Goal: Task Accomplishment & Management: Complete application form

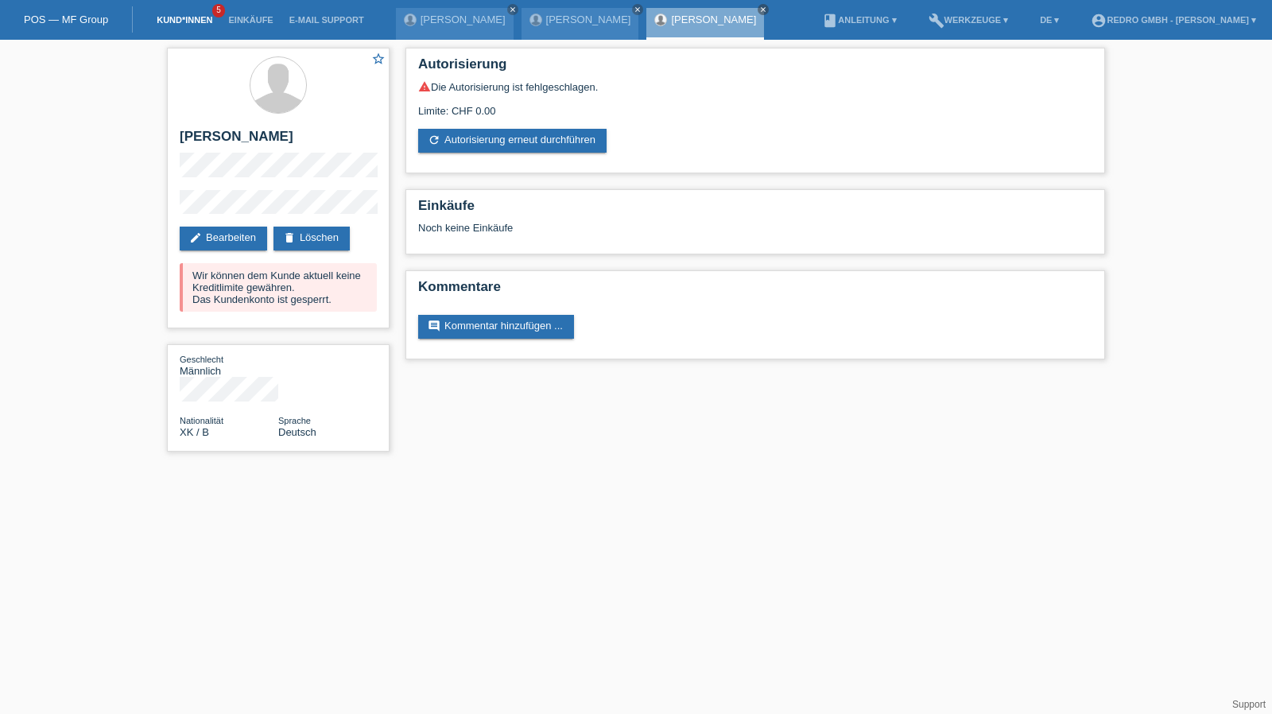
drag, startPoint x: 0, startPoint y: 0, endPoint x: 173, endPoint y: 21, distance: 173.9
click at [173, 21] on link "Kund*innen" at bounding box center [185, 20] width 72 height 10
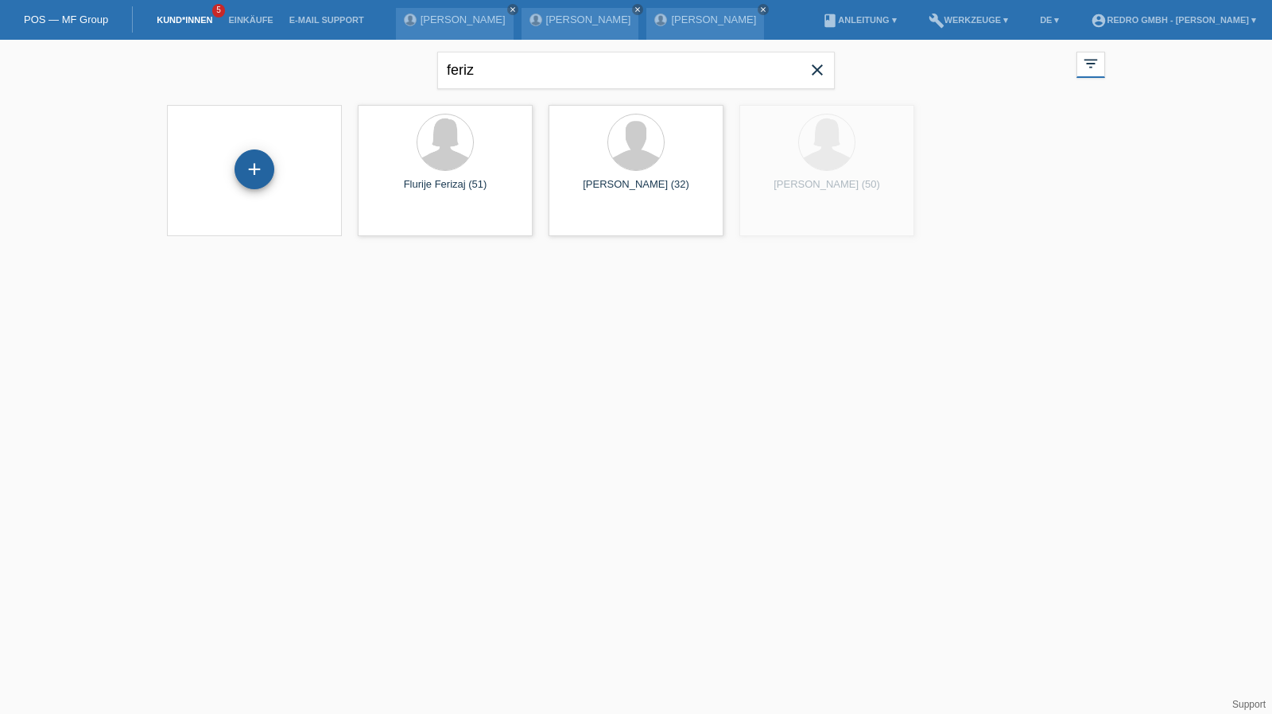
click at [240, 175] on div "+" at bounding box center [254, 169] width 38 height 27
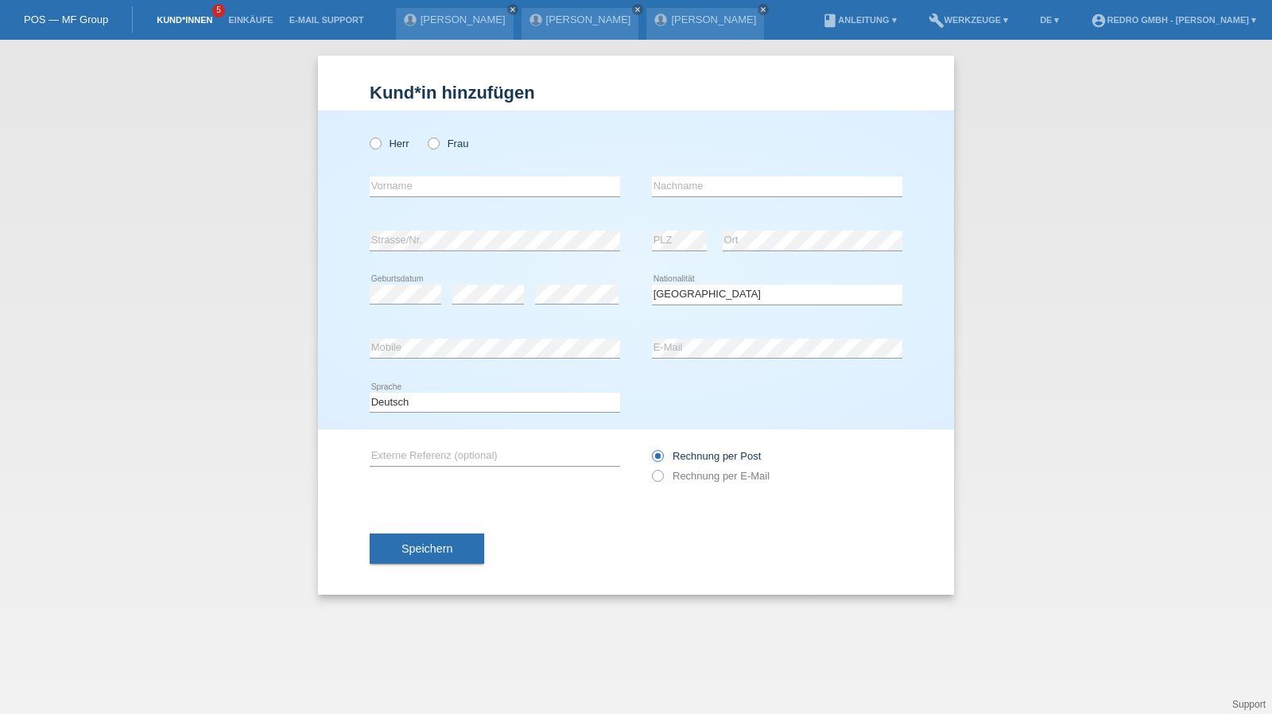
click at [182, 25] on link "Kund*innen" at bounding box center [185, 20] width 72 height 10
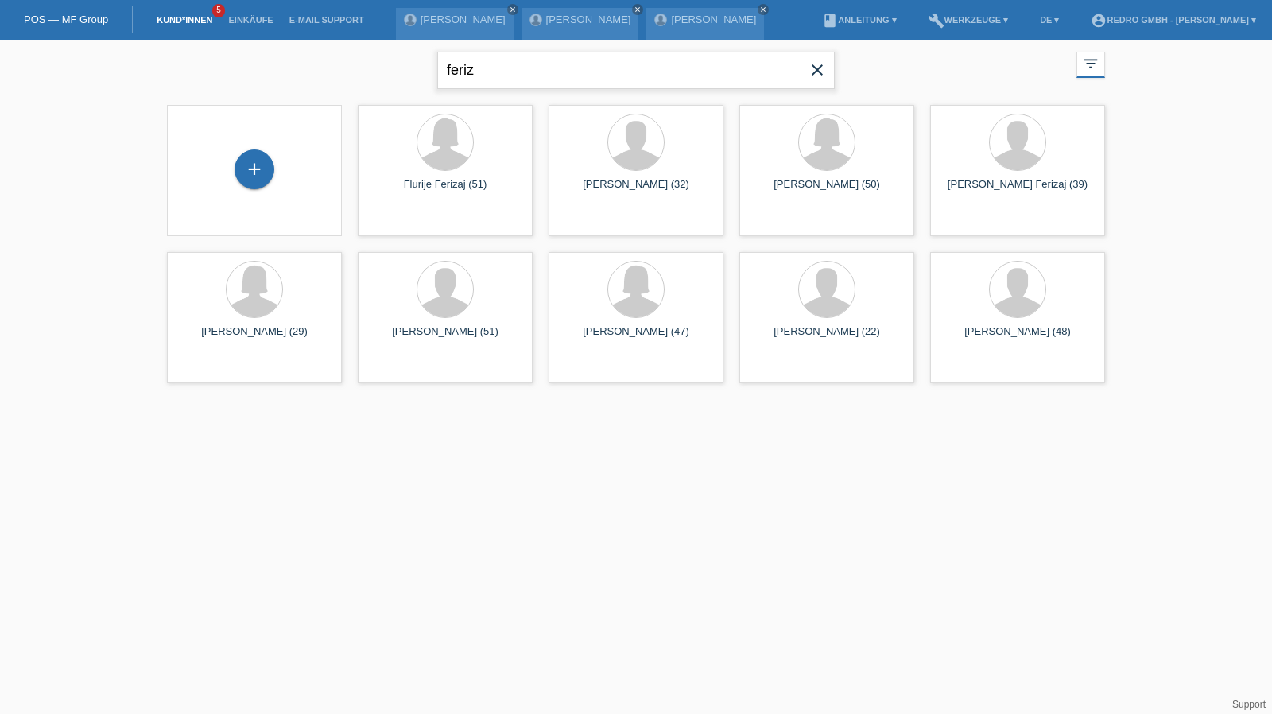
click at [486, 62] on input "feriz" at bounding box center [636, 70] width 398 height 37
click at [615, 83] on input "feriz" at bounding box center [636, 70] width 398 height 37
paste input "vithursan"
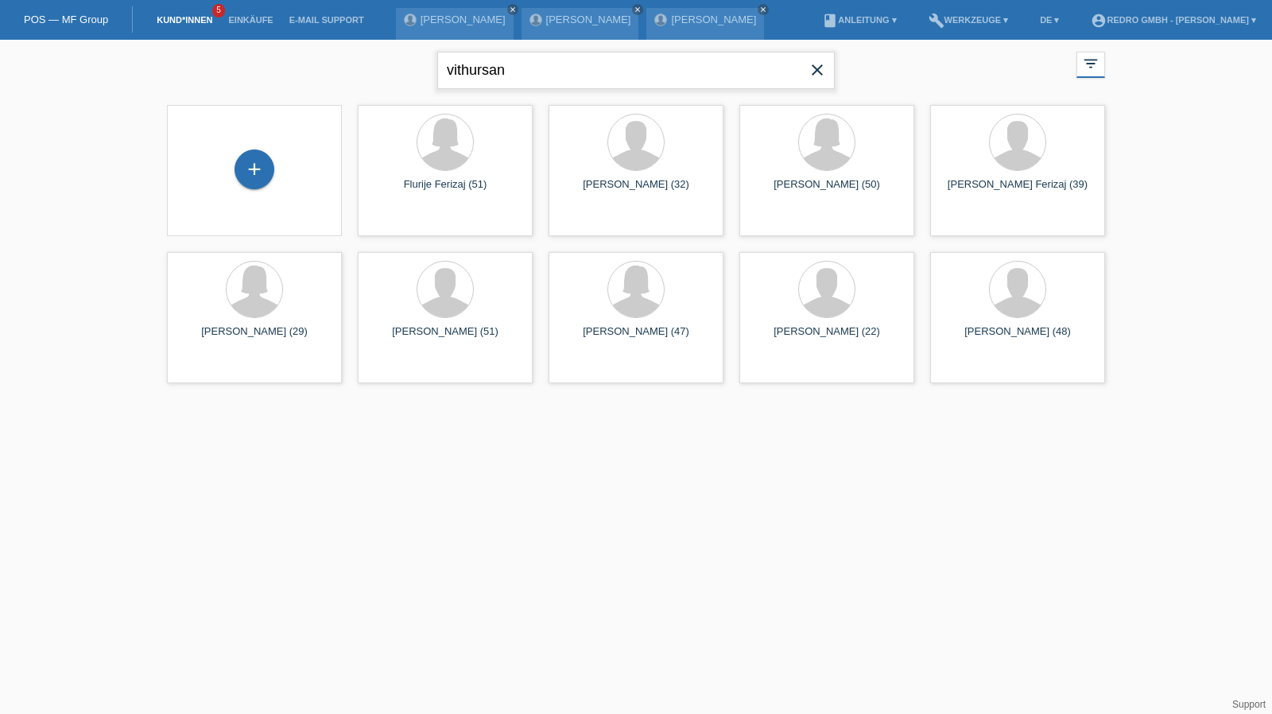
type input "vithursan"
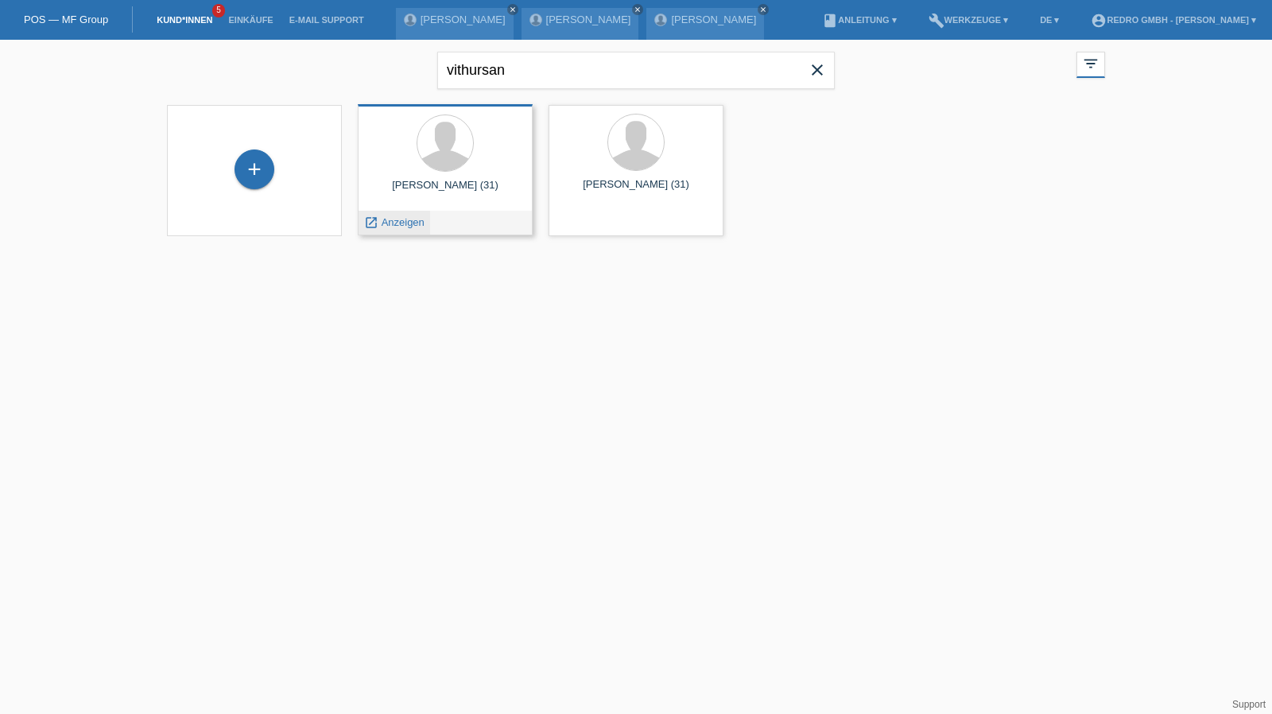
click at [404, 221] on span "Anzeigen" at bounding box center [403, 222] width 43 height 12
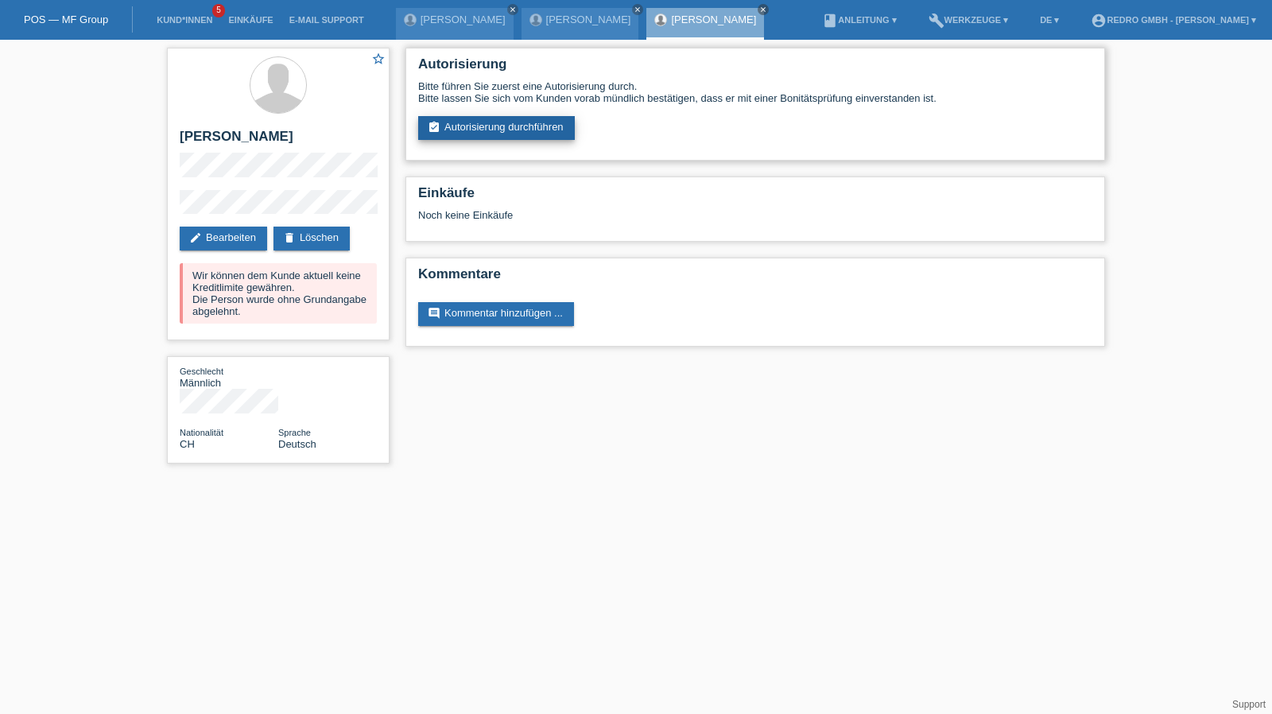
click at [488, 122] on link "assignment_turned_in Autorisierung durchführen" at bounding box center [496, 128] width 157 height 24
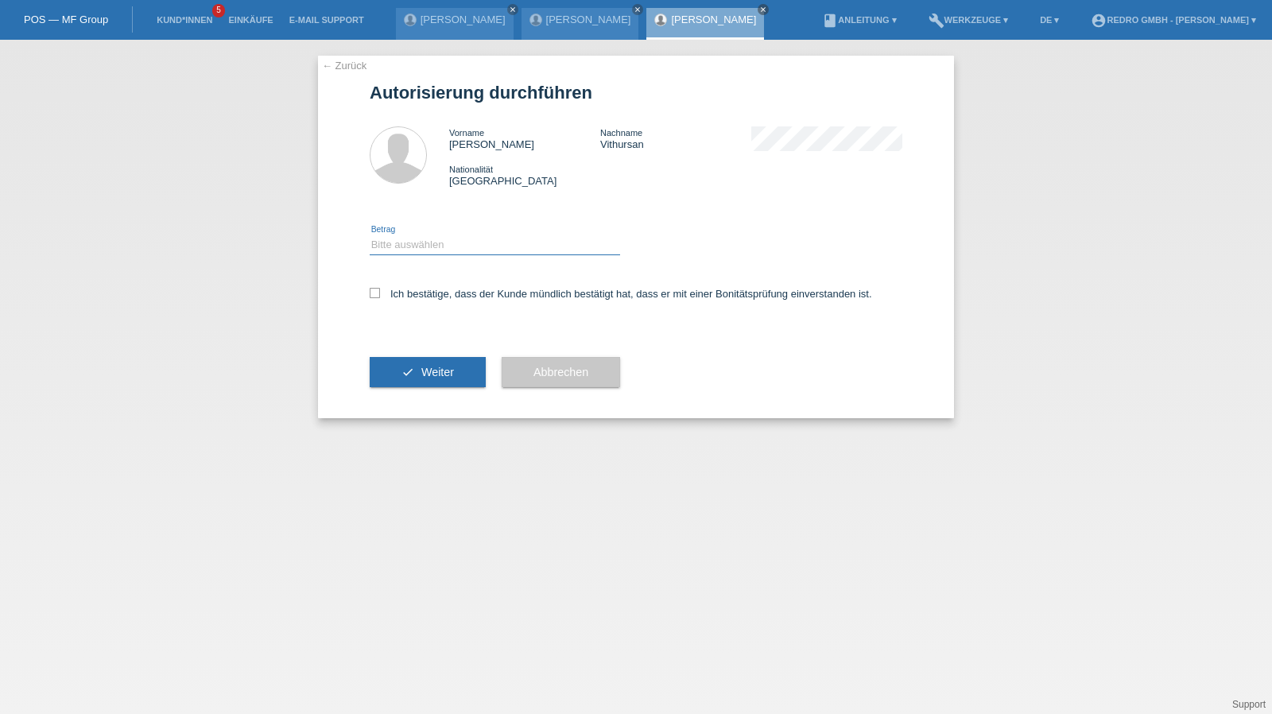
click at [434, 251] on select "Bitte auswählen CHF 1.00 - CHF 499.00 CHF 500.00 - CHF 1'999.00 CHF 2'000.00 - …" at bounding box center [495, 244] width 250 height 19
select select "1"
click at [370, 235] on select "Bitte auswählen CHF 1.00 - CHF 499.00 CHF 500.00 - CHF 1'999.00 CHF 2'000.00 - …" at bounding box center [495, 244] width 250 height 19
click at [420, 291] on label "Ich bestätige, dass der Kunde mündlich bestätigt hat, dass er mit einer Bonität…" at bounding box center [621, 294] width 503 height 12
click at [380, 291] on input "Ich bestätige, dass der Kunde mündlich bestätigt hat, dass er mit einer Bonität…" at bounding box center [375, 293] width 10 height 10
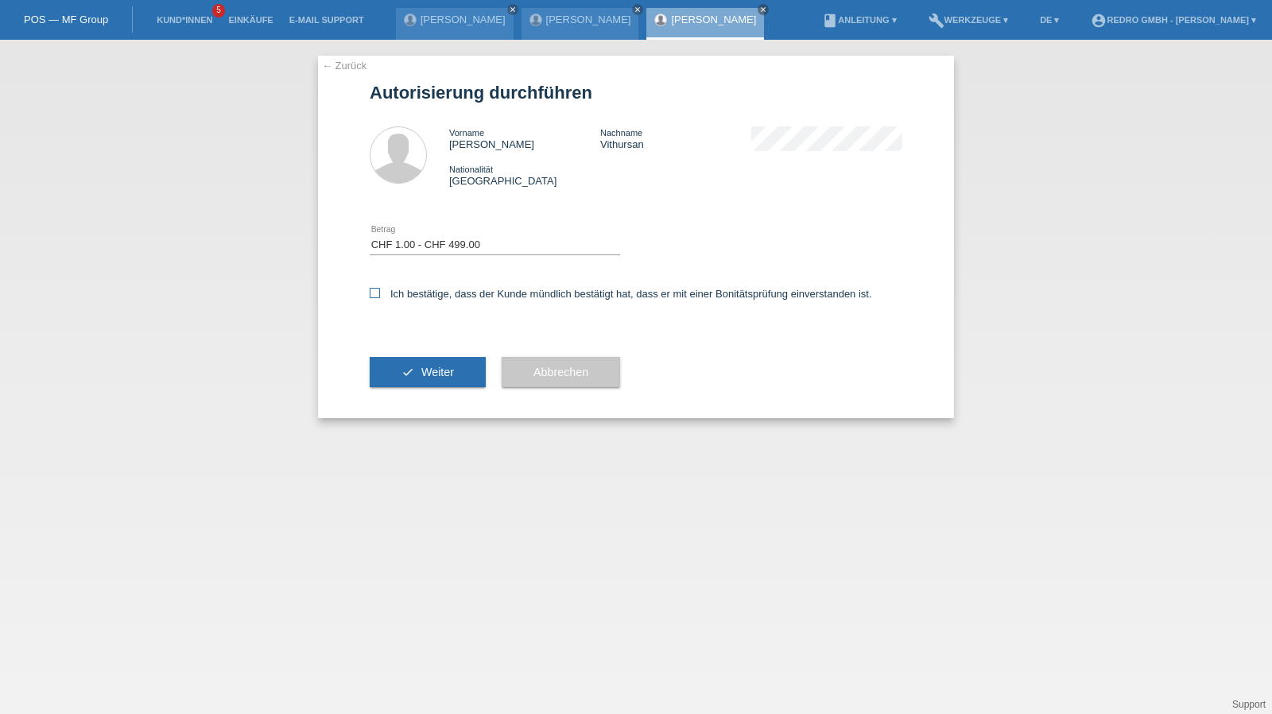
checkbox input "true"
click at [411, 367] on icon "check" at bounding box center [408, 372] width 13 height 13
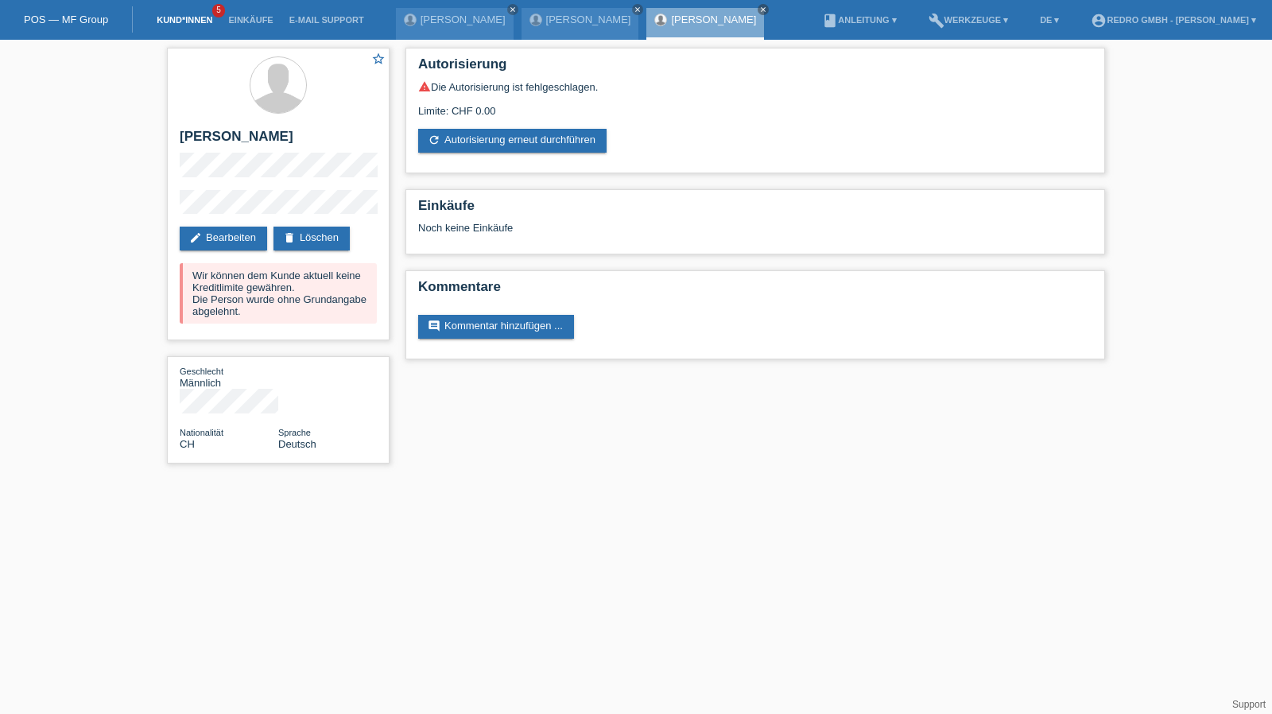
click at [191, 20] on link "Kund*innen" at bounding box center [185, 20] width 72 height 10
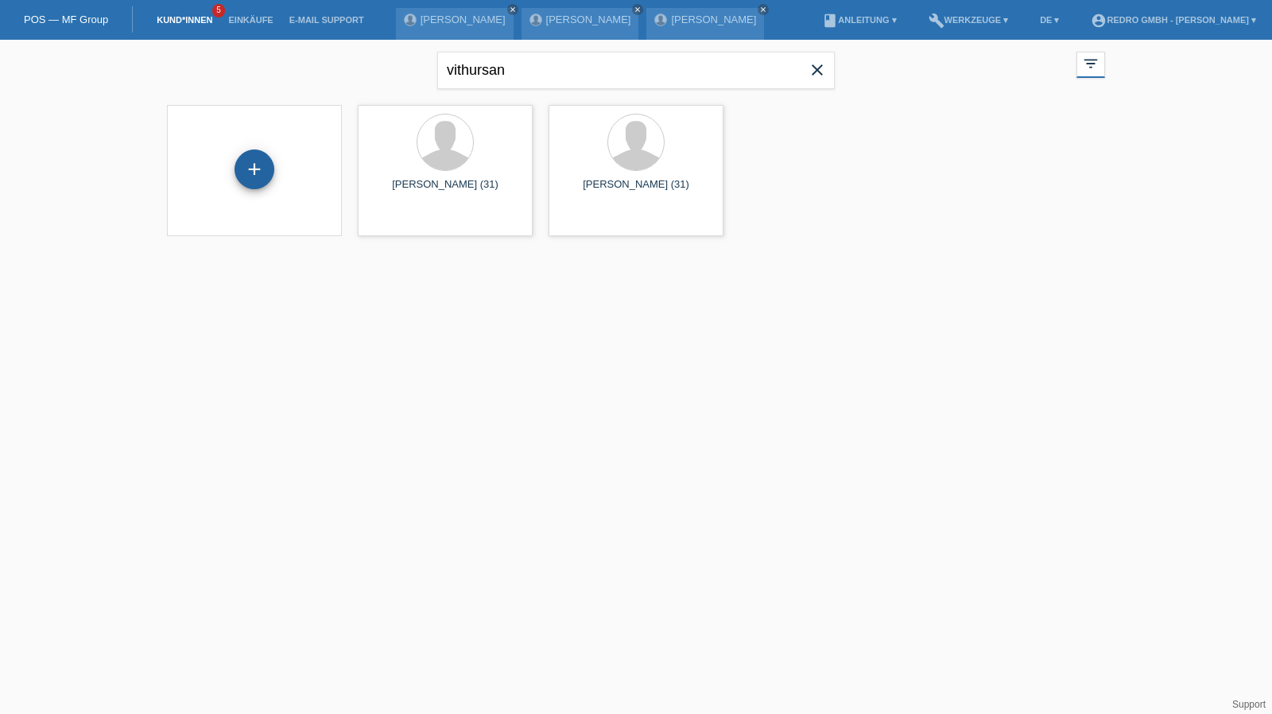
click at [254, 162] on div "+" at bounding box center [255, 169] width 40 height 40
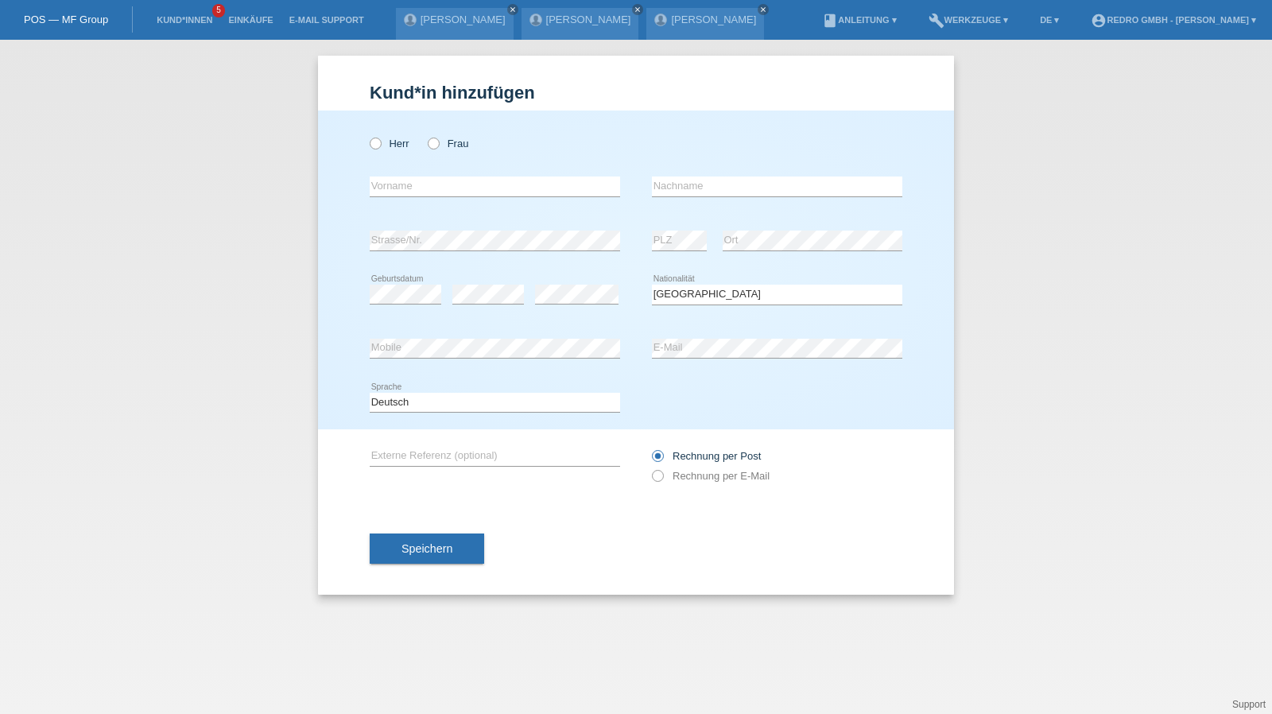
click at [1015, 287] on div "Kund*in hinzufügen Kunde hinzufügen Kundin hinzufügen Herr Frau error Vorname e…" at bounding box center [636, 377] width 1272 height 674
click at [390, 413] on div "Deutsch Français Italiano English error Sprache" at bounding box center [495, 403] width 250 height 54
click at [394, 407] on select "Deutsch Français Italiano English" at bounding box center [495, 402] width 250 height 19
click at [370, 393] on select "Deutsch Français Italiano English" at bounding box center [495, 402] width 250 height 19
click at [409, 410] on select "Deutsch Français Italiano English" at bounding box center [495, 402] width 250 height 19
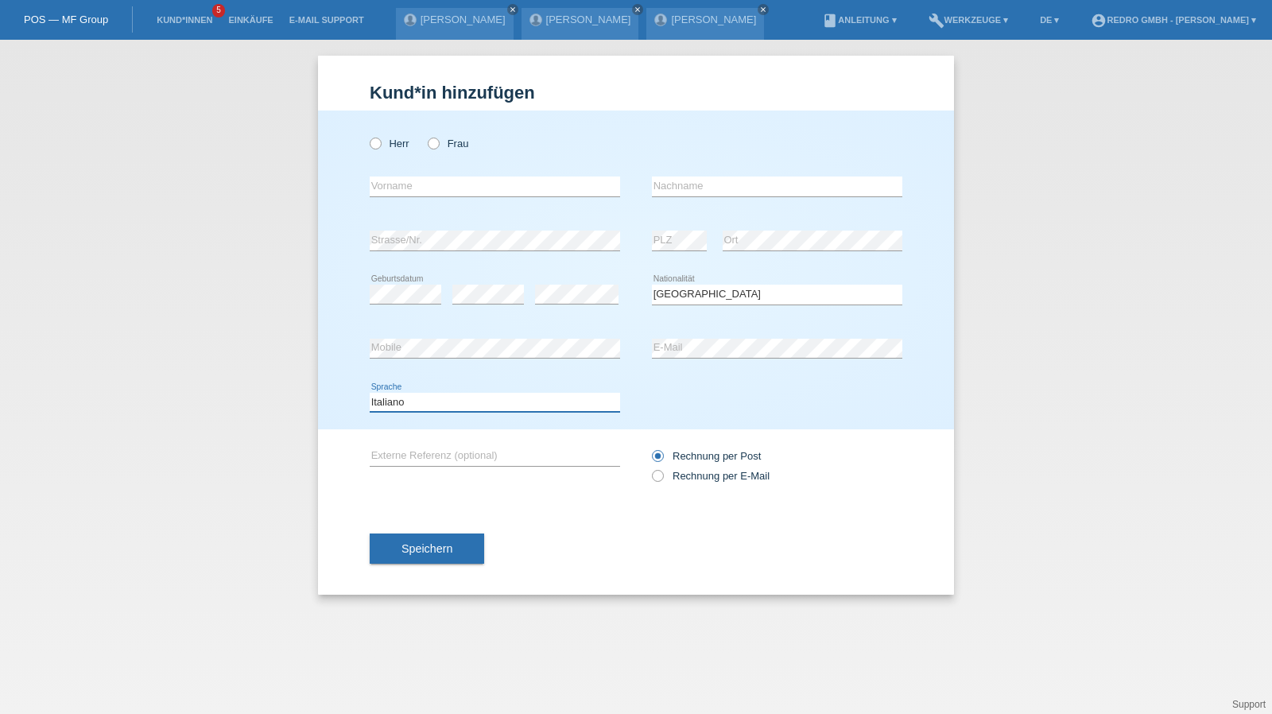
select select "en"
click at [370, 393] on select "Deutsch Français Italiano English" at bounding box center [495, 402] width 250 height 19
click at [388, 548] on button "Speichern" at bounding box center [427, 549] width 115 height 30
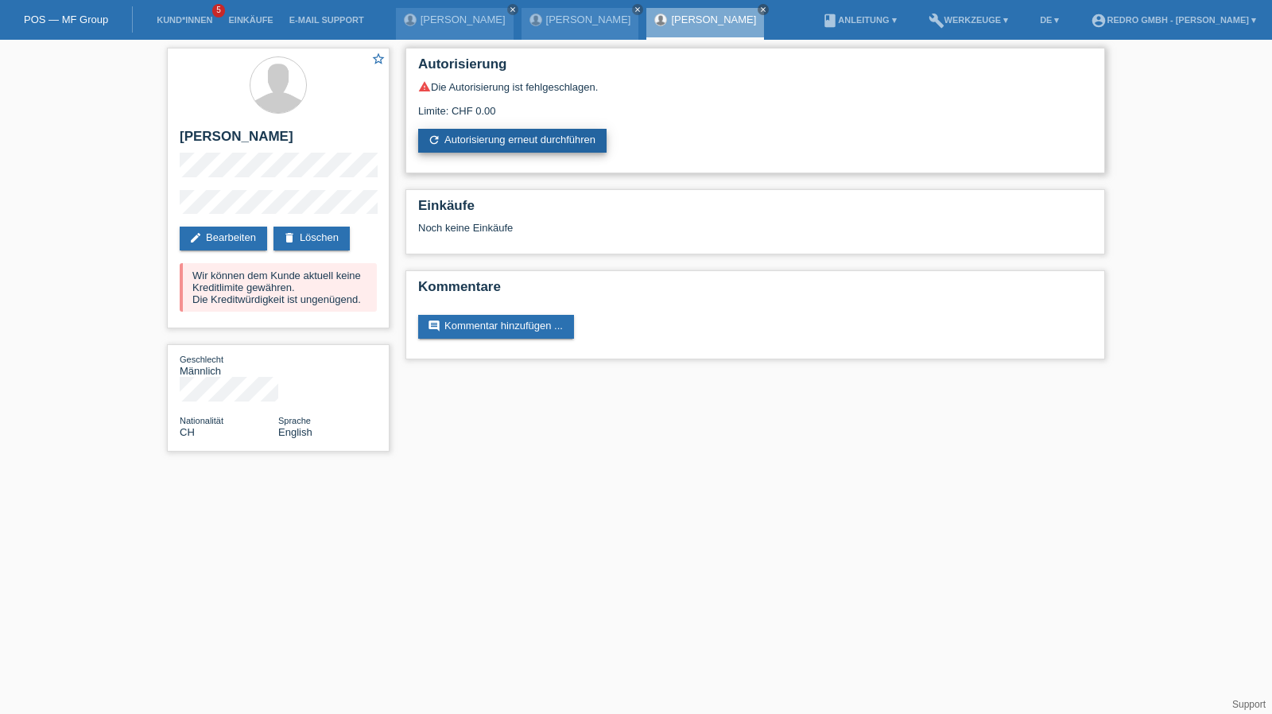
click at [465, 139] on link "refresh Autorisierung erneut durchführen" at bounding box center [512, 141] width 188 height 24
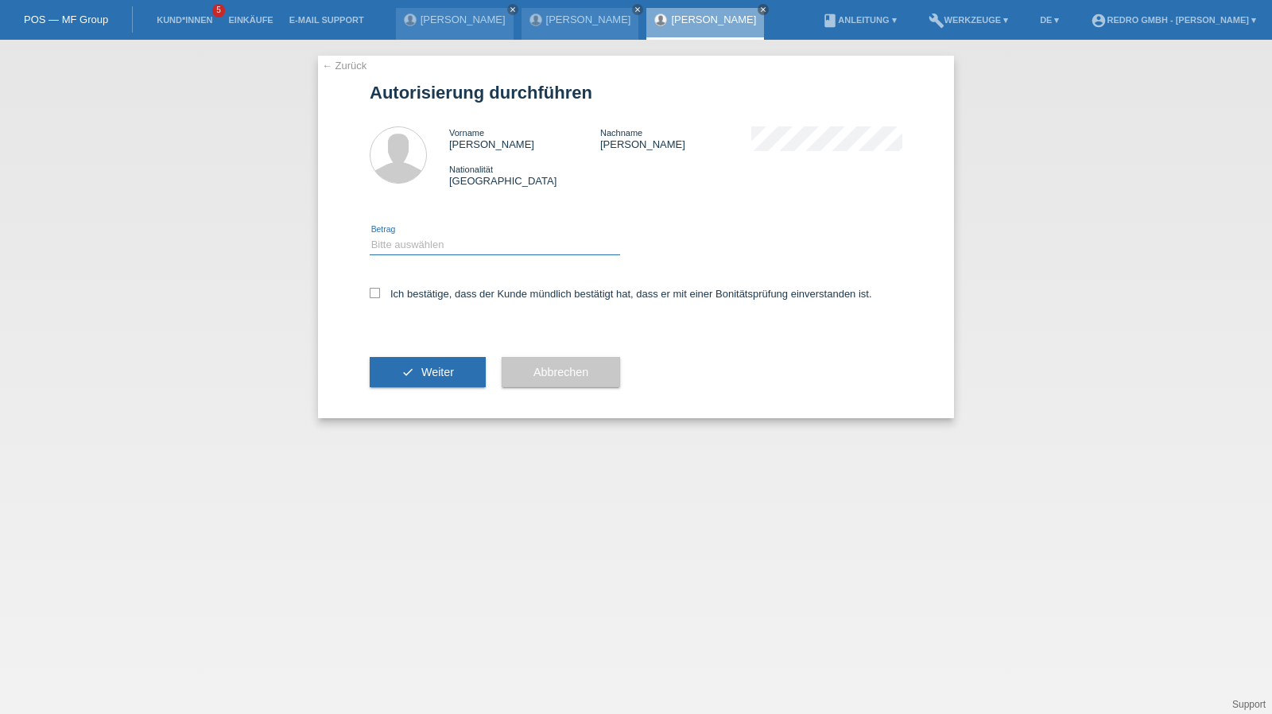
click at [442, 250] on select "Bitte auswählen CHF 1.00 - CHF 499.00 CHF 500.00 - CHF 1'999.00 CHF 2'000.00 - …" at bounding box center [495, 244] width 250 height 19
select select "1"
click at [370, 235] on select "Bitte auswählen CHF 1.00 - CHF 499.00 CHF 500.00 - CHF 1'999.00 CHF 2'000.00 - …" at bounding box center [495, 244] width 250 height 19
click at [410, 298] on label "Ich bestätige, dass der Kunde mündlich bestätigt hat, dass er mit einer Bonität…" at bounding box center [621, 294] width 503 height 12
click at [380, 298] on input "Ich bestätige, dass der Kunde mündlich bestätigt hat, dass er mit einer Bonität…" at bounding box center [375, 293] width 10 height 10
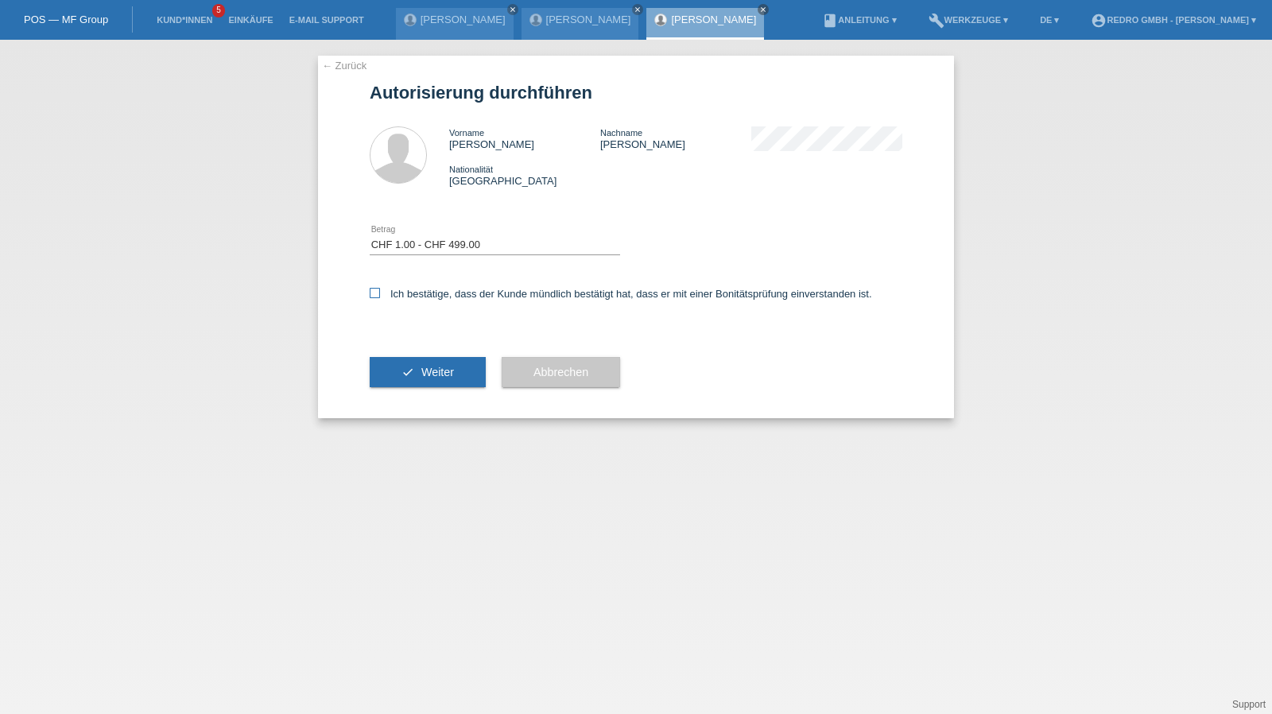
checkbox input "true"
click at [407, 373] on button "check Weiter" at bounding box center [428, 372] width 116 height 30
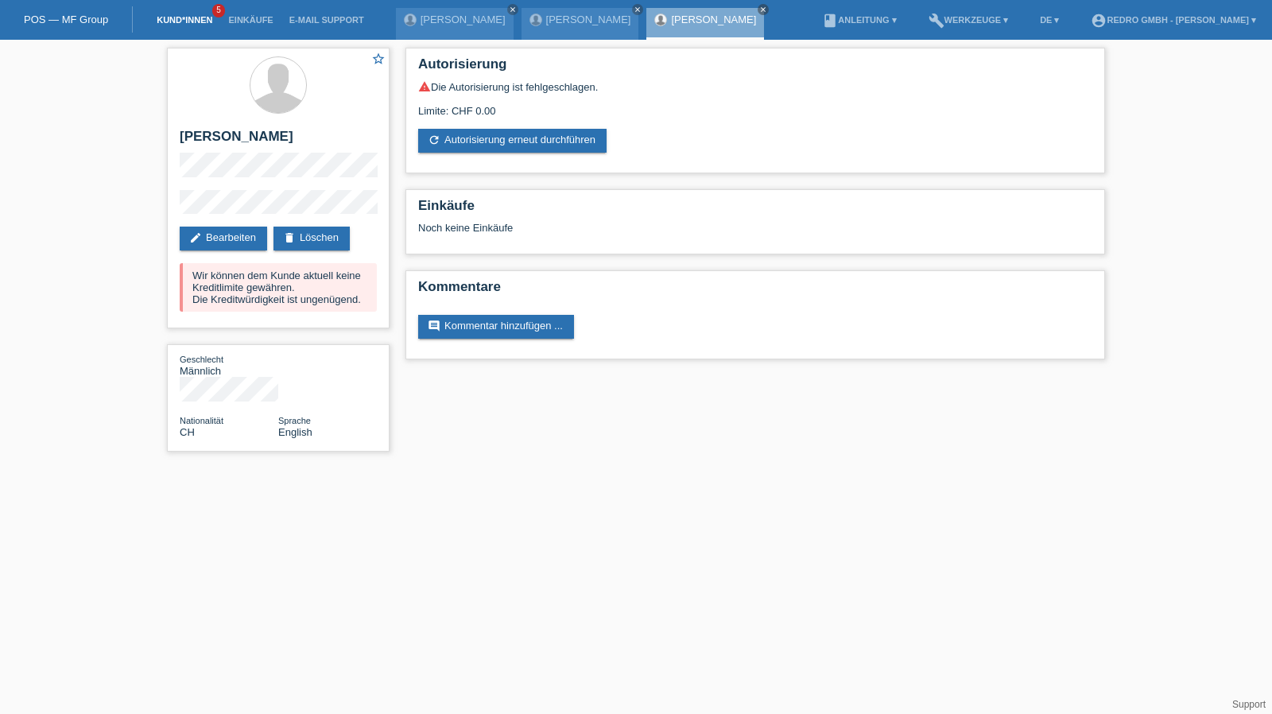
click at [176, 18] on link "Kund*innen" at bounding box center [185, 20] width 72 height 10
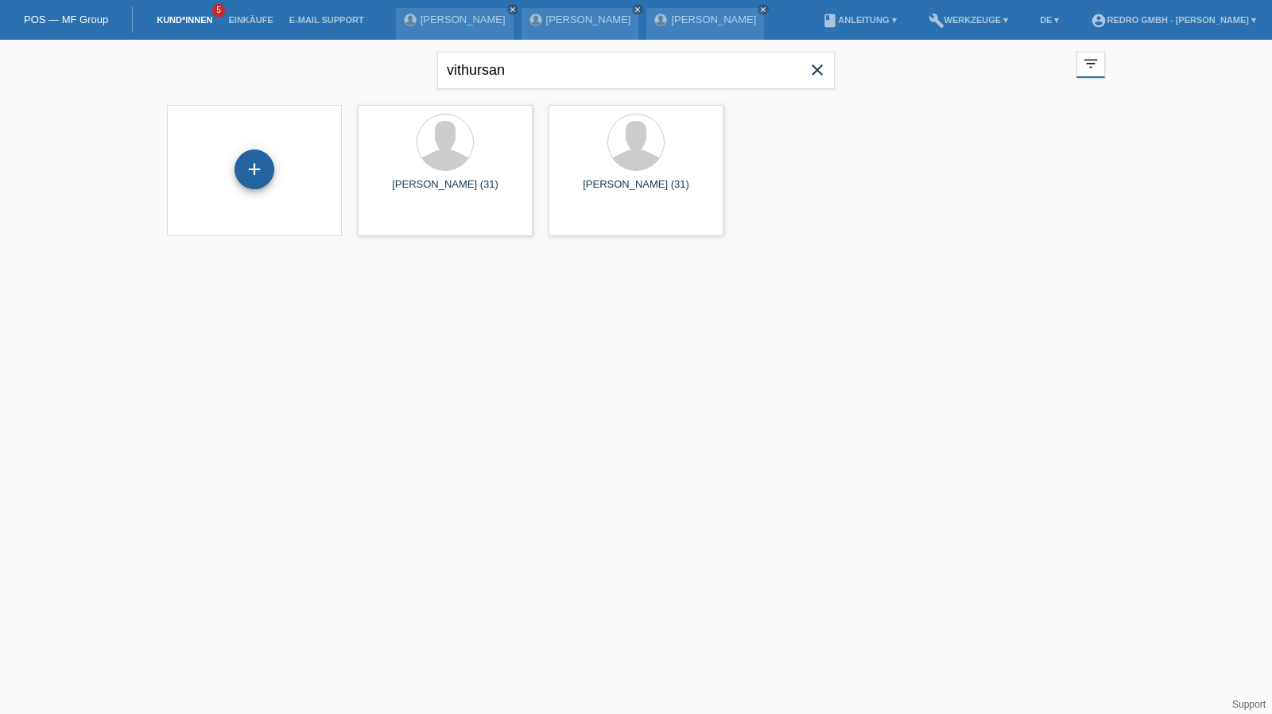
click at [247, 172] on div "+" at bounding box center [255, 169] width 40 height 40
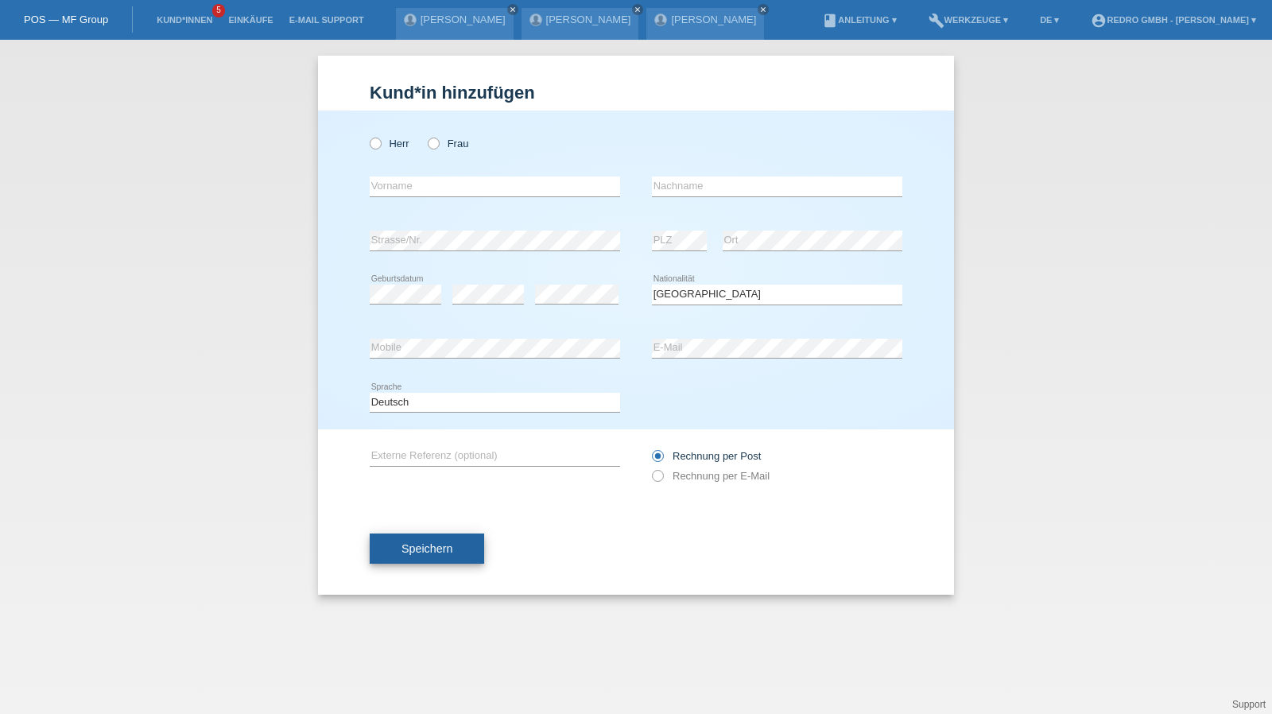
click at [429, 546] on span "Speichern" at bounding box center [427, 548] width 51 height 13
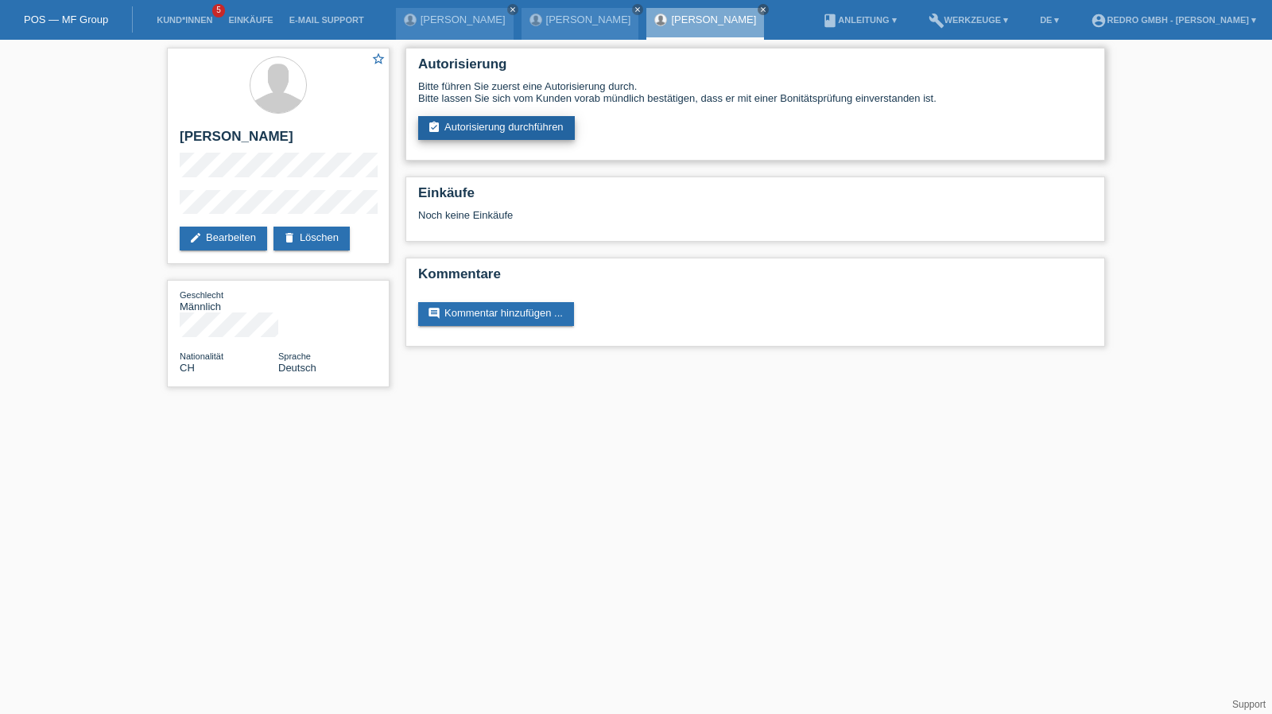
click at [479, 122] on link "assignment_turned_in Autorisierung durchführen" at bounding box center [496, 128] width 157 height 24
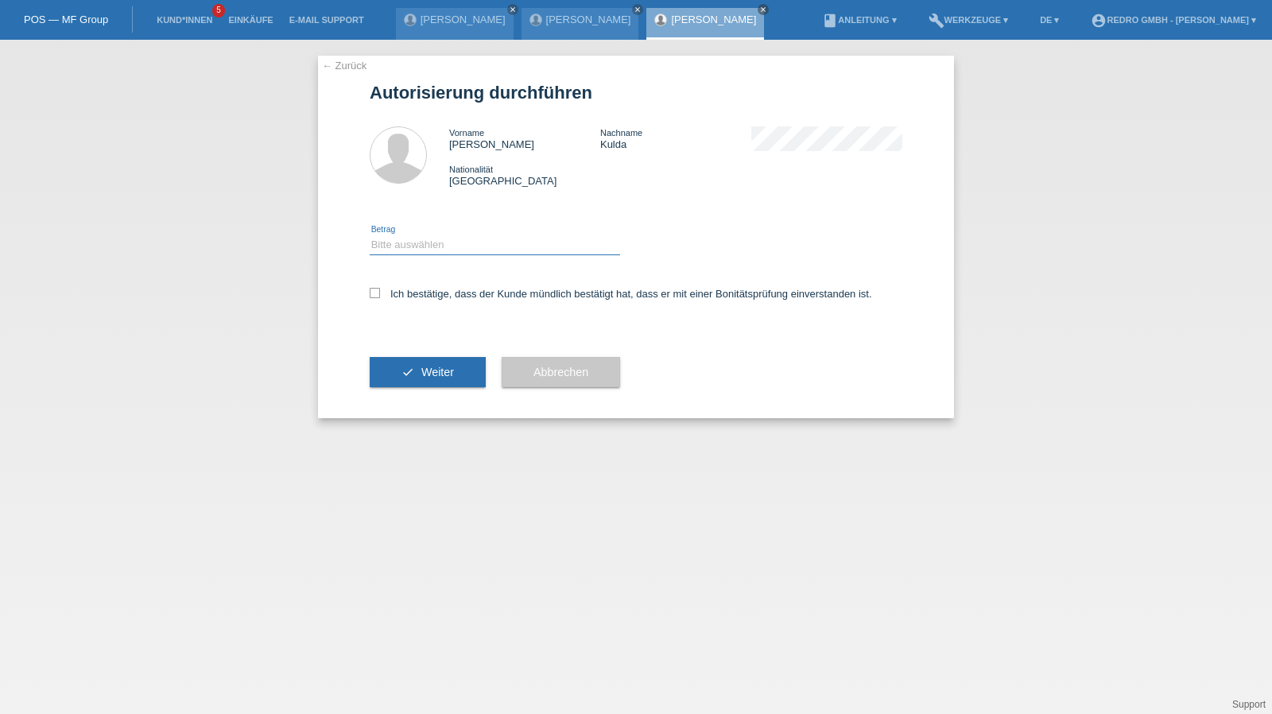
drag, startPoint x: 437, startPoint y: 243, endPoint x: 434, endPoint y: 254, distance: 12.2
click at [437, 243] on select "Bitte auswählen CHF 1.00 - CHF 499.00 CHF 500.00 - CHF 1'999.00 CHF 2'000.00 - …" at bounding box center [495, 244] width 250 height 19
select select "1"
click at [370, 235] on select "Bitte auswählen CHF 1.00 - CHF 499.00 CHF 500.00 - CHF 1'999.00 CHF 2'000.00 - …" at bounding box center [495, 244] width 250 height 19
click at [417, 294] on label "Ich bestätige, dass der Kunde mündlich bestätigt hat, dass er mit einer Bonität…" at bounding box center [621, 294] width 503 height 12
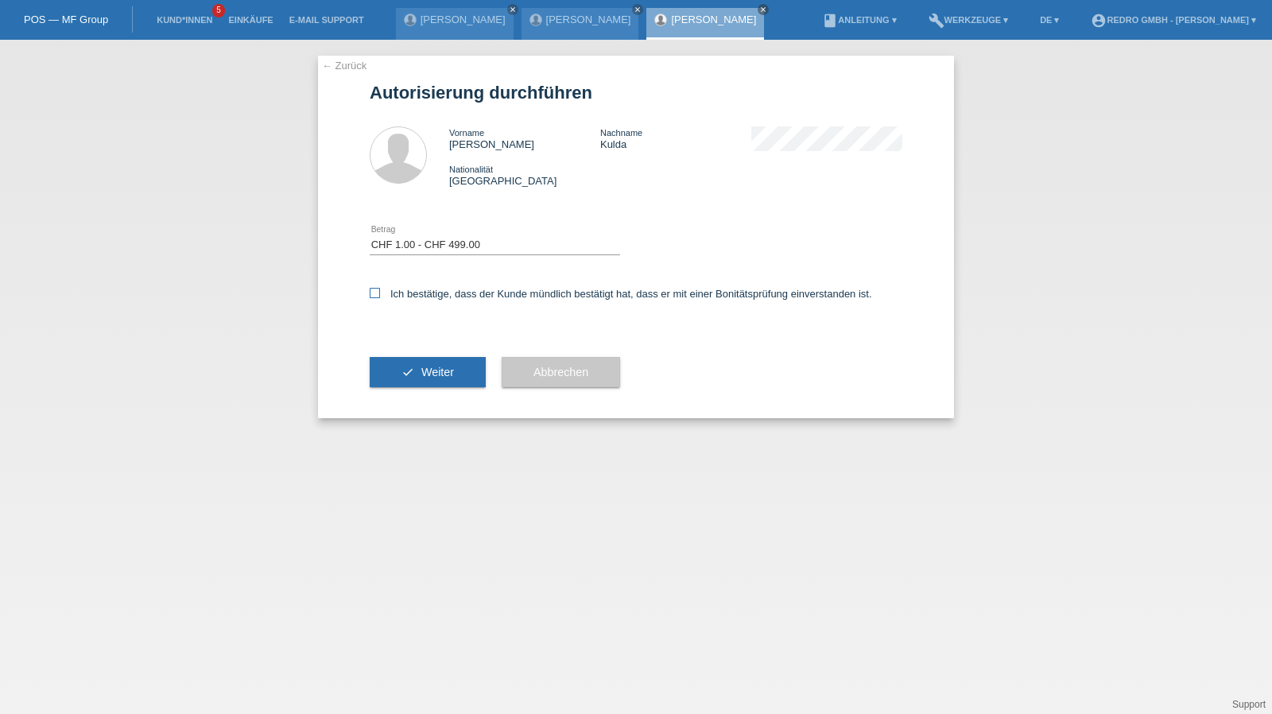
click at [380, 294] on input "Ich bestätige, dass der Kunde mündlich bestätigt hat, dass er mit einer Bonität…" at bounding box center [375, 293] width 10 height 10
checkbox input "true"
drag, startPoint x: 417, startPoint y: 403, endPoint x: 420, endPoint y: 390, distance: 12.9
click at [417, 403] on div "check Weiter" at bounding box center [428, 372] width 116 height 92
click at [424, 376] on span "Weiter" at bounding box center [437, 372] width 33 height 13
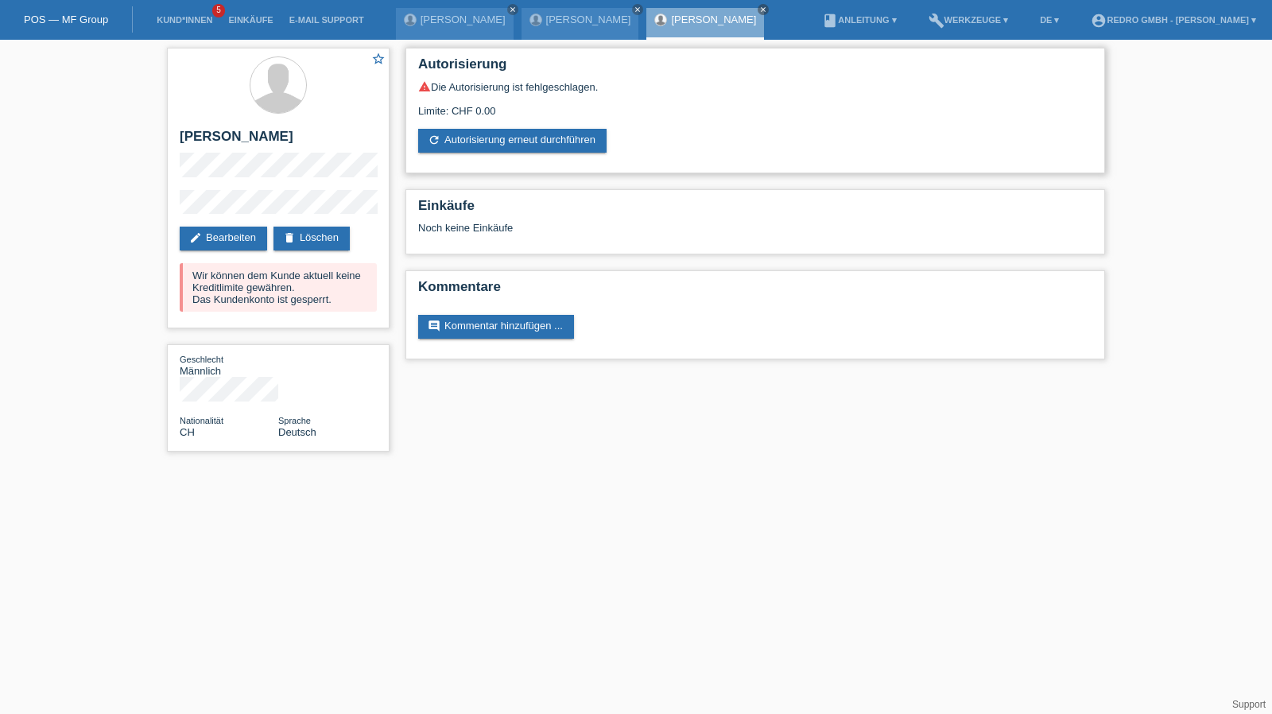
click at [565, 154] on div "Autorisierung warning Die Autorisierung ist fehlgeschlagen. Limite: CHF 0.00 re…" at bounding box center [756, 111] width 700 height 126
click at [565, 152] on link "refresh Autorisierung erneut durchführen" at bounding box center [512, 141] width 188 height 24
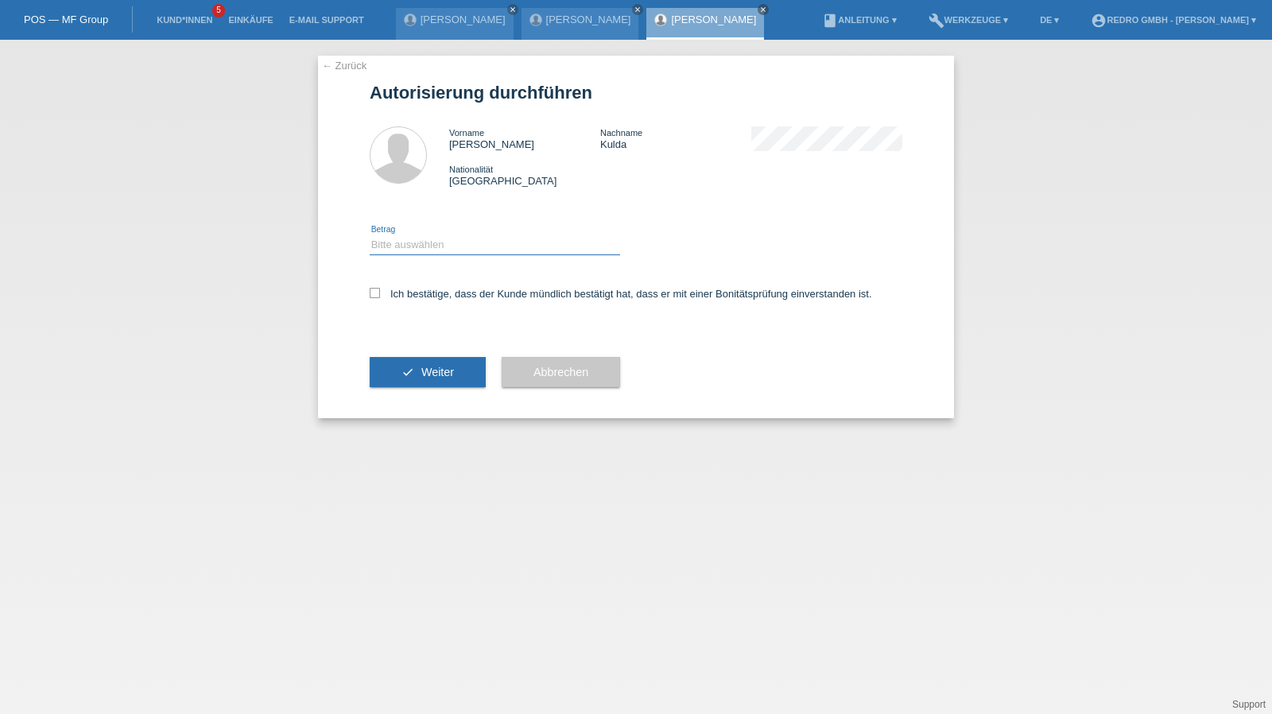
click at [429, 250] on select "Bitte auswählen CHF 1.00 - CHF 499.00 CHF 500.00 - CHF 1'999.00 CHF 2'000.00 - …" at bounding box center [495, 244] width 250 height 19
select select "1"
click at [370, 235] on select "Bitte auswählen CHF 1.00 - CHF 499.00 CHF 500.00 - CHF 1'999.00 CHF 2'000.00 - …" at bounding box center [495, 244] width 250 height 19
click at [421, 295] on label "Ich bestätige, dass der Kunde mündlich bestätigt hat, dass er mit einer Bonität…" at bounding box center [621, 294] width 503 height 12
click at [380, 295] on input "Ich bestätige, dass der Kunde mündlich bestätigt hat, dass er mit einer Bonität…" at bounding box center [375, 293] width 10 height 10
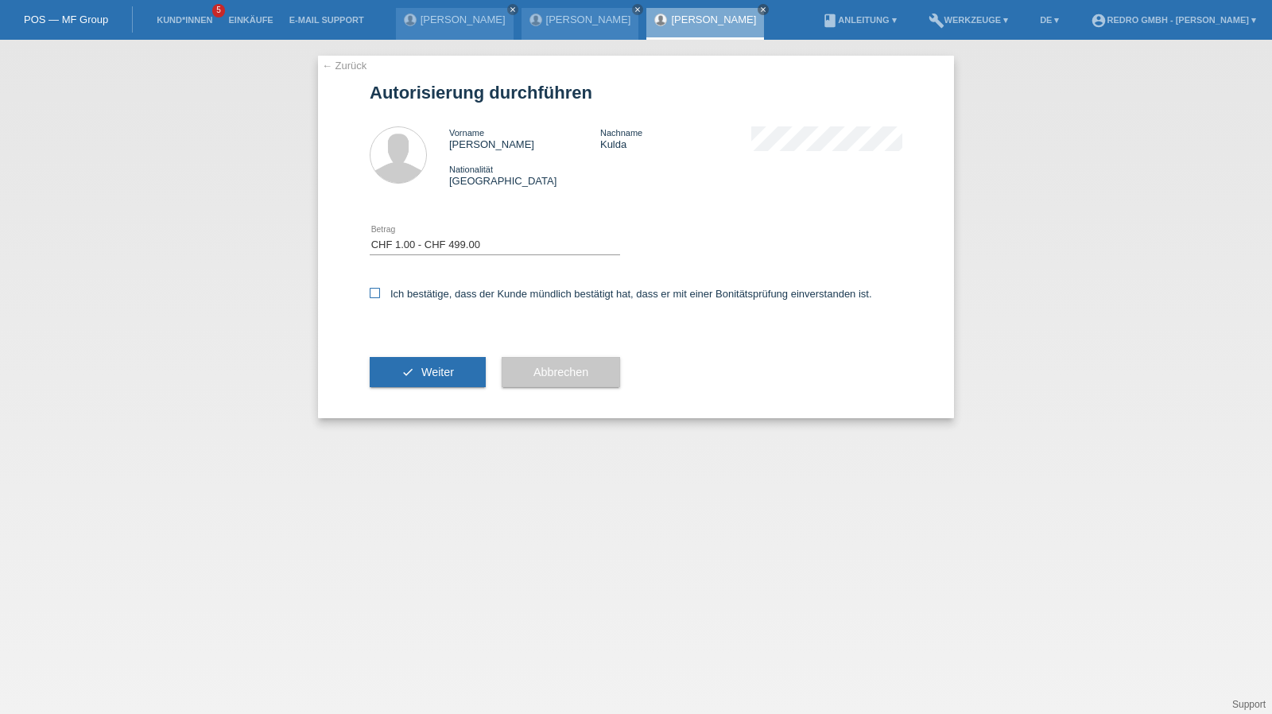
checkbox input "true"
click at [406, 364] on button "check Weiter" at bounding box center [428, 372] width 116 height 30
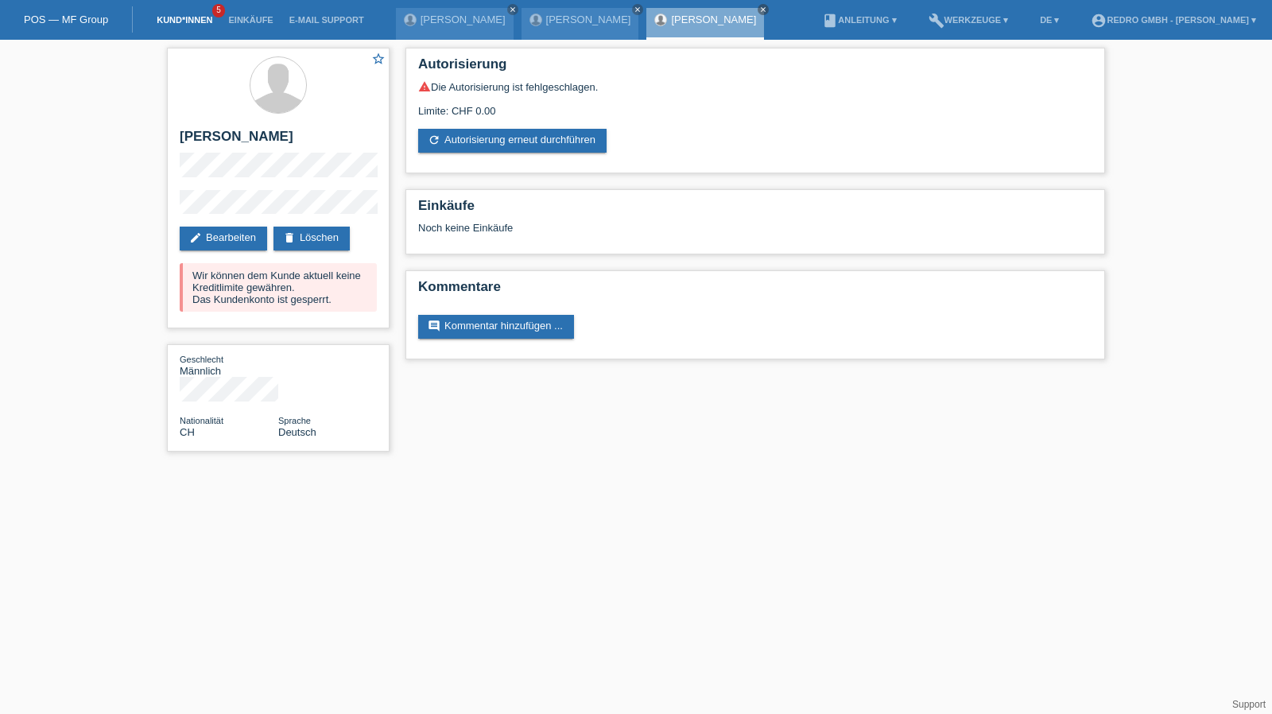
click at [173, 17] on link "Kund*innen" at bounding box center [185, 20] width 72 height 10
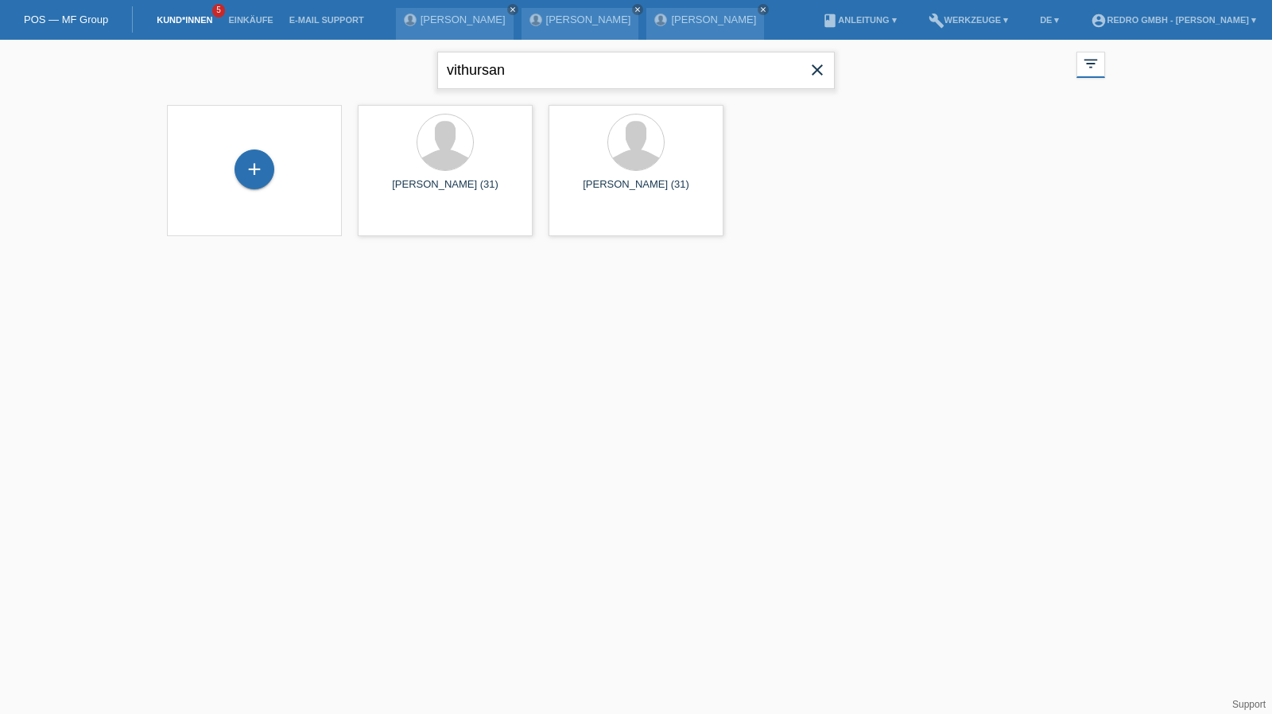
click at [454, 64] on input "vithursan" at bounding box center [636, 70] width 398 height 37
paste input "Rebelo"
type input "Rebelo"
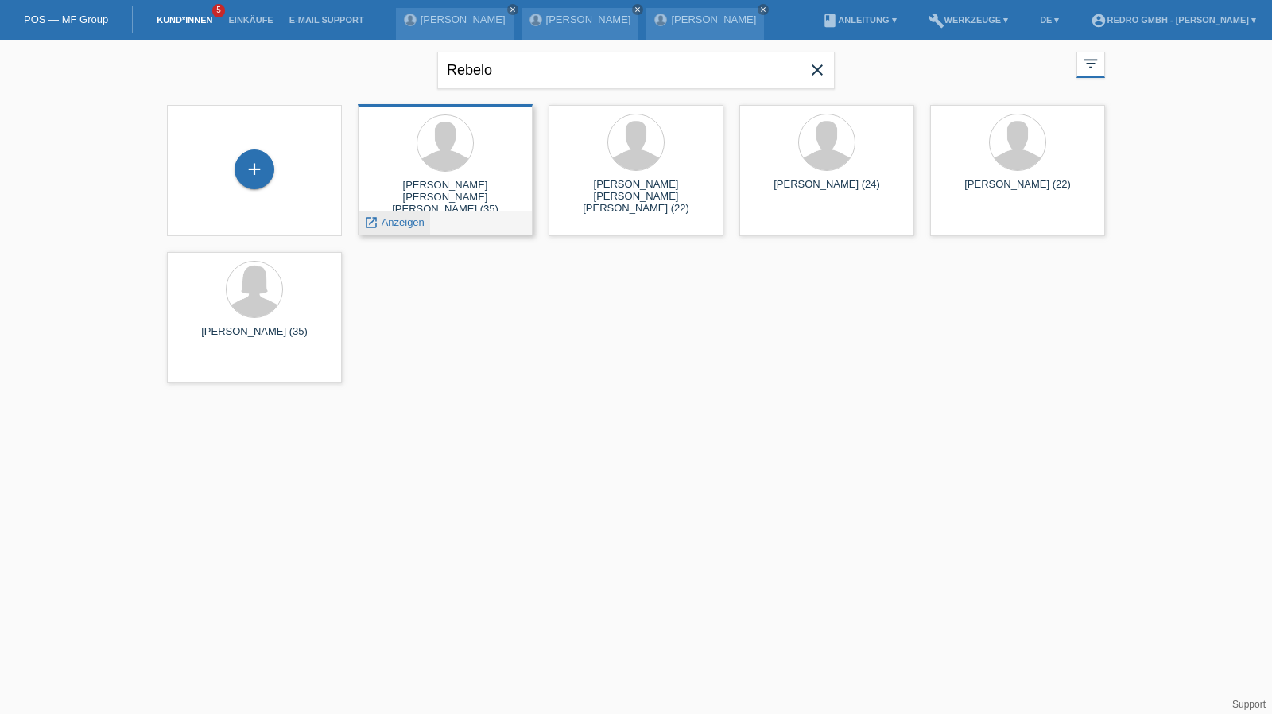
click at [398, 219] on span "Anzeigen" at bounding box center [403, 222] width 43 height 12
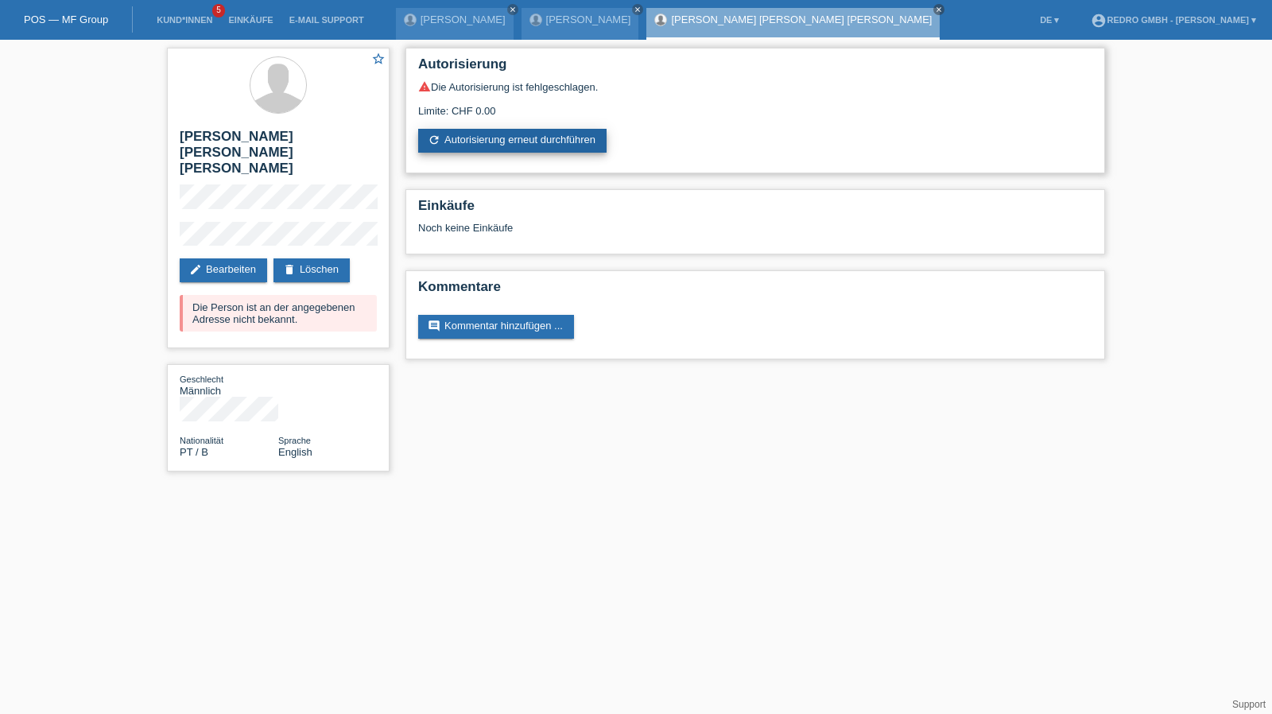
click at [559, 140] on link "refresh Autorisierung erneut durchführen" at bounding box center [512, 141] width 188 height 24
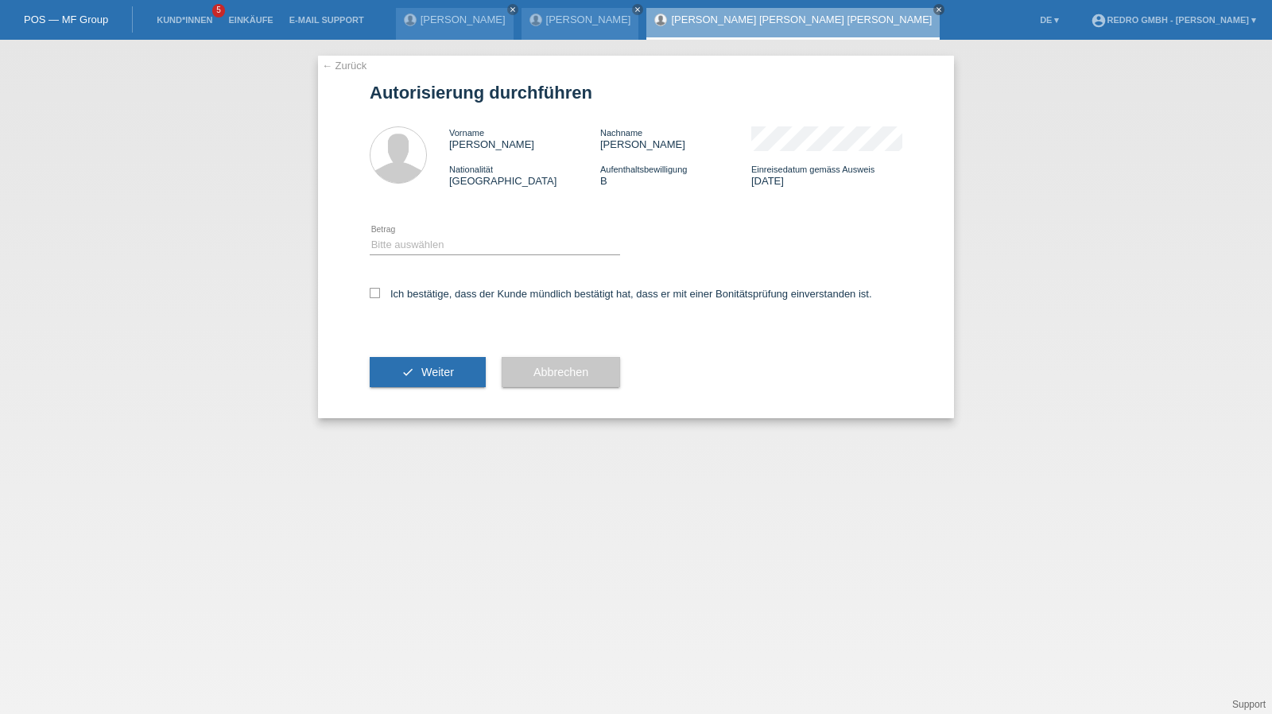
drag, startPoint x: 398, startPoint y: 234, endPoint x: 396, endPoint y: 243, distance: 9.8
click at [398, 235] on div "Bitte auswählen CHF 1.00 - CHF 499.00 CHF 500.00 - CHF 1'999.00 CHF 2'000.00 - …" at bounding box center [495, 246] width 250 height 54
click at [396, 247] on select "Bitte auswählen CHF 1.00 - CHF 499.00 CHF 500.00 - CHF 1'999.00 CHF 2'000.00 - …" at bounding box center [495, 244] width 250 height 19
select select "1"
click at [370, 235] on select "Bitte auswählen CHF 1.00 - CHF 499.00 CHF 500.00 - CHF 1'999.00 CHF 2'000.00 - …" at bounding box center [495, 244] width 250 height 19
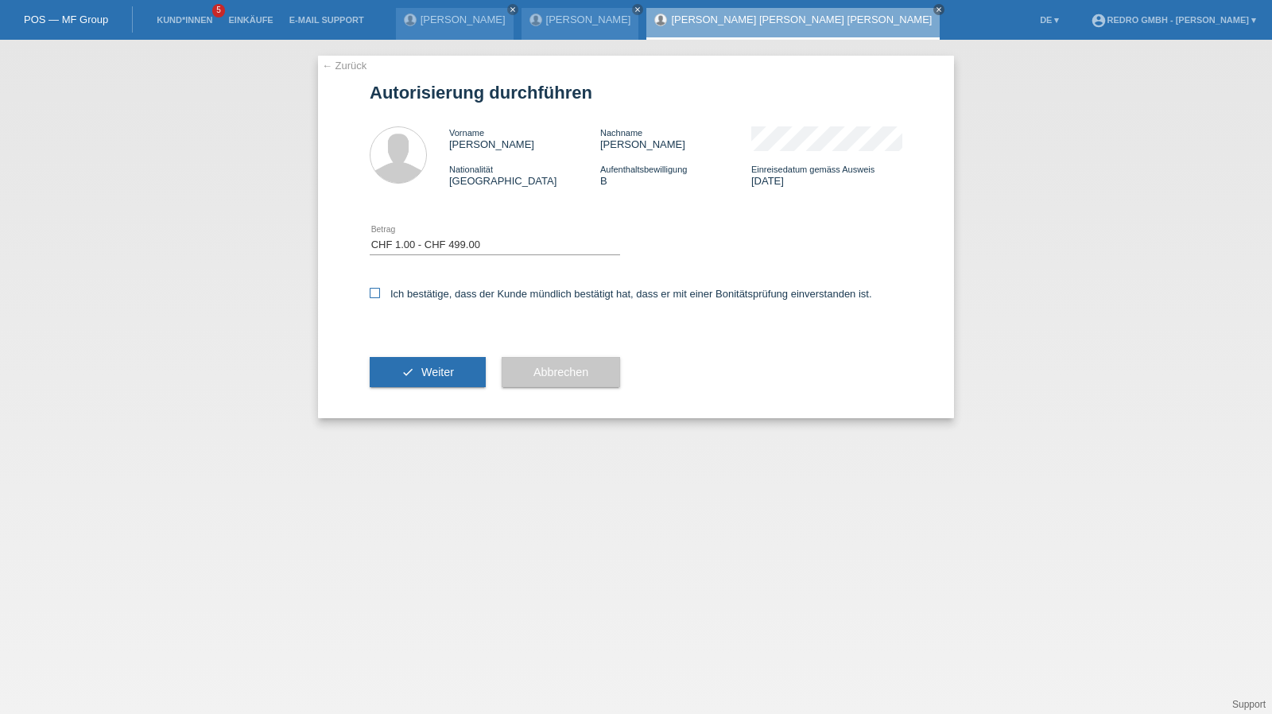
click at [397, 294] on label "Ich bestätige, dass der Kunde mündlich bestätigt hat, dass er mit einer Bonität…" at bounding box center [621, 294] width 503 height 12
click at [380, 294] on input "Ich bestätige, dass der Kunde mündlich bestätigt hat, dass er mit einer Bonität…" at bounding box center [375, 293] width 10 height 10
checkbox input "true"
click at [394, 376] on button "check Weiter" at bounding box center [428, 372] width 116 height 30
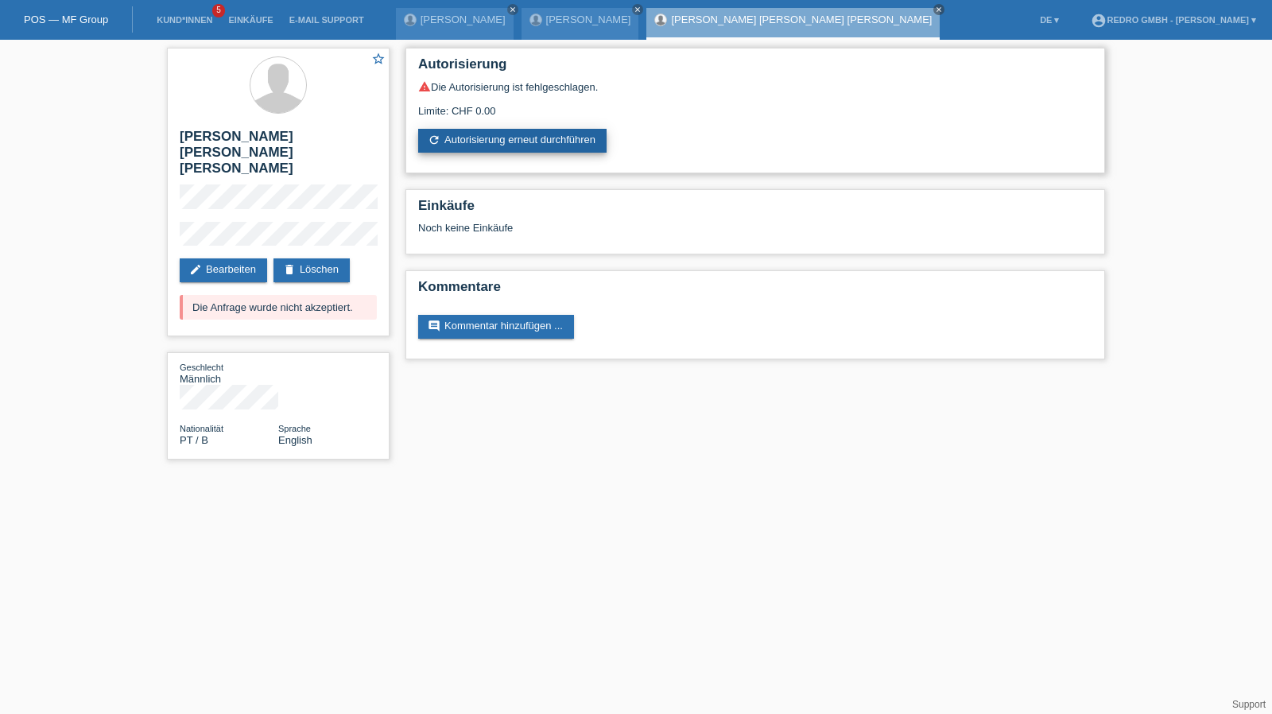
click at [537, 133] on link "refresh Autorisierung erneut durchführen" at bounding box center [512, 141] width 188 height 24
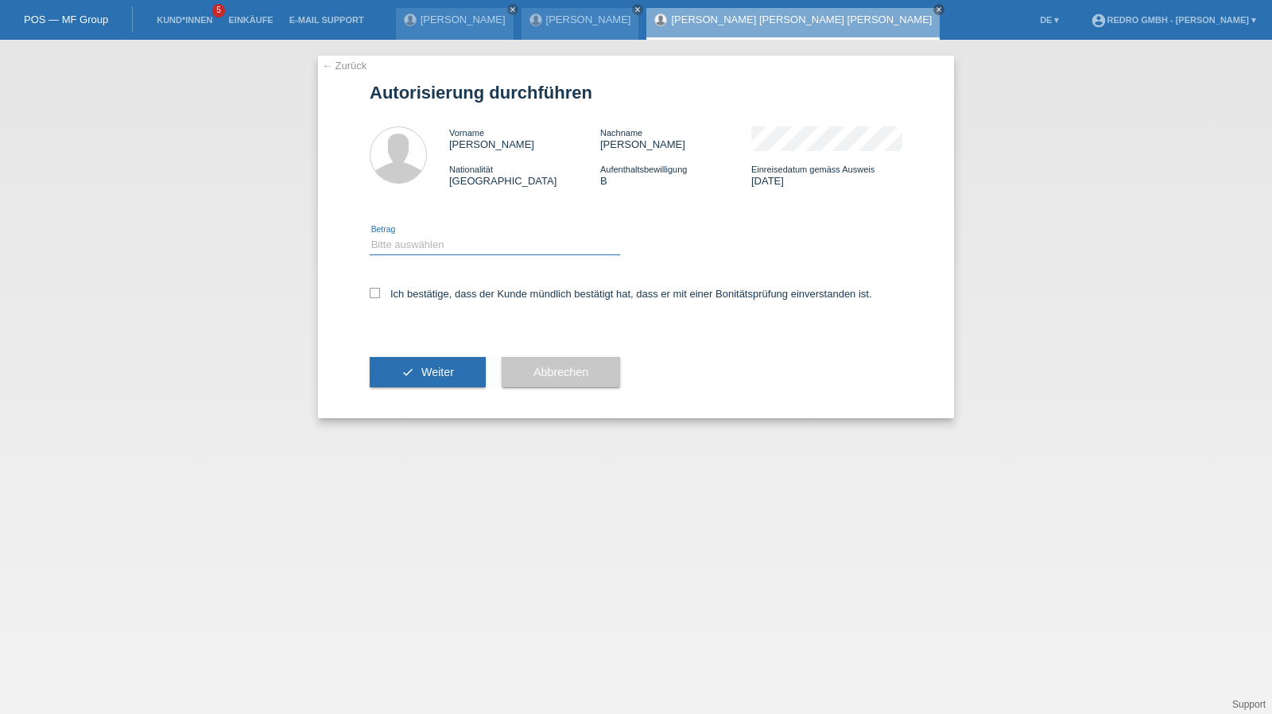
click at [423, 244] on select "Bitte auswählen CHF 1.00 - CHF 499.00 CHF 500.00 - CHF 1'999.00 CHF 2'000.00 - …" at bounding box center [495, 244] width 250 height 19
select select "1"
click at [370, 235] on select "Bitte auswählen CHF 1.00 - CHF 499.00 CHF 500.00 - CHF 1'999.00 CHF 2'000.00 - …" at bounding box center [495, 244] width 250 height 19
click at [404, 287] on div "Ich bestätige, dass der Kunde mündlich bestätigt hat, dass er mit einer Bonität…" at bounding box center [636, 299] width 533 height 54
click at [410, 297] on label "Ich bestätige, dass der Kunde mündlich bestätigt hat, dass er mit einer Bonität…" at bounding box center [621, 294] width 503 height 12
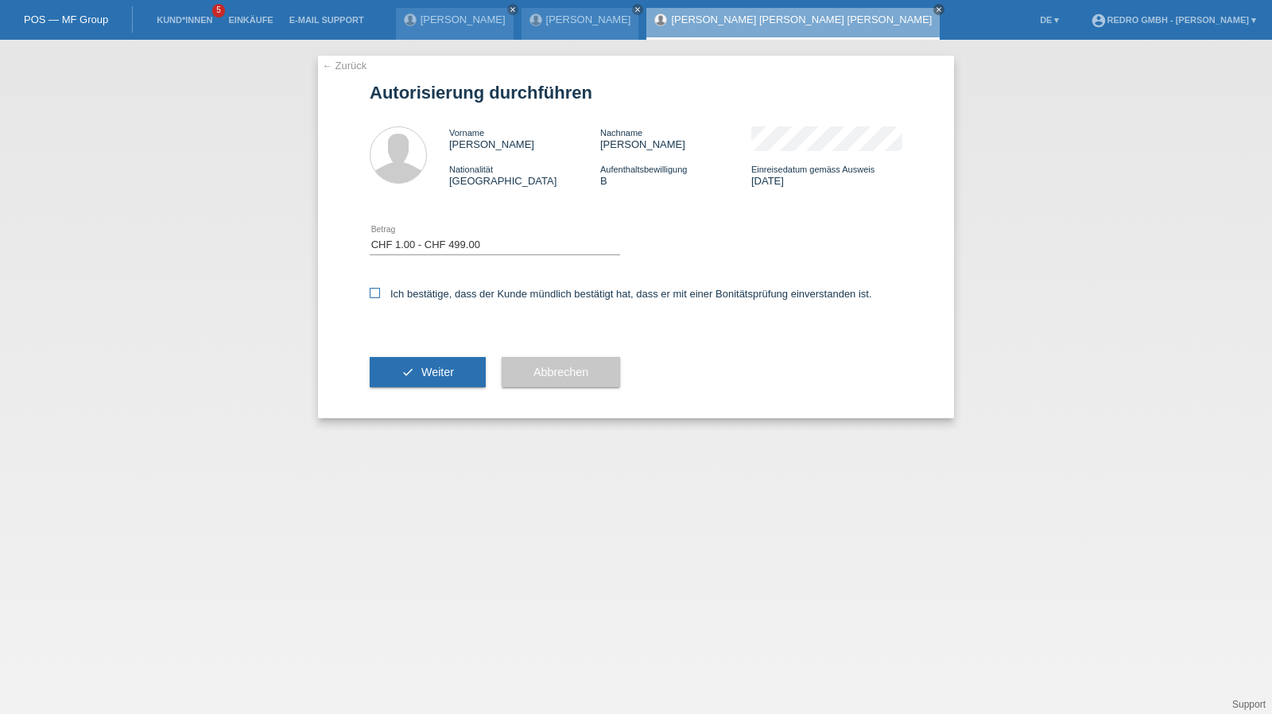
click at [380, 297] on input "Ich bestätige, dass der Kunde mündlich bestätigt hat, dass er mit einer Bonität…" at bounding box center [375, 293] width 10 height 10
checkbox input "true"
click at [402, 373] on icon "check" at bounding box center [408, 372] width 13 height 13
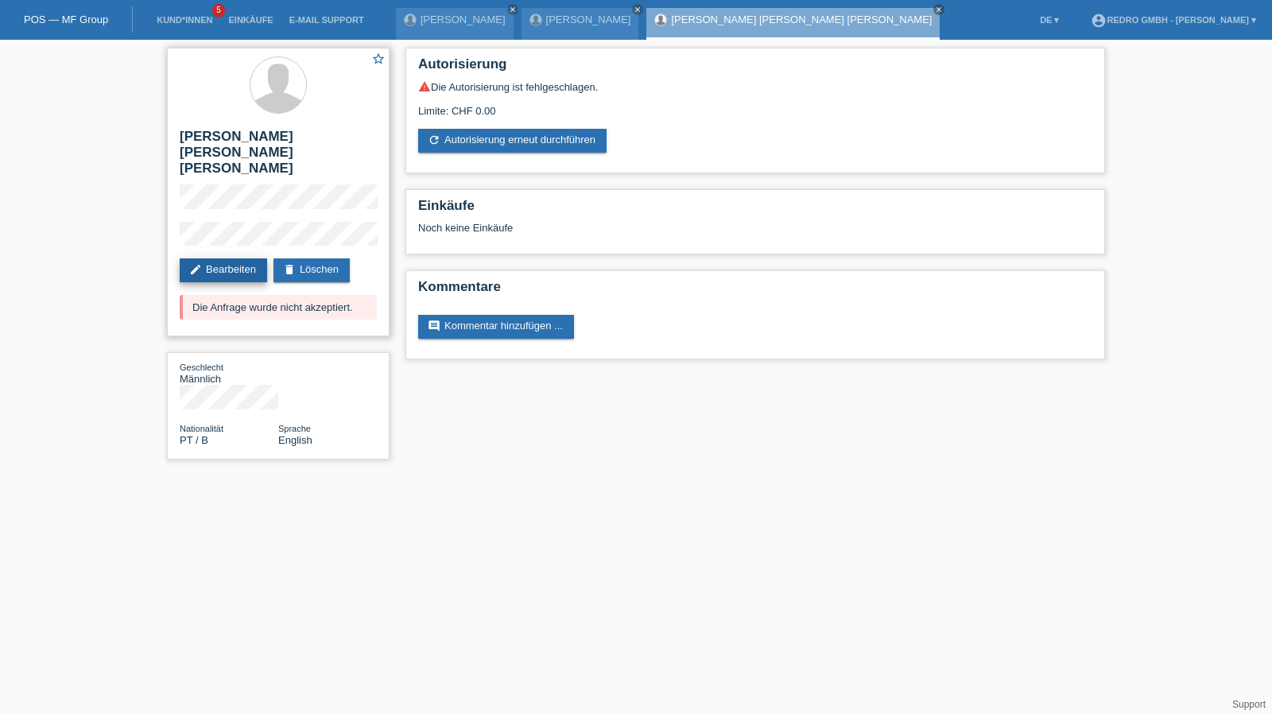
click at [194, 261] on link "edit Bearbeiten" at bounding box center [223, 270] width 87 height 24
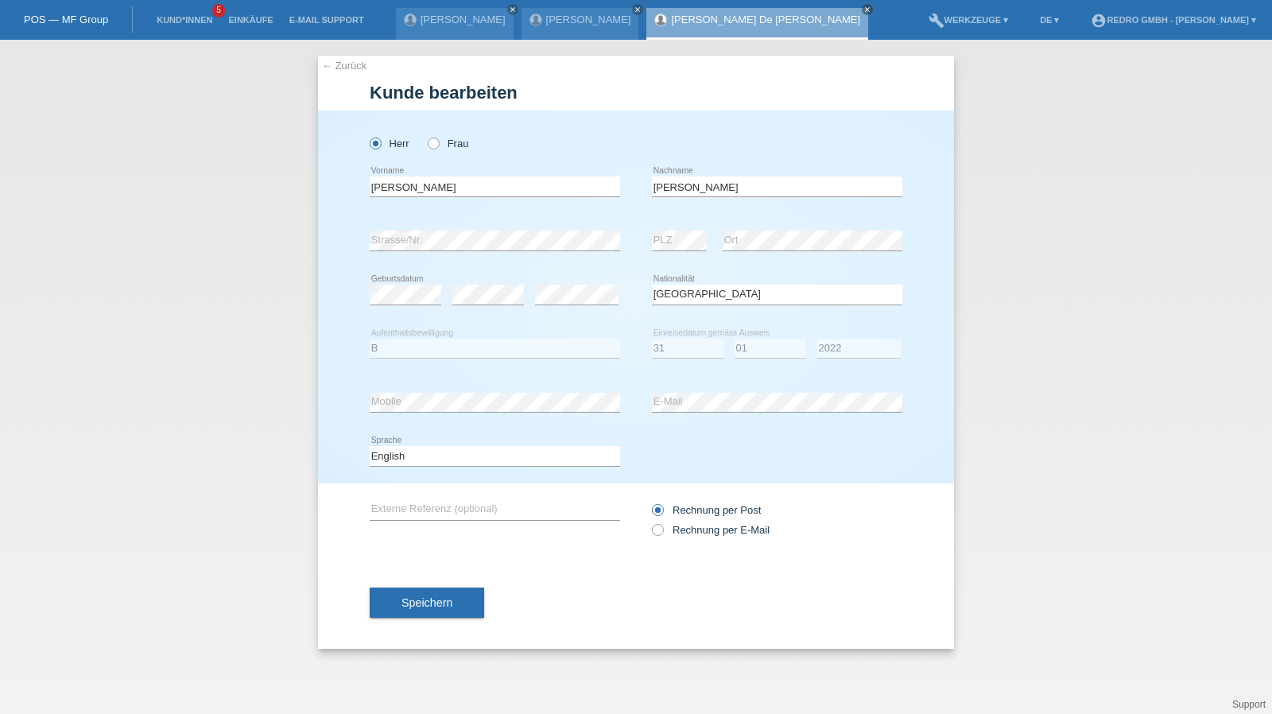
select select "PT"
select select "B"
select select "31"
select select "01"
select select "2022"
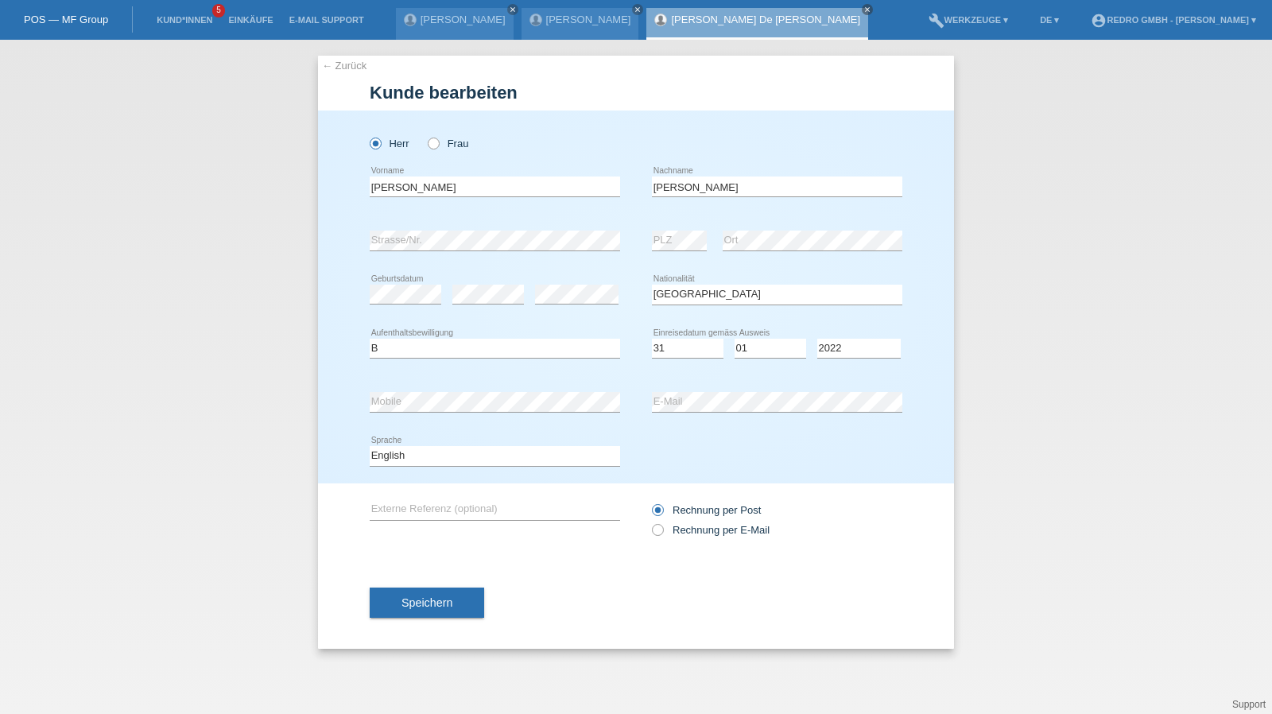
click at [353, 64] on link "← Zurück" at bounding box center [344, 66] width 45 height 12
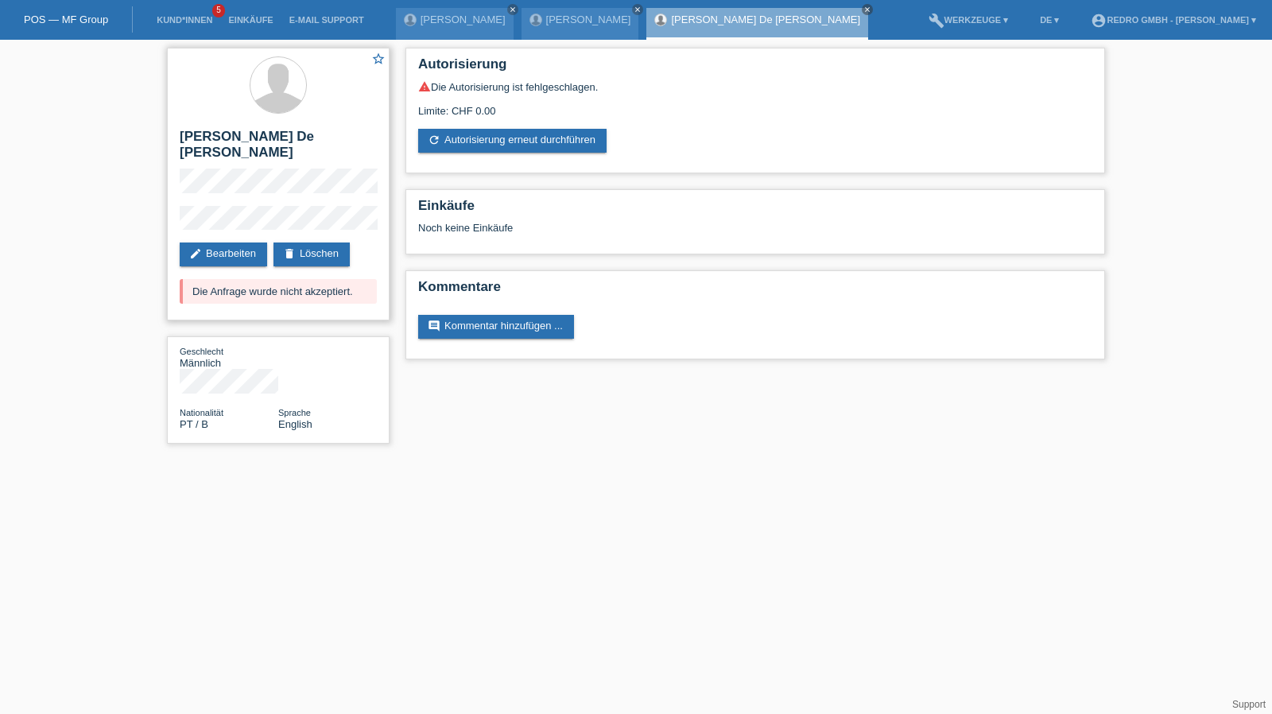
click at [231, 130] on h2 "[PERSON_NAME] [PERSON_NAME] [PERSON_NAME]" at bounding box center [278, 149] width 197 height 40
drag, startPoint x: 231, startPoint y: 130, endPoint x: 231, endPoint y: 119, distance: 10.3
click at [231, 130] on h2 "[PERSON_NAME] [PERSON_NAME] [PERSON_NAME]" at bounding box center [278, 149] width 197 height 40
copy div "[PERSON_NAME] [PERSON_NAME] [PERSON_NAME]"
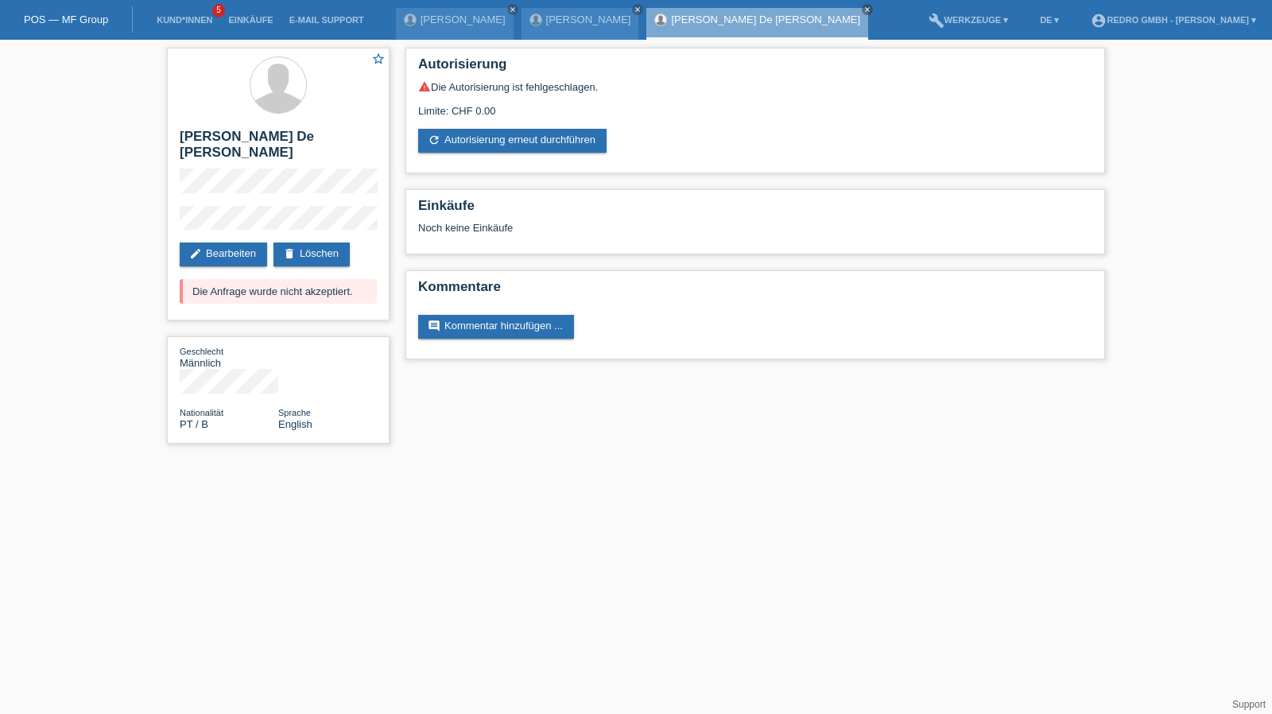
click at [115, 219] on div "star_border Luiz Felipe De Andrade Rebelo edit Bearbeiten delete Löschen Die An…" at bounding box center [636, 250] width 1272 height 420
click at [181, 15] on li "Kund*innen 5" at bounding box center [185, 20] width 72 height 41
click at [175, 21] on link "Kund*innen" at bounding box center [185, 20] width 72 height 10
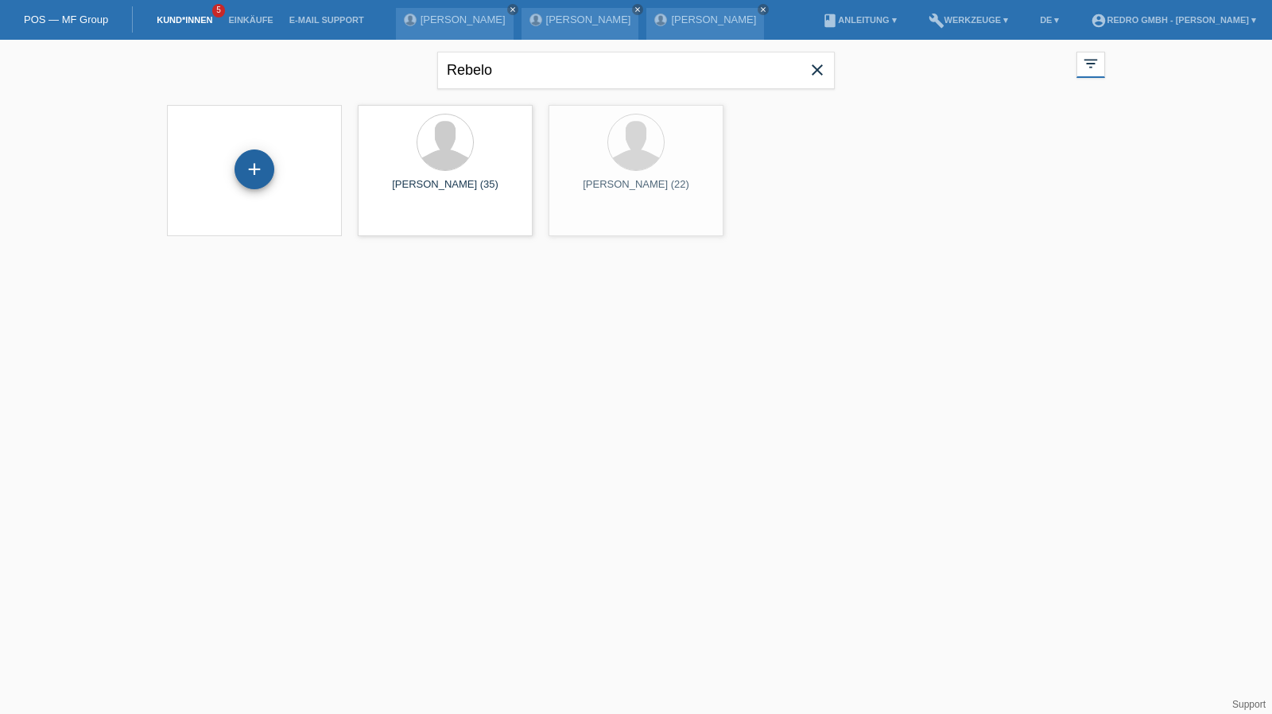
click at [270, 167] on div "+" at bounding box center [254, 169] width 38 height 27
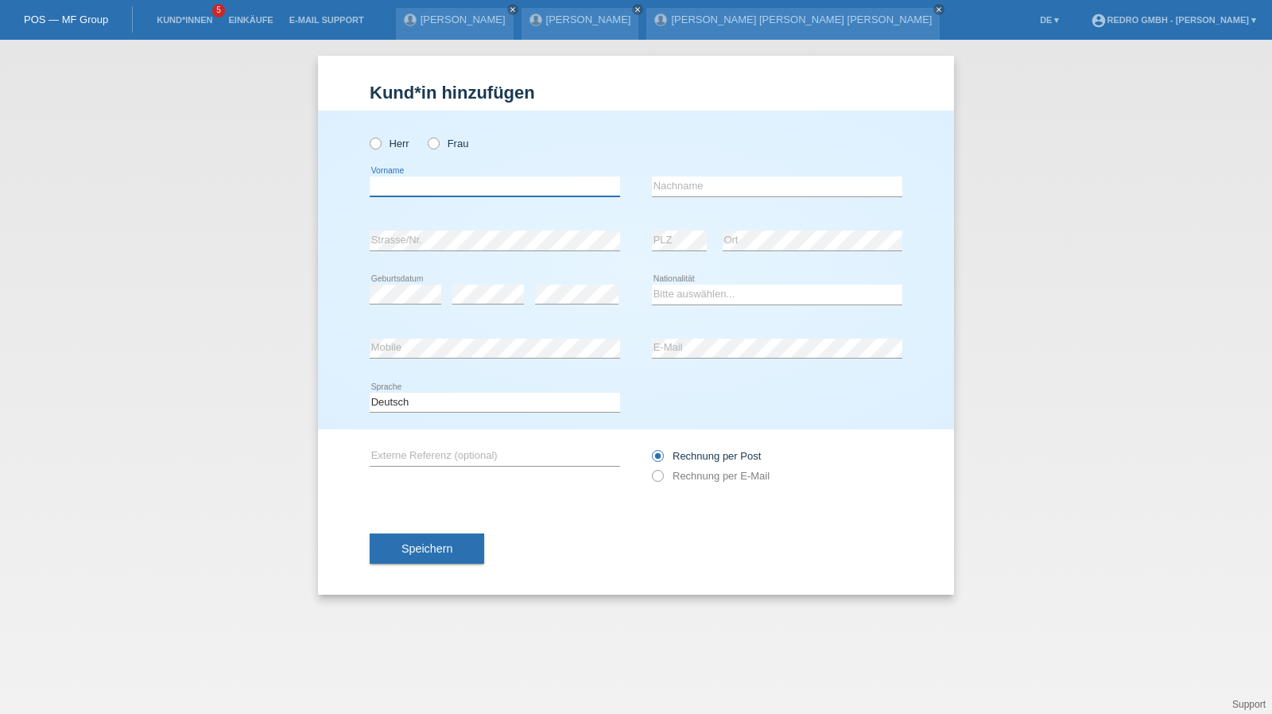
click at [509, 187] on input "text" at bounding box center [495, 187] width 250 height 20
type input "[PERSON_NAME]"
type input "Nunes"
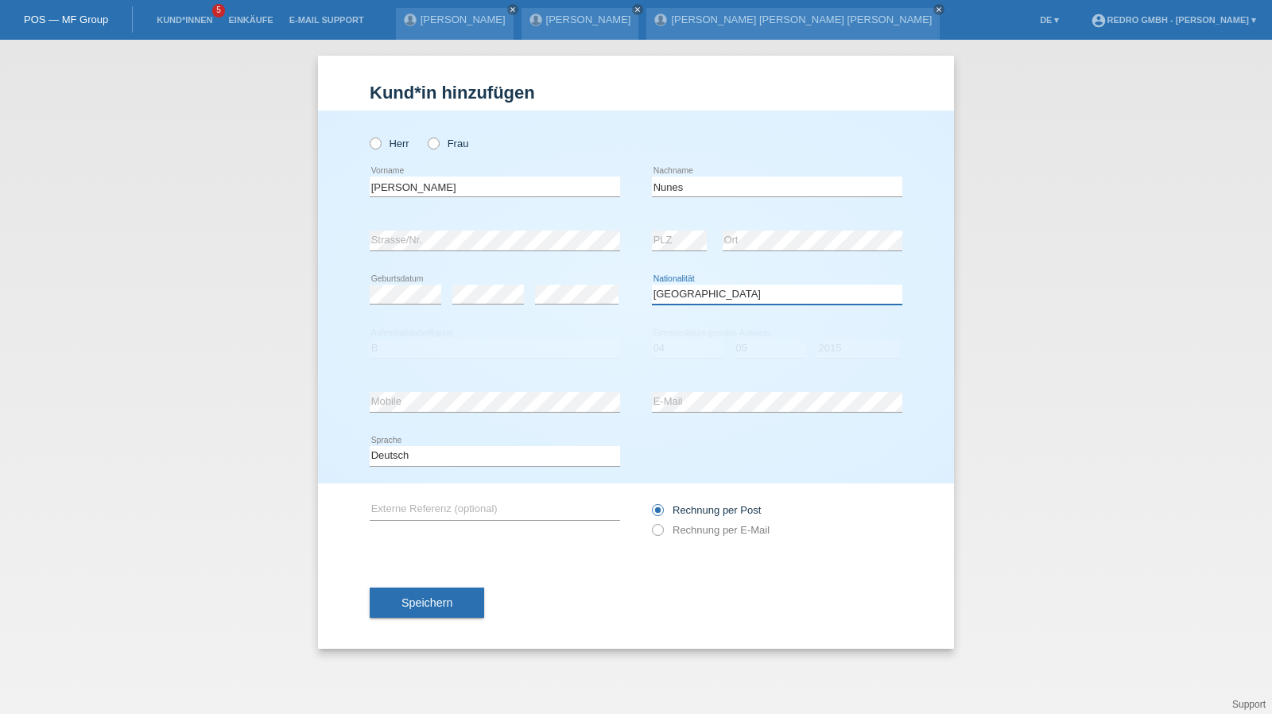
select select "PT"
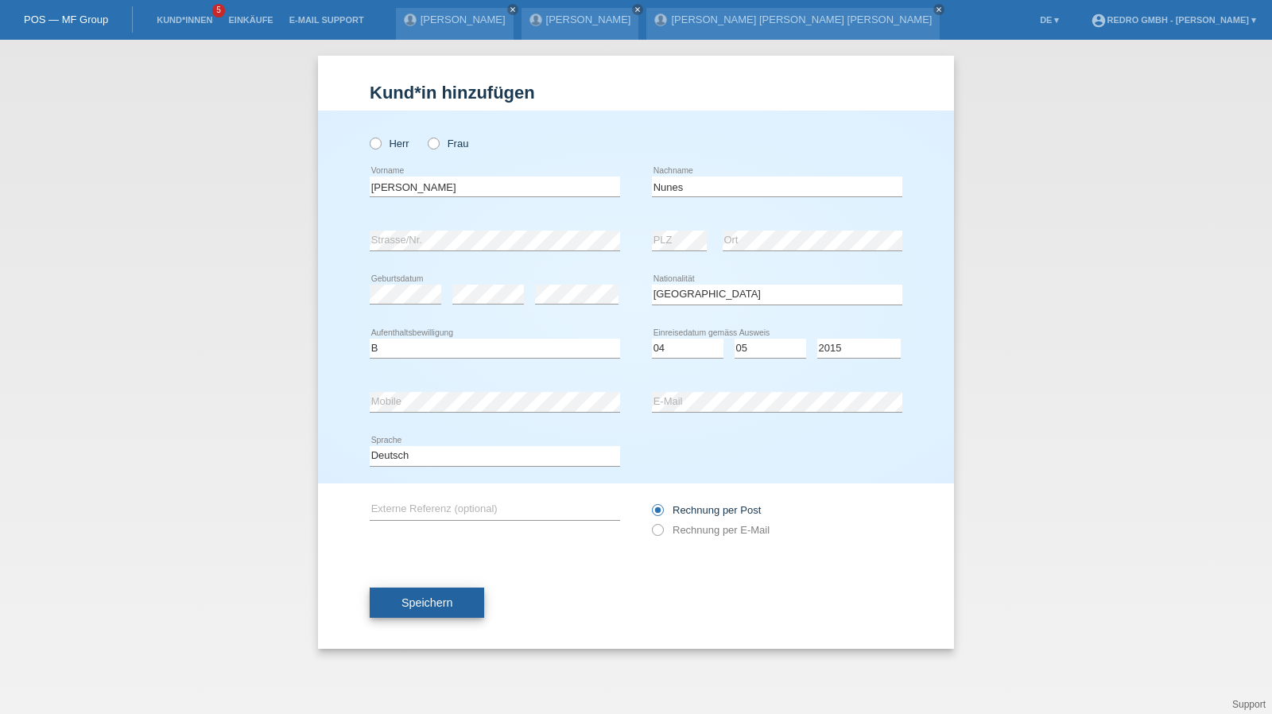
click at [436, 597] on span "Speichern" at bounding box center [427, 602] width 51 height 13
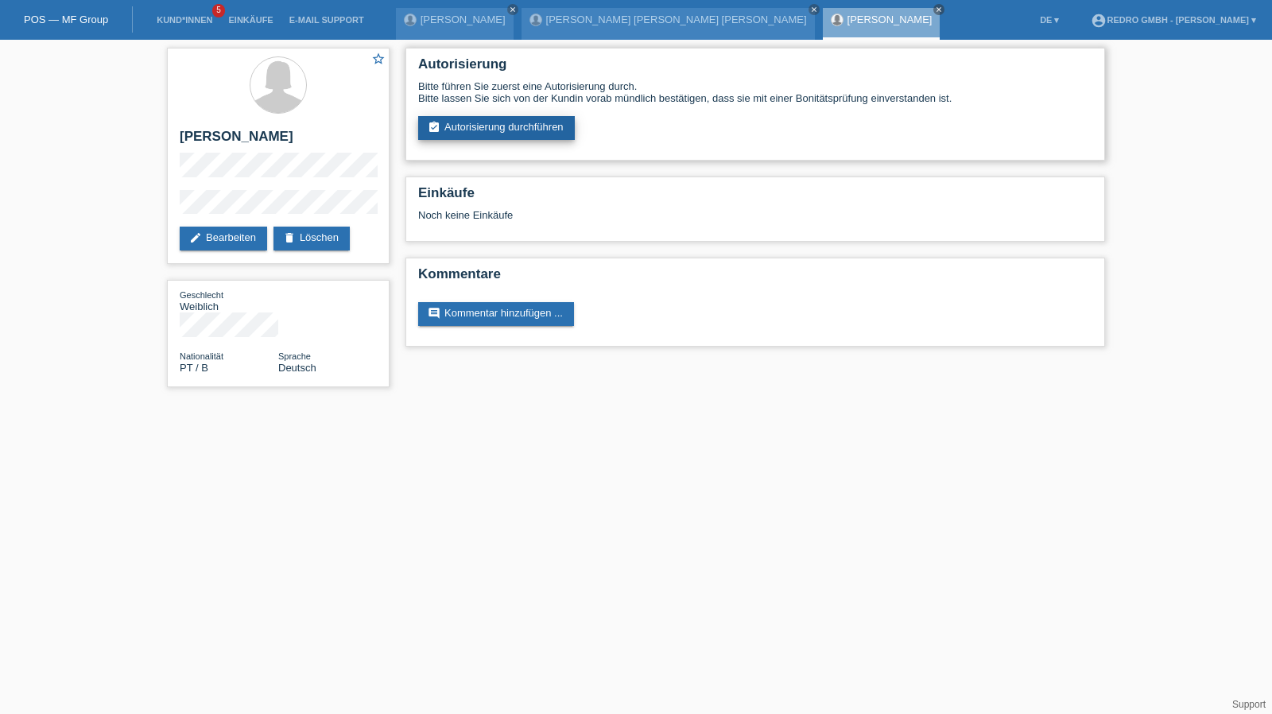
click at [499, 130] on link "assignment_turned_in Autorisierung durchführen" at bounding box center [496, 128] width 157 height 24
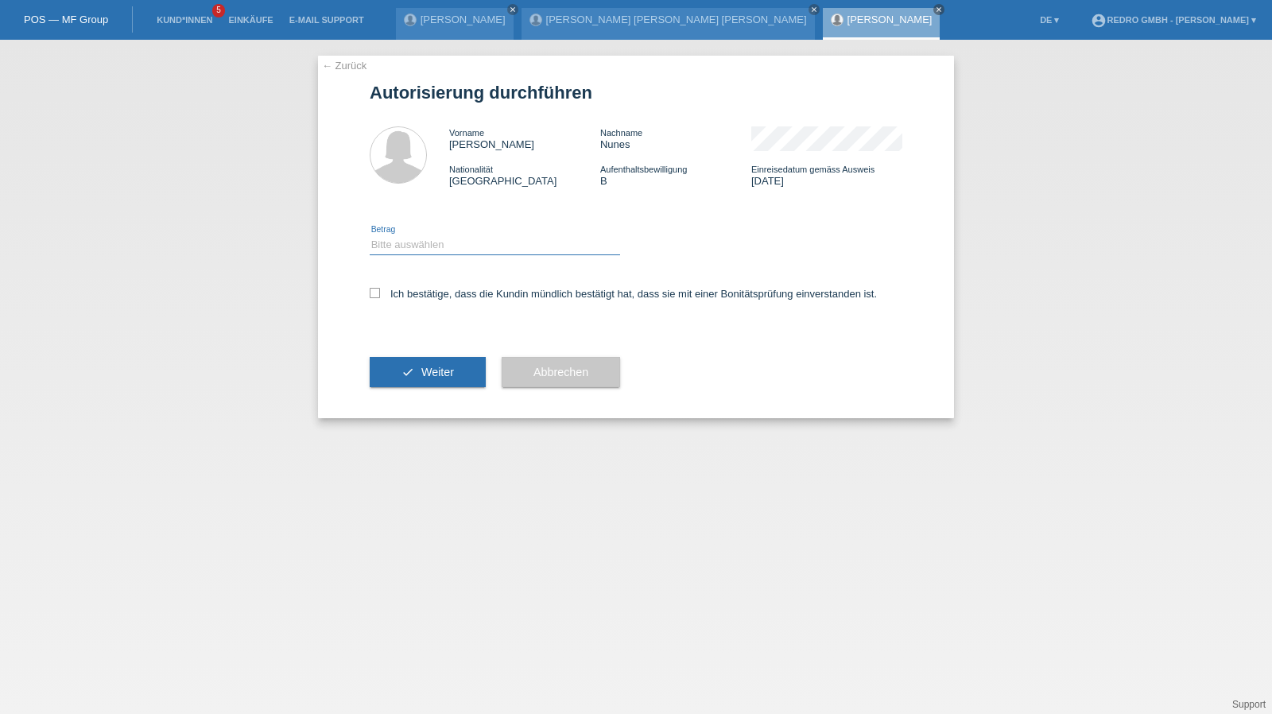
click at [402, 237] on select "Bitte auswählen CHF 1.00 - CHF 499.00 CHF 500.00 - CHF 1'999.00 CHF 2'000.00 - …" at bounding box center [495, 244] width 250 height 19
select select "1"
click at [370, 235] on select "Bitte auswählen CHF 1.00 - CHF 499.00 CHF 500.00 - CHF 1'999.00 CHF 2'000.00 - …" at bounding box center [495, 244] width 250 height 19
click at [399, 292] on label "Ich bestätige, dass die Kundin mündlich bestätigt hat, dass sie mit einer Bonit…" at bounding box center [623, 294] width 507 height 12
click at [380, 292] on input "Ich bestätige, dass die Kundin mündlich bestätigt hat, dass sie mit einer Bonit…" at bounding box center [375, 293] width 10 height 10
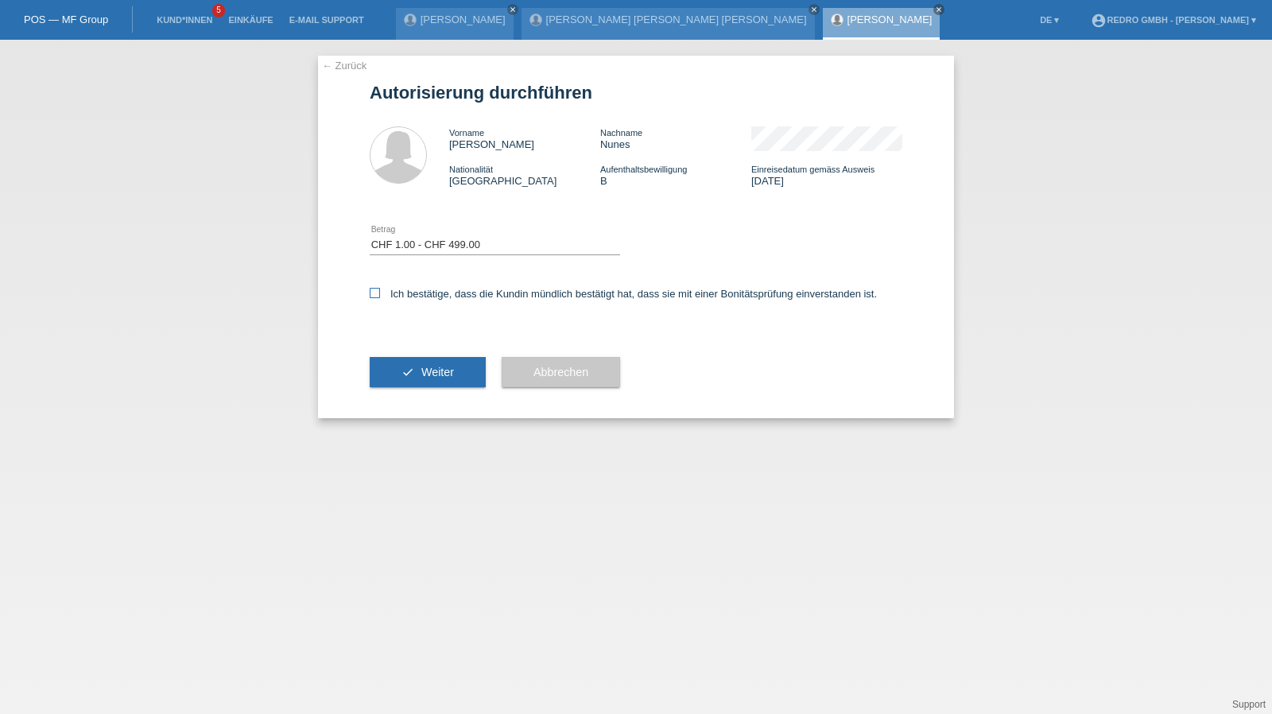
checkbox input "true"
click at [388, 401] on div "check Weiter" at bounding box center [428, 372] width 116 height 92
click at [391, 375] on button "check Weiter" at bounding box center [428, 372] width 116 height 30
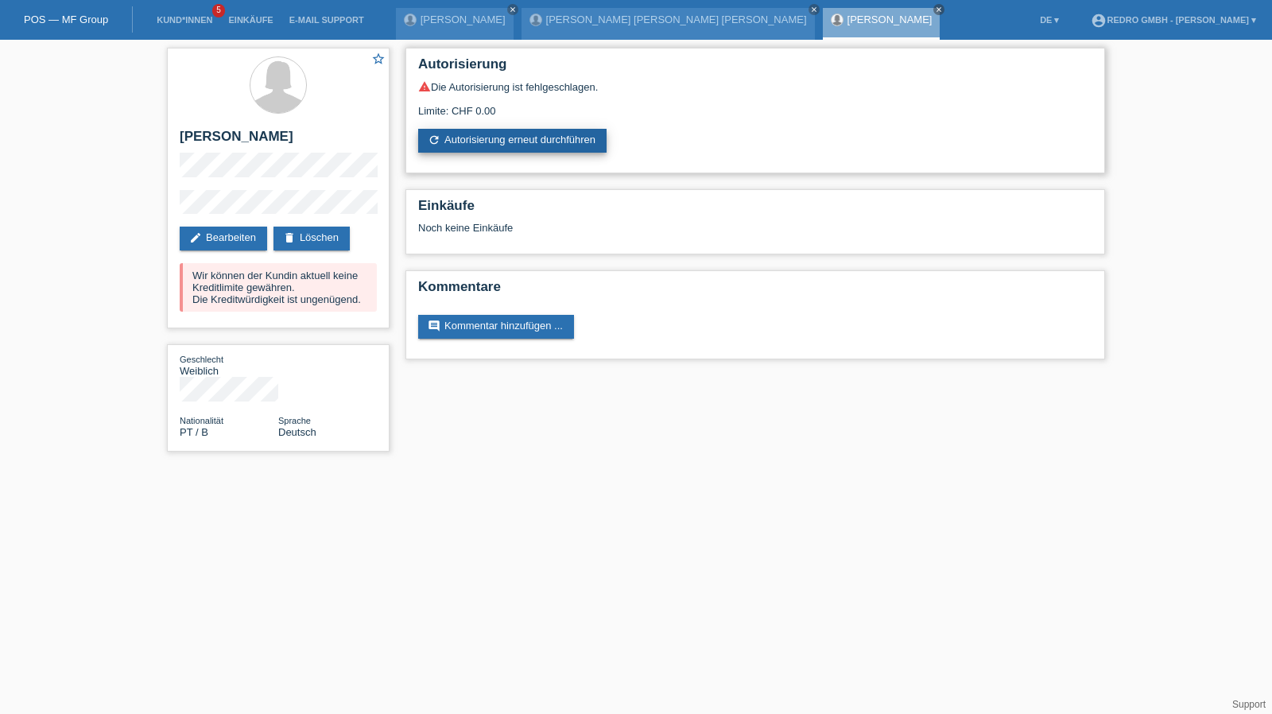
click at [504, 143] on link "refresh Autorisierung erneut durchführen" at bounding box center [512, 141] width 188 height 24
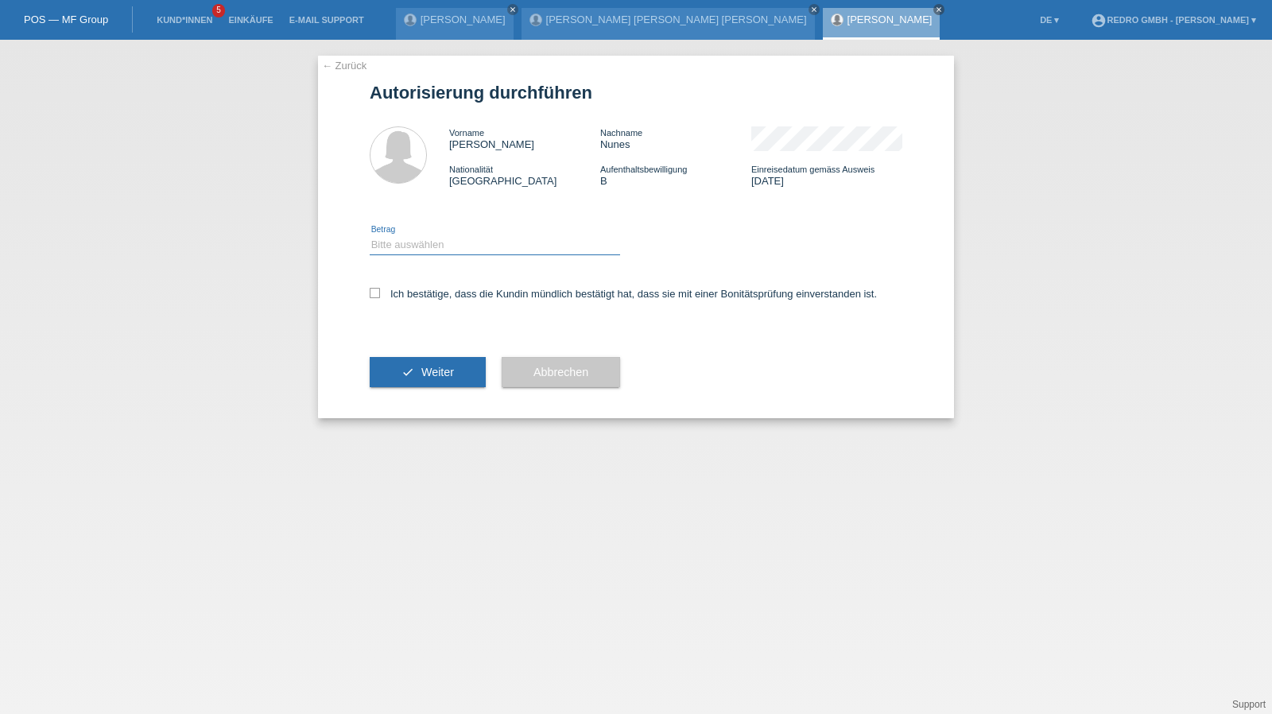
click at [423, 246] on select "Bitte auswählen CHF 1.00 - CHF 499.00 CHF 500.00 - CHF 1'999.00 CHF 2'000.00 - …" at bounding box center [495, 244] width 250 height 19
select select "1"
click at [370, 235] on select "Bitte auswählen CHF 1.00 - CHF 499.00 CHF 500.00 - CHF 1'999.00 CHF 2'000.00 - …" at bounding box center [495, 244] width 250 height 19
click at [411, 285] on div "Ich bestätige, dass die Kundin mündlich bestätigt hat, dass sie mit einer Bonit…" at bounding box center [636, 299] width 533 height 54
click at [411, 289] on label "Ich bestätige, dass die Kundin mündlich bestätigt hat, dass sie mit einer Bonit…" at bounding box center [623, 294] width 507 height 12
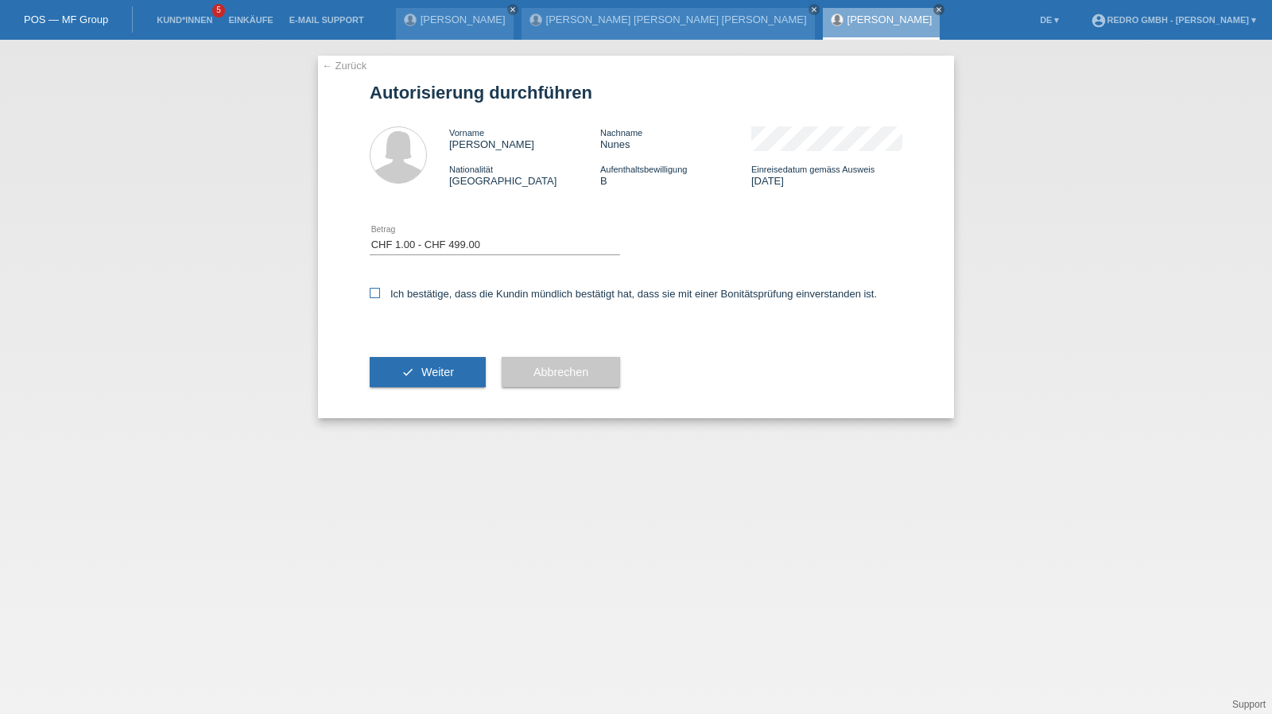
click at [380, 289] on input "Ich bestätige, dass die Kundin mündlich bestätigt hat, dass sie mit einer Bonit…" at bounding box center [375, 293] width 10 height 10
checkbox input "true"
click at [396, 379] on button "check Weiter" at bounding box center [428, 372] width 116 height 30
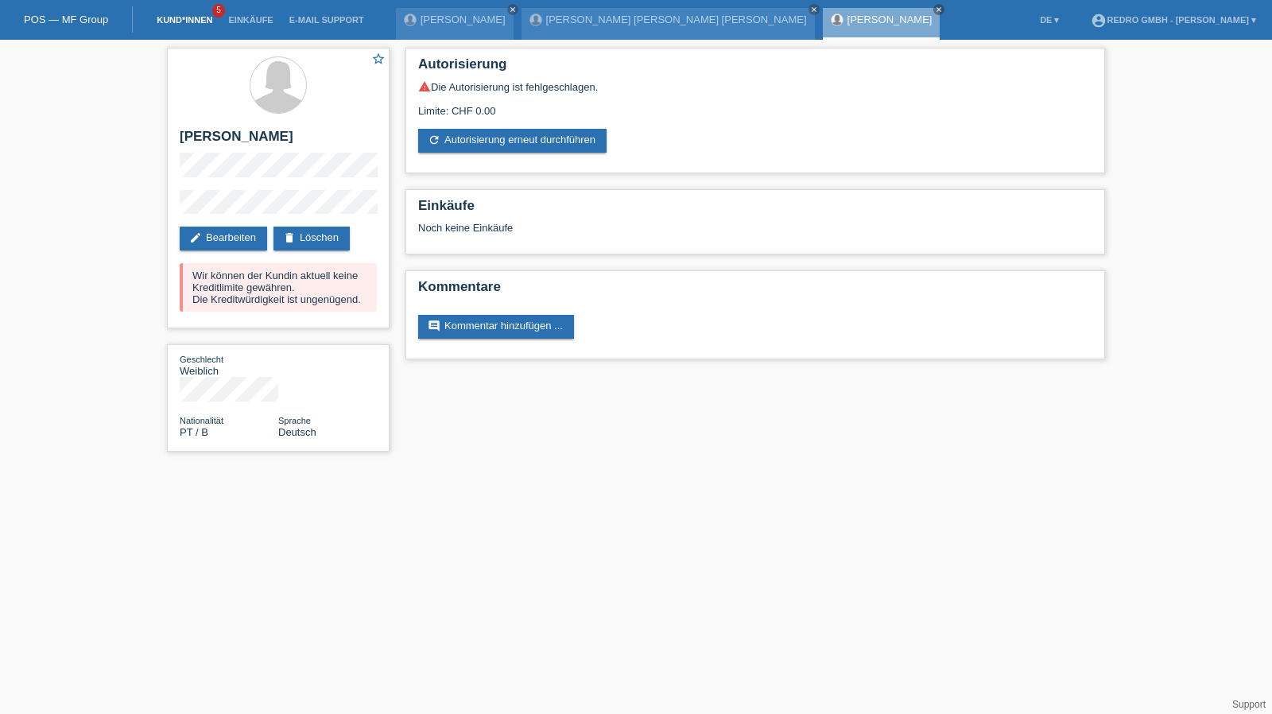
click at [186, 18] on link "Kund*innen" at bounding box center [185, 20] width 72 height 10
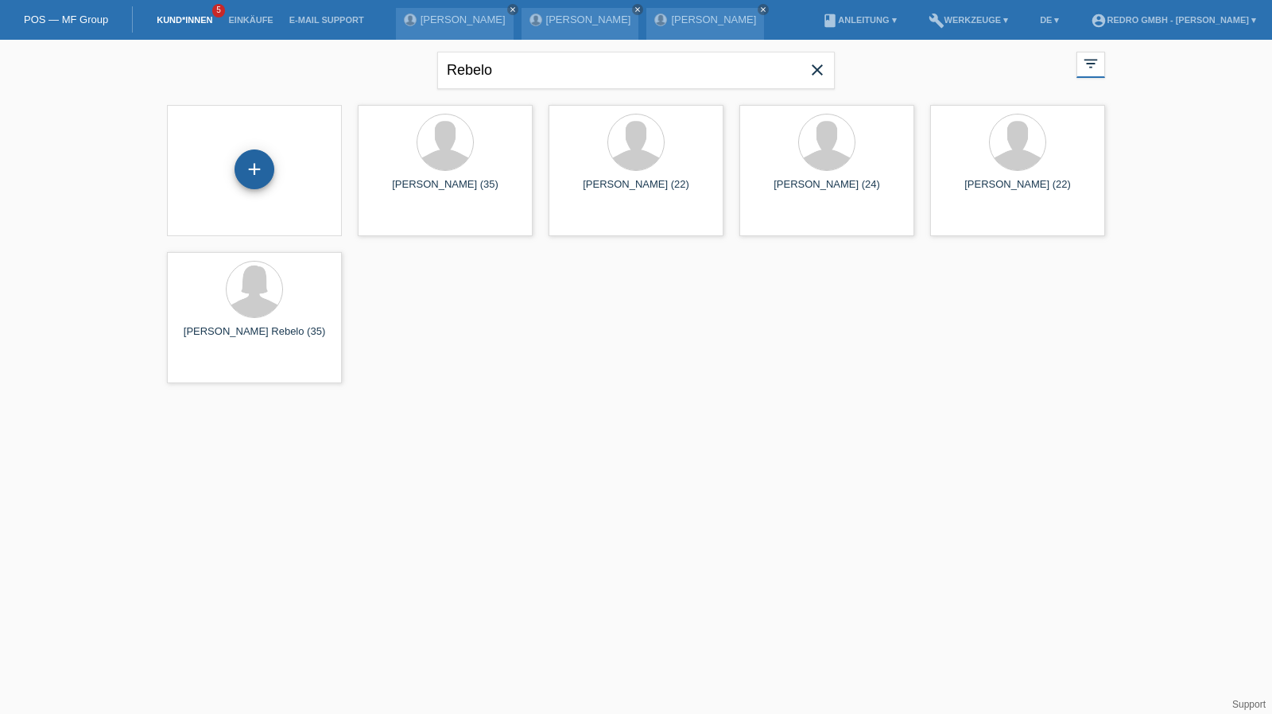
click at [250, 169] on div "+" at bounding box center [255, 169] width 40 height 40
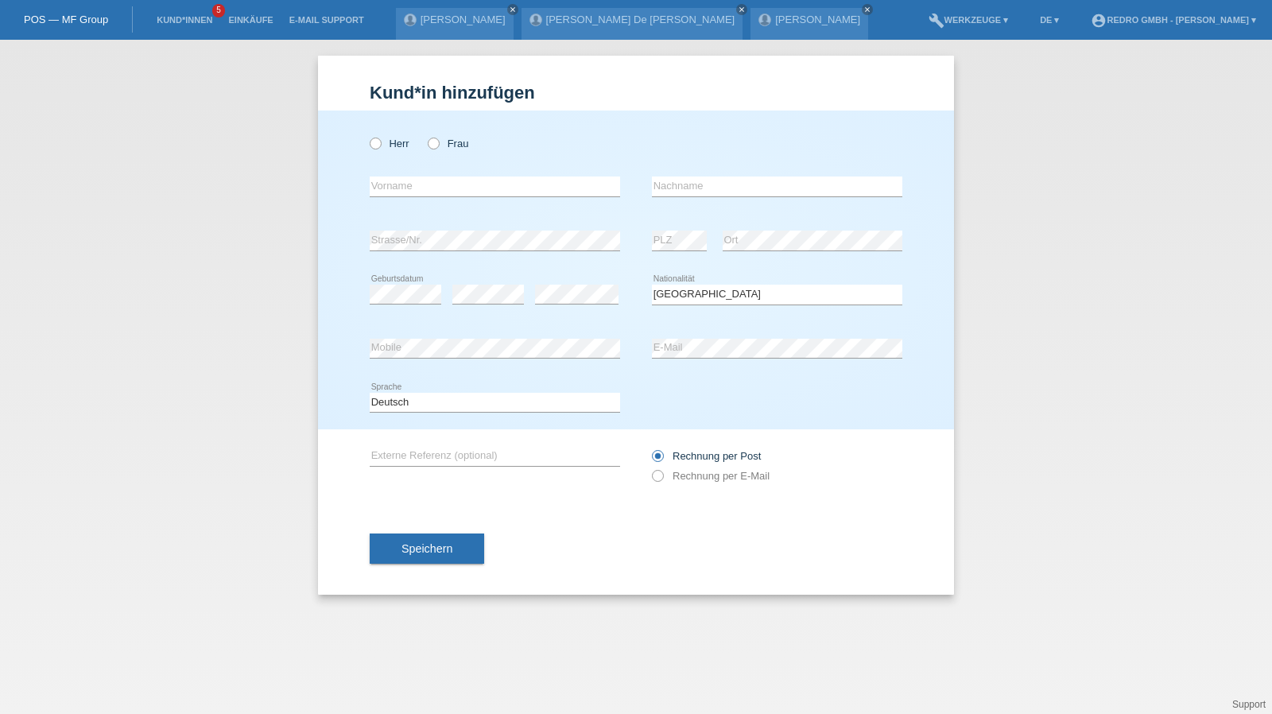
click at [724, 305] on div "Bitte auswählen... [GEOGRAPHIC_DATA] [GEOGRAPHIC_DATA] [GEOGRAPHIC_DATA] [GEOGR…" at bounding box center [777, 295] width 250 height 54
click at [725, 298] on select "Bitte auswählen... [GEOGRAPHIC_DATA] [GEOGRAPHIC_DATA] [GEOGRAPHIC_DATA] [GEOGR…" at bounding box center [777, 294] width 250 height 19
click at [725, 298] on select "Bitte auswählen... Schweiz Deutschland Liechtenstein Österreich ------------ Af…" at bounding box center [777, 294] width 250 height 19
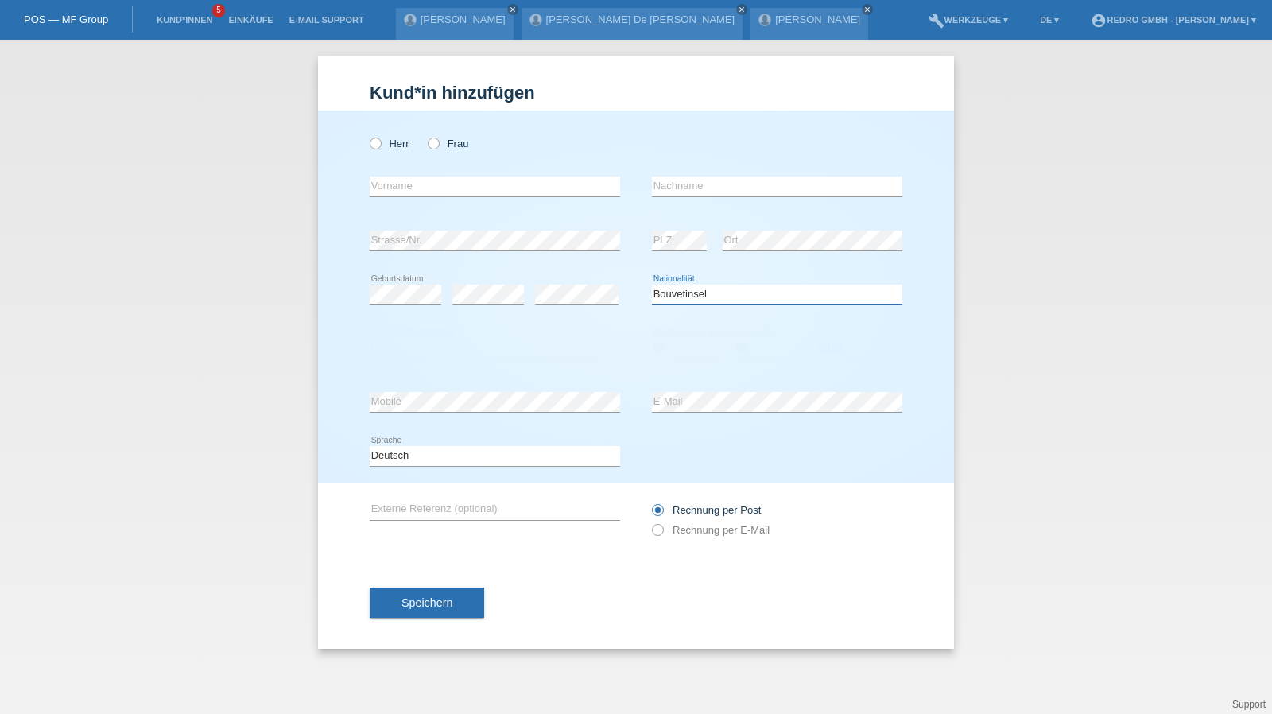
select select "BR"
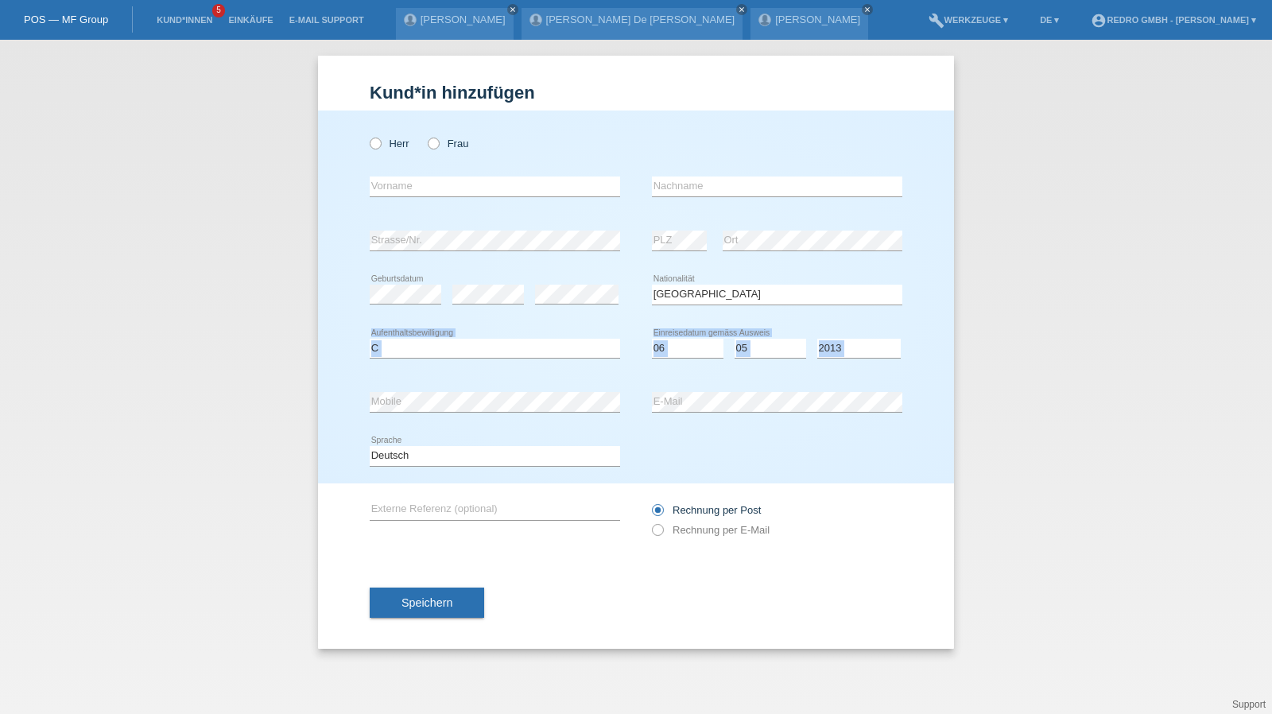
click at [1113, 327] on div "Kund*in hinzufügen Kunde hinzufügen Kundin hinzufügen Herr Frau error Vorname e…" at bounding box center [636, 377] width 1272 height 674
click at [441, 191] on input "text" at bounding box center [495, 187] width 250 height 20
type input "Melina"
type input "[PERSON_NAME]"
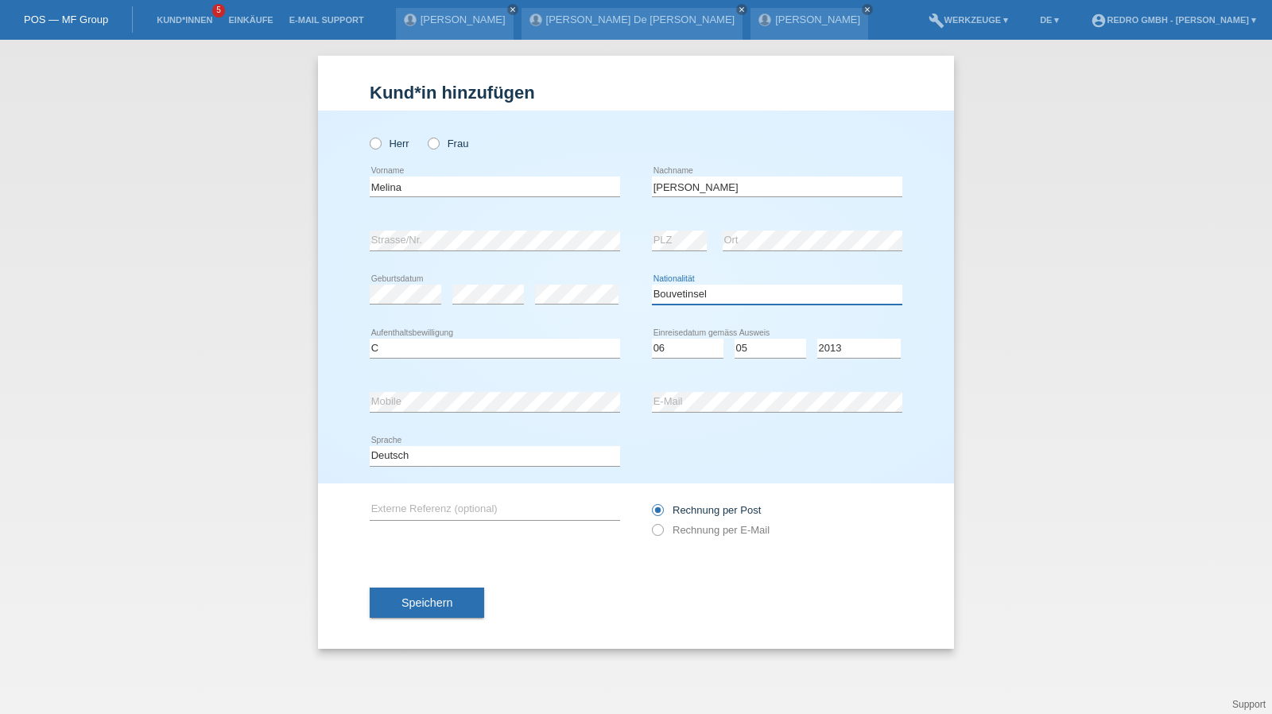
select select "BR"
select select "C"
select select "06"
click at [403, 446] on select "Deutsch Français Italiano English" at bounding box center [495, 455] width 250 height 19
click at [434, 608] on button "Speichern" at bounding box center [427, 603] width 115 height 30
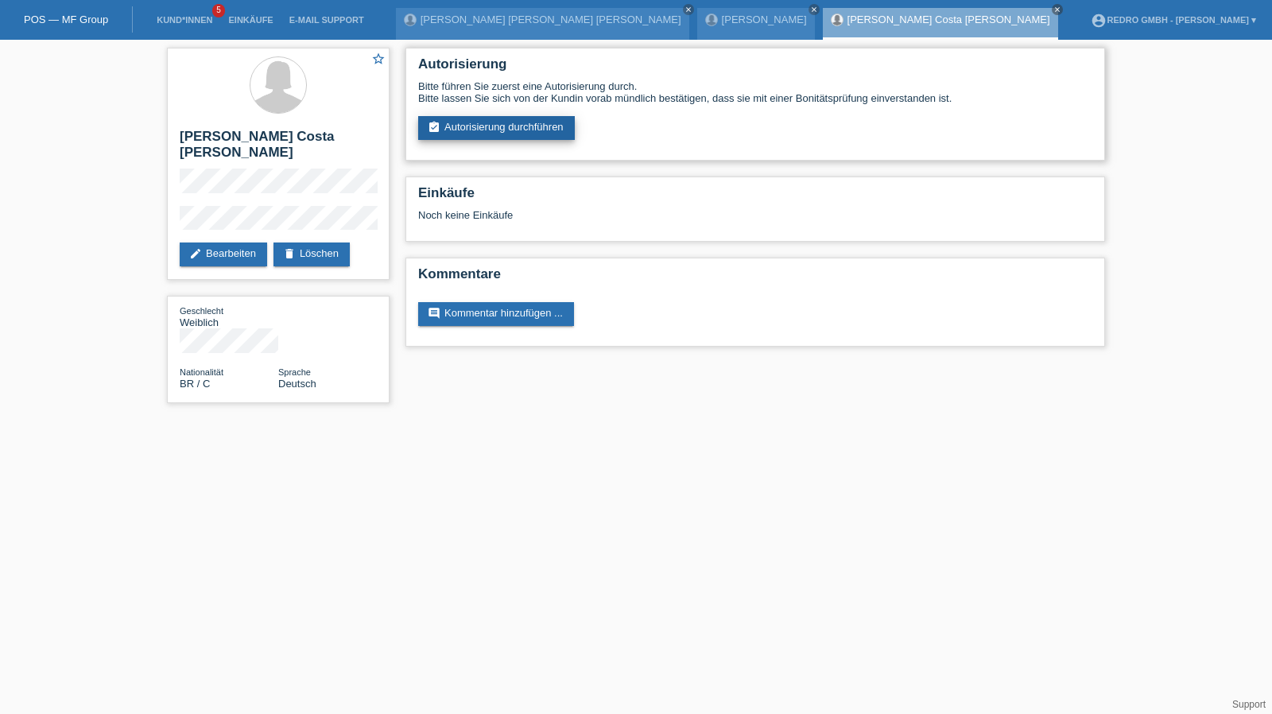
click at [498, 132] on link "assignment_turned_in Autorisierung durchführen" at bounding box center [496, 128] width 157 height 24
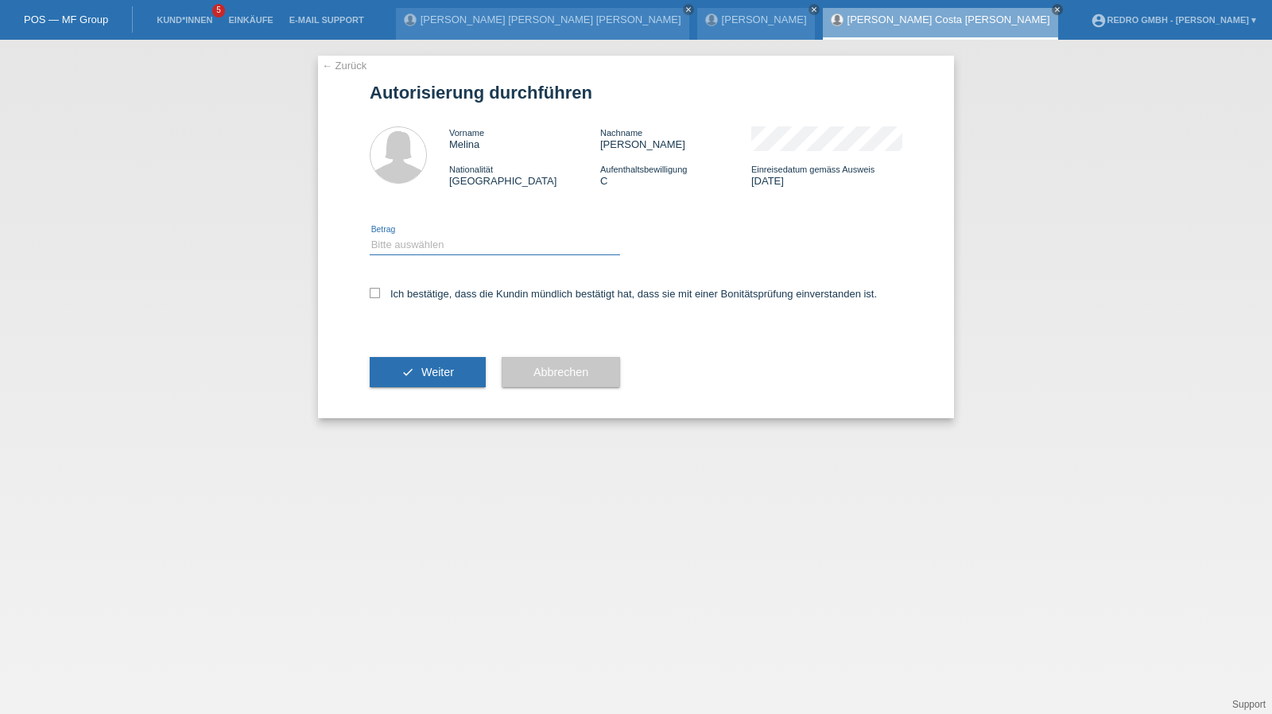
click at [436, 244] on select "Bitte auswählen CHF 1.00 - CHF 499.00 CHF 500.00 - CHF 1'999.00 CHF 2'000.00 - …" at bounding box center [495, 244] width 250 height 19
select select "1"
click at [370, 235] on select "Bitte auswählen CHF 1.00 - CHF 499.00 CHF 500.00 - CHF 1'999.00 CHF 2'000.00 - …" at bounding box center [495, 244] width 250 height 19
click at [401, 294] on label "Ich bestätige, dass die Kundin mündlich bestätigt hat, dass sie mit einer Bonit…" at bounding box center [623, 294] width 507 height 12
click at [380, 294] on input "Ich bestätige, dass die Kundin mündlich bestätigt hat, dass sie mit einer Bonit…" at bounding box center [375, 293] width 10 height 10
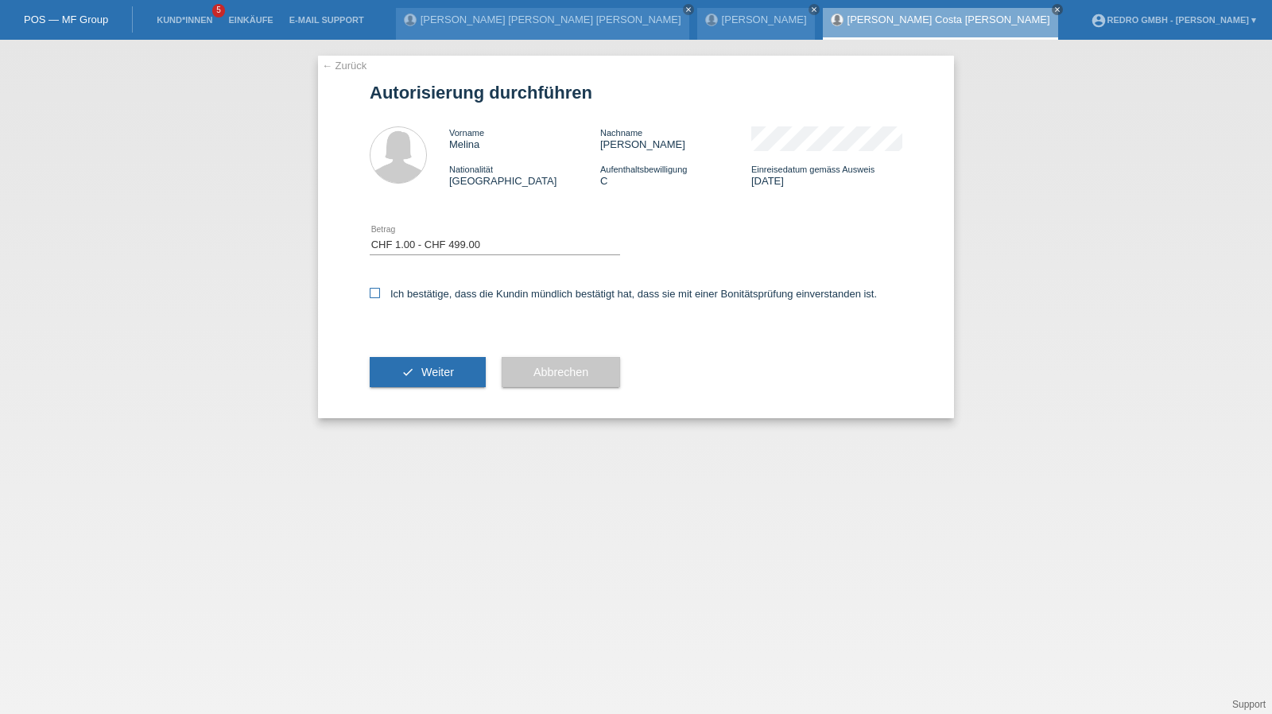
checkbox input "true"
click at [417, 369] on button "check Weiter" at bounding box center [428, 372] width 116 height 30
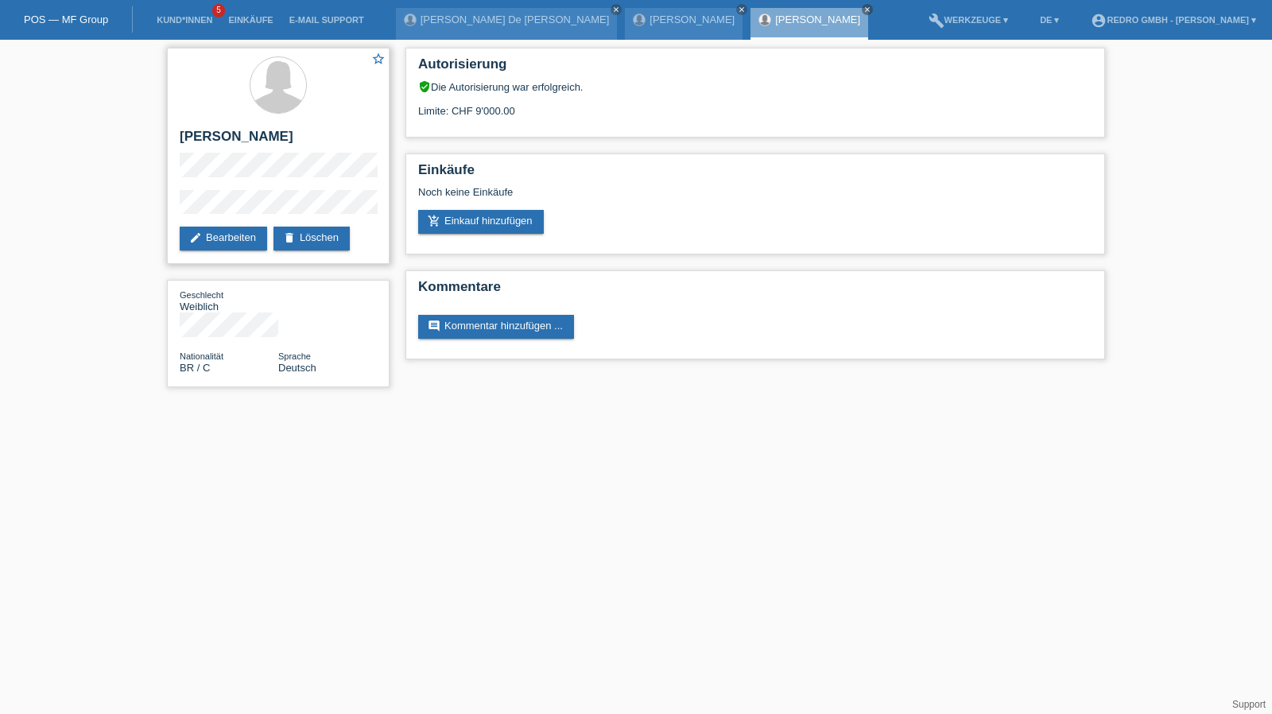
click at [200, 131] on h2 "[PERSON_NAME]" at bounding box center [278, 141] width 197 height 24
drag, startPoint x: 200, startPoint y: 131, endPoint x: 188, endPoint y: 57, distance: 74.9
click at [200, 131] on h2 "[PERSON_NAME]" at bounding box center [278, 141] width 197 height 24
copy div "[PERSON_NAME]"
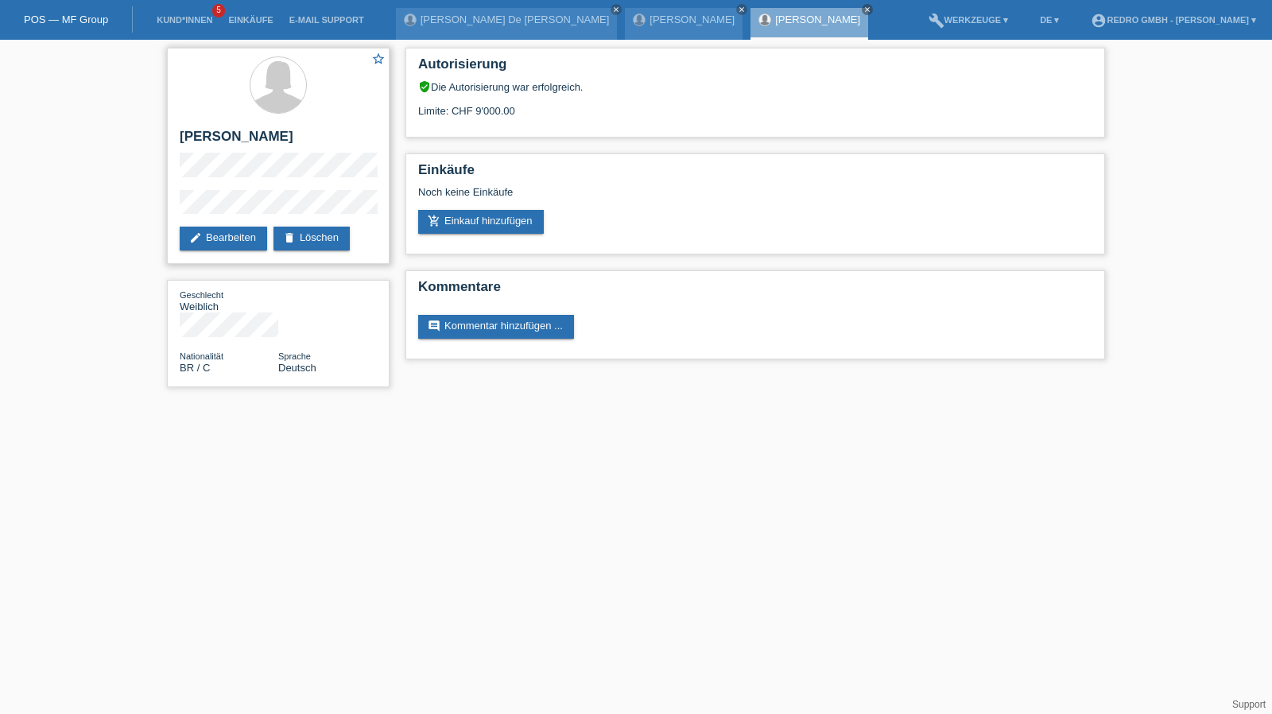
click at [171, 218] on div "star_border [PERSON_NAME] Costa Schellenberg edit Bearbeiten delete Löschen" at bounding box center [278, 156] width 223 height 216
click at [218, 153] on h2 "[PERSON_NAME]" at bounding box center [278, 141] width 197 height 24
click at [232, 204] on div "star_border [PERSON_NAME] Costa Schellenberg edit Bearbeiten delete Löschen" at bounding box center [278, 156] width 223 height 216
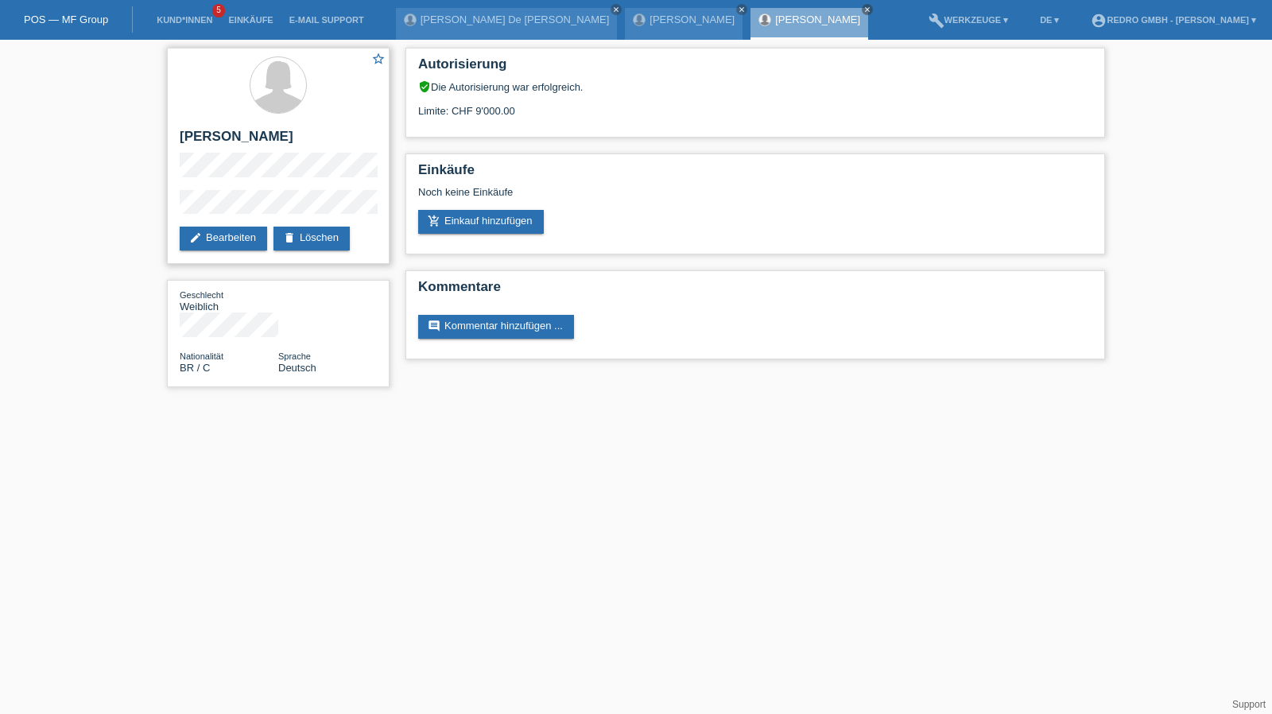
click at [232, 204] on div "star_border [PERSON_NAME] Costa Schellenberg edit Bearbeiten delete Löschen" at bounding box center [278, 156] width 223 height 216
click at [200, 20] on link "Kund*innen" at bounding box center [185, 20] width 72 height 10
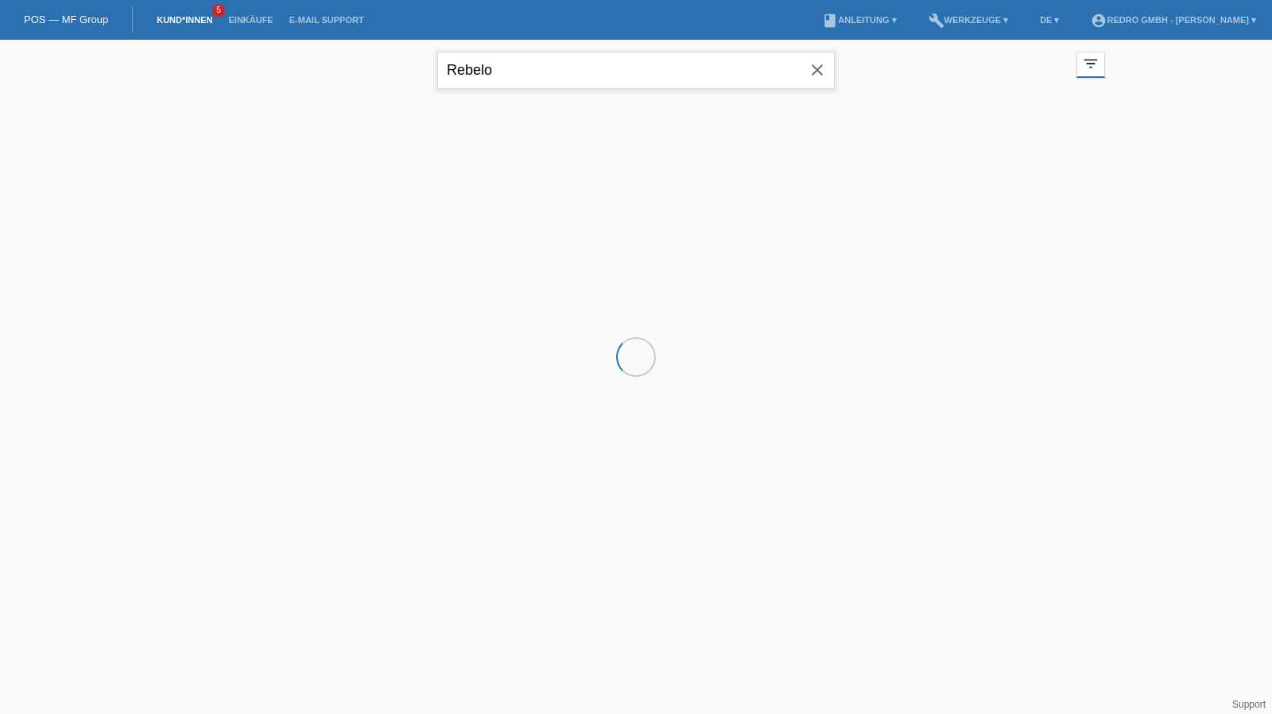
click at [594, 64] on input "Rebelo" at bounding box center [636, 70] width 398 height 37
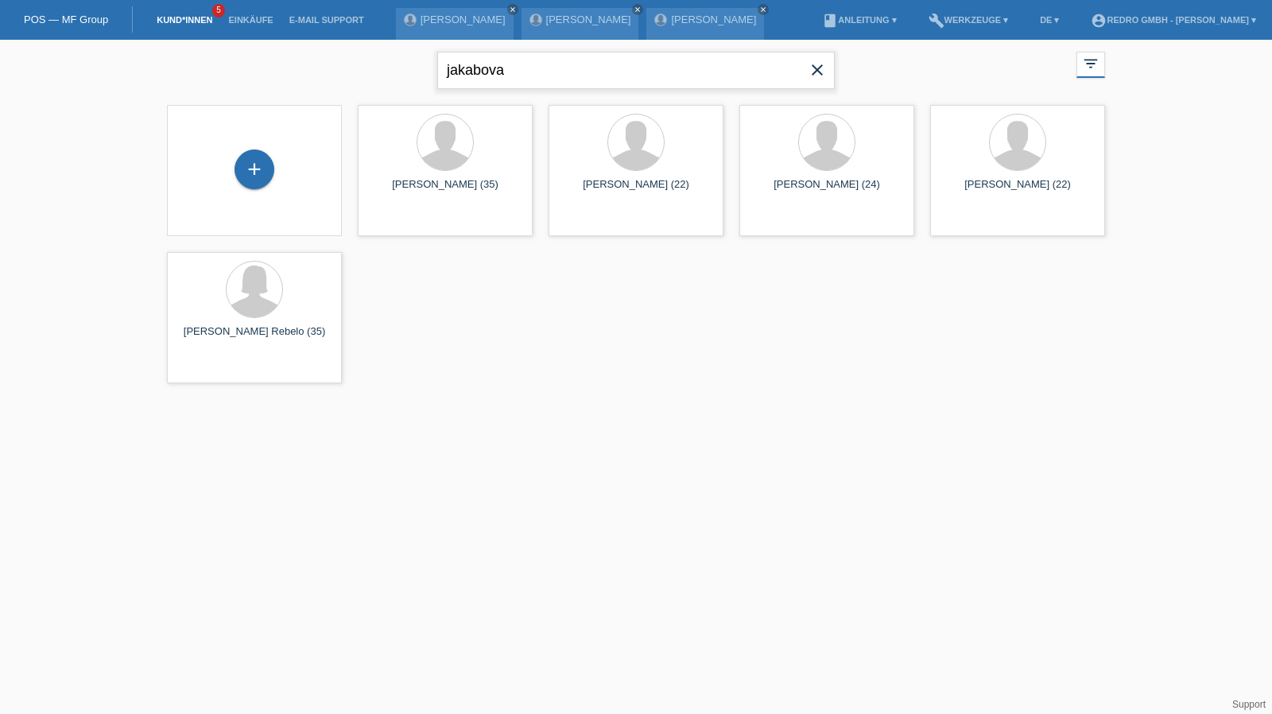
type input "jakabova"
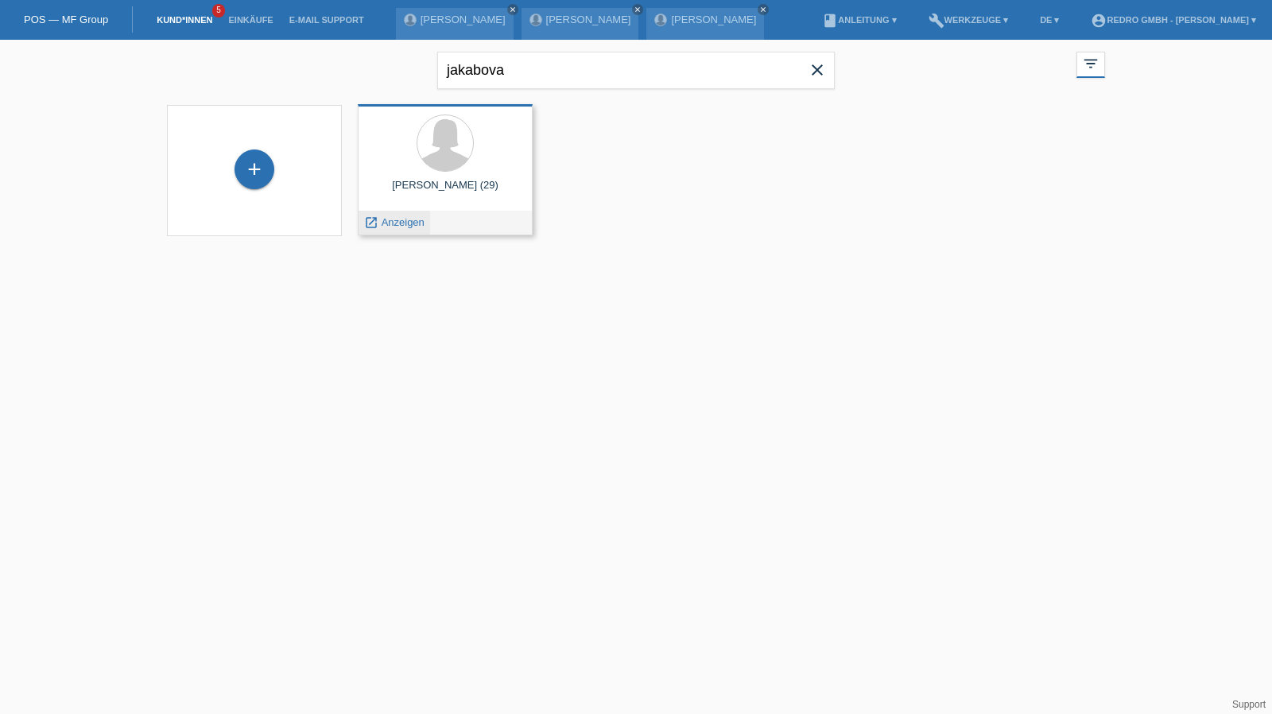
click at [404, 218] on span "Anzeigen" at bounding box center [403, 222] width 43 height 12
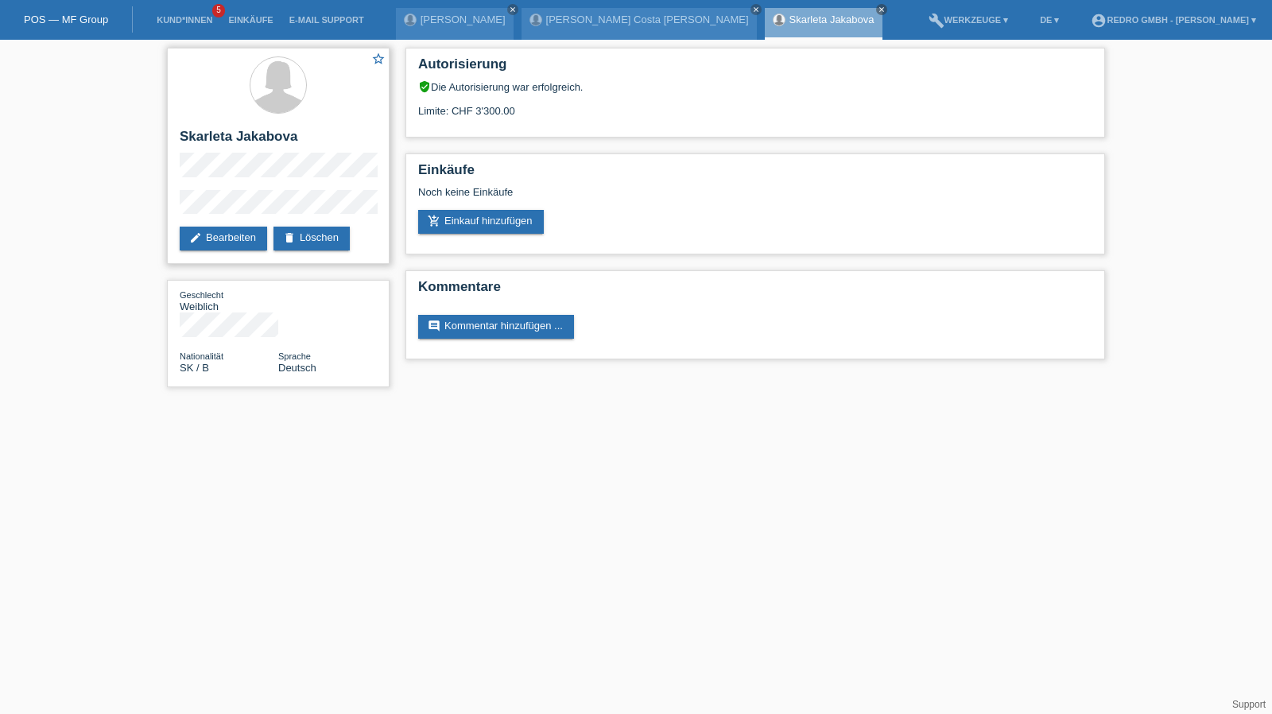
click at [227, 134] on h2 "Skarleta Jakabova" at bounding box center [278, 141] width 197 height 24
copy div "Skarleta Jakabova"
click at [170, 205] on div "star_border Skarleta Jakabova edit Bearbeiten delete Löschen" at bounding box center [278, 156] width 223 height 216
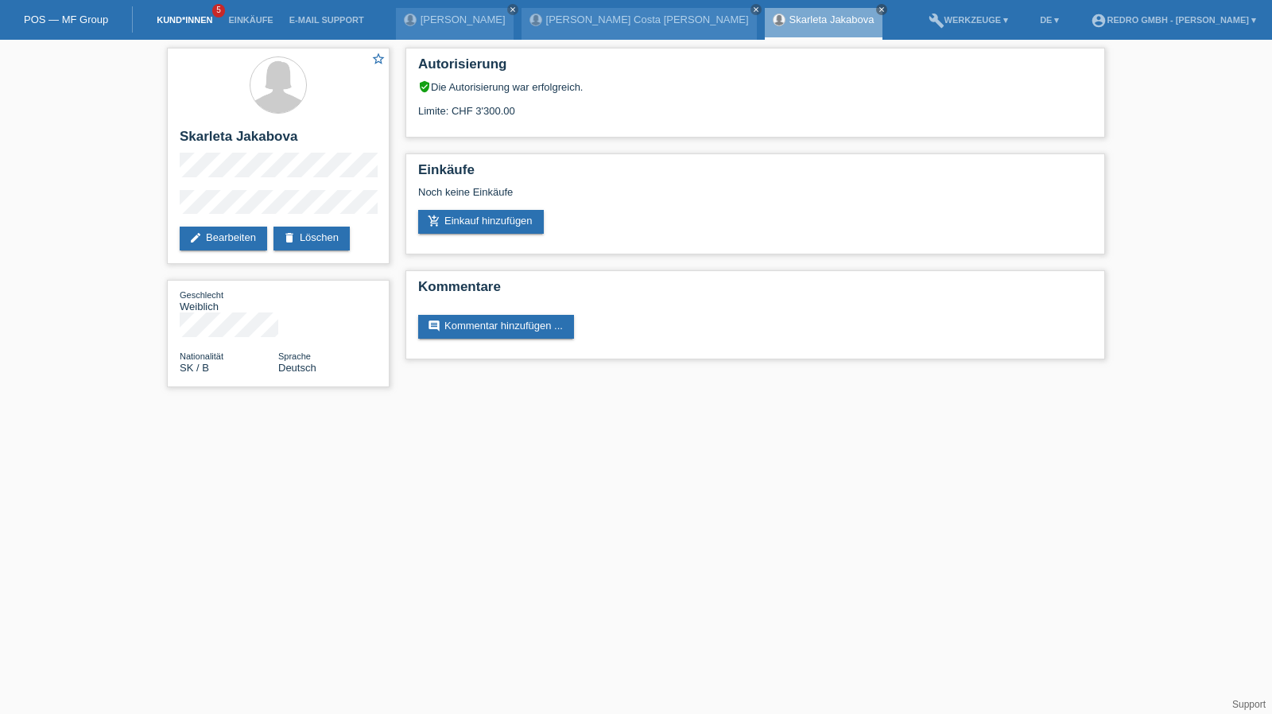
click at [181, 23] on link "Kund*innen" at bounding box center [185, 20] width 72 height 10
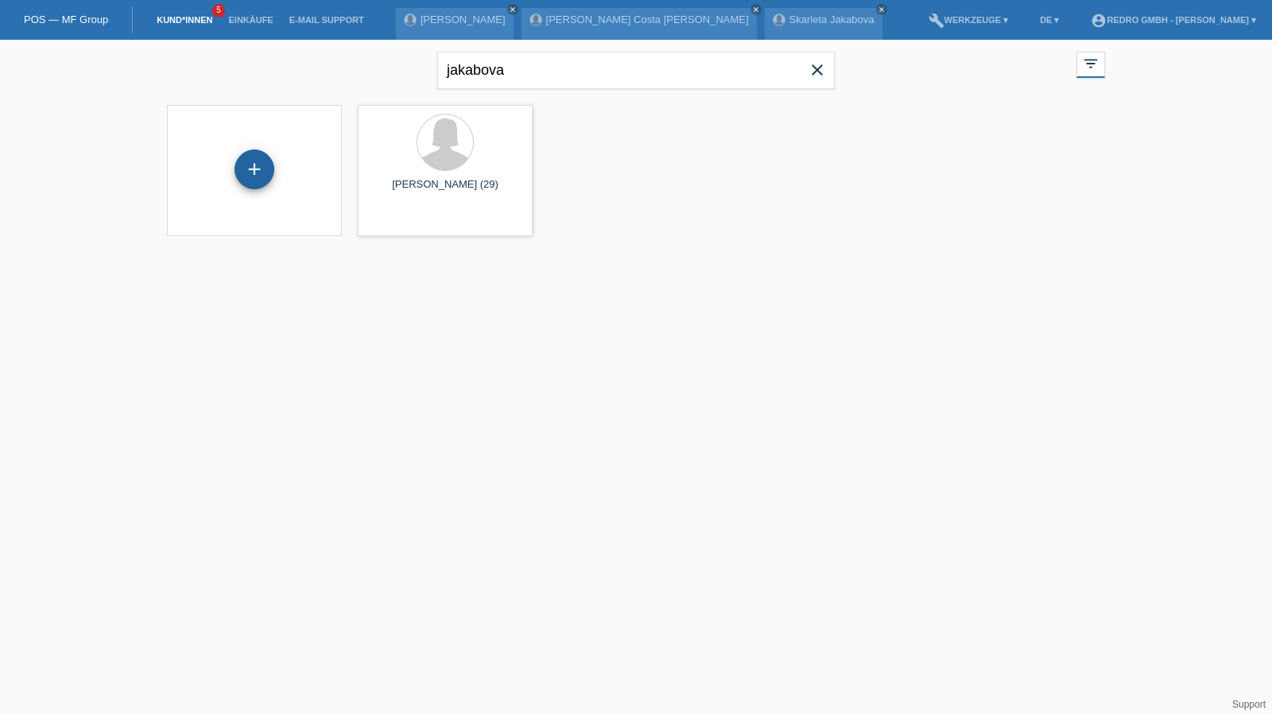
click at [264, 163] on div "+" at bounding box center [255, 169] width 40 height 40
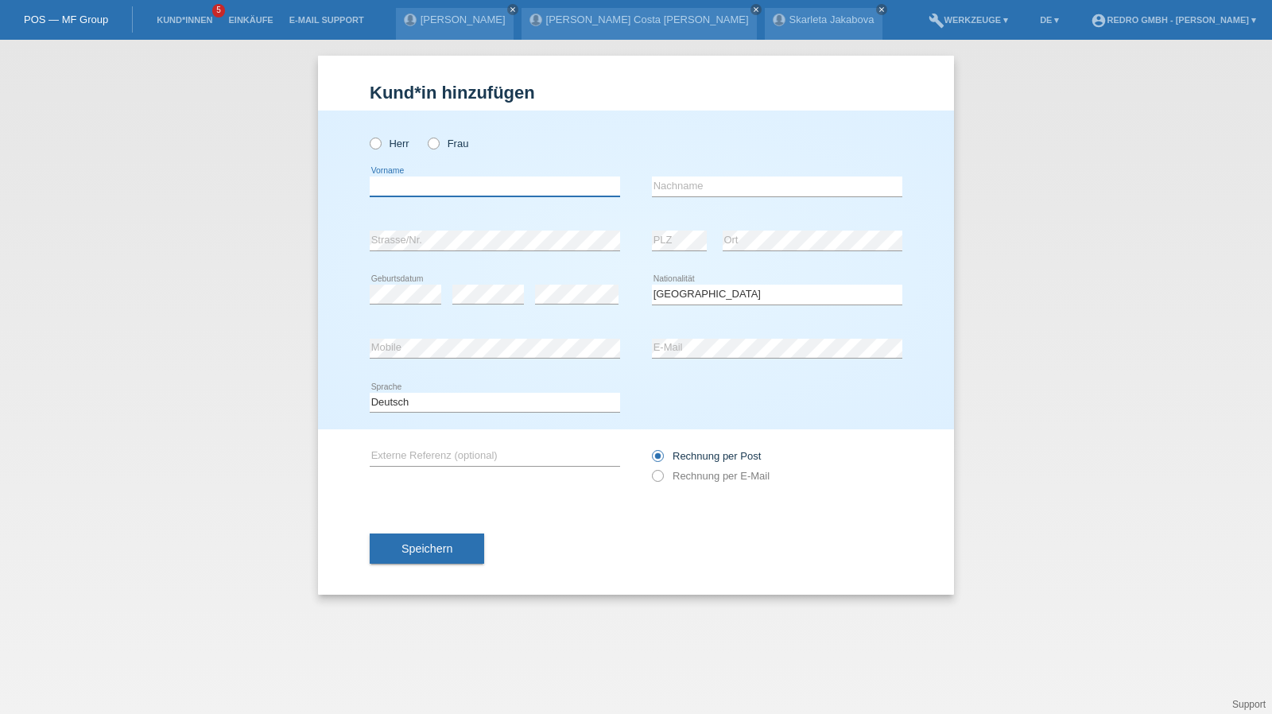
click at [434, 181] on input "text" at bounding box center [495, 187] width 250 height 20
type input "[PERSON_NAME]"
type input "Matzinger"
click at [767, 179] on input "Matzinger" at bounding box center [777, 187] width 250 height 20
select select "CH"
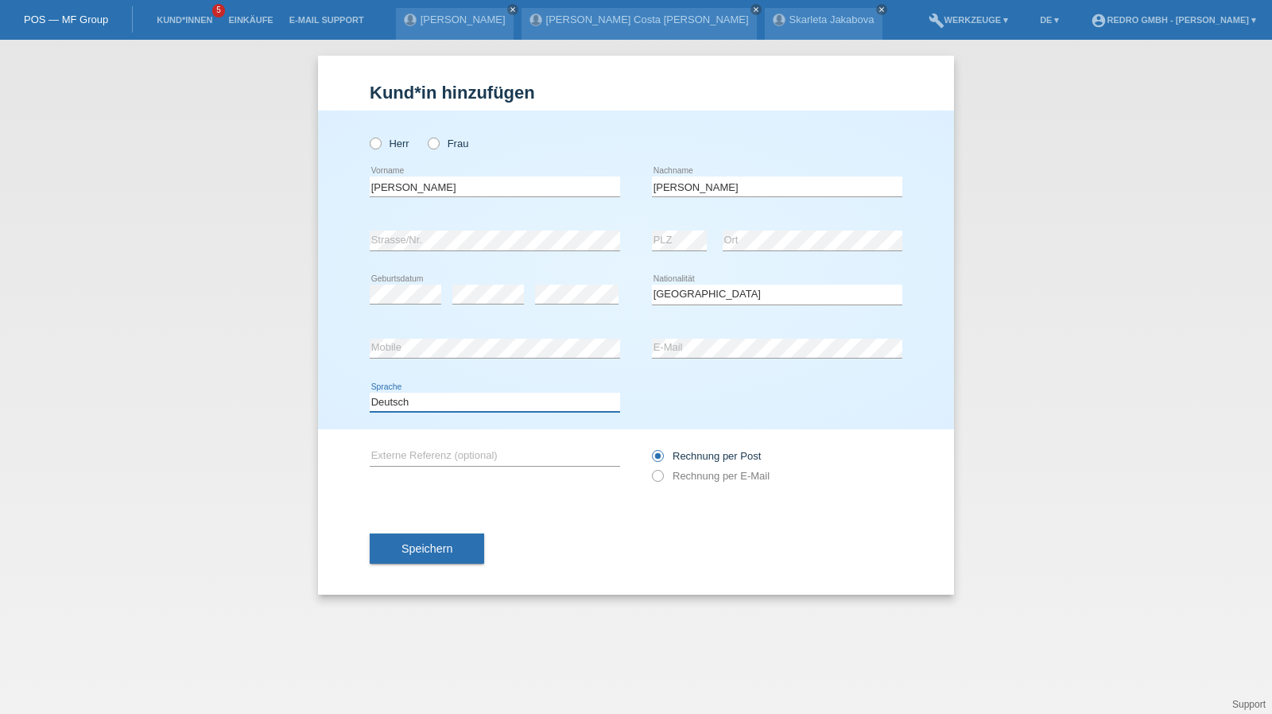
click at [455, 395] on select "Deutsch Français Italiano English" at bounding box center [495, 402] width 250 height 19
click at [370, 393] on select "Deutsch Français Italiano English" at bounding box center [495, 402] width 250 height 19
click at [414, 433] on div "error Externe Referenz (optional)" at bounding box center [495, 456] width 250 height 54
click at [425, 394] on select "Deutsch Français Italiano English" at bounding box center [495, 402] width 250 height 19
select select "fr"
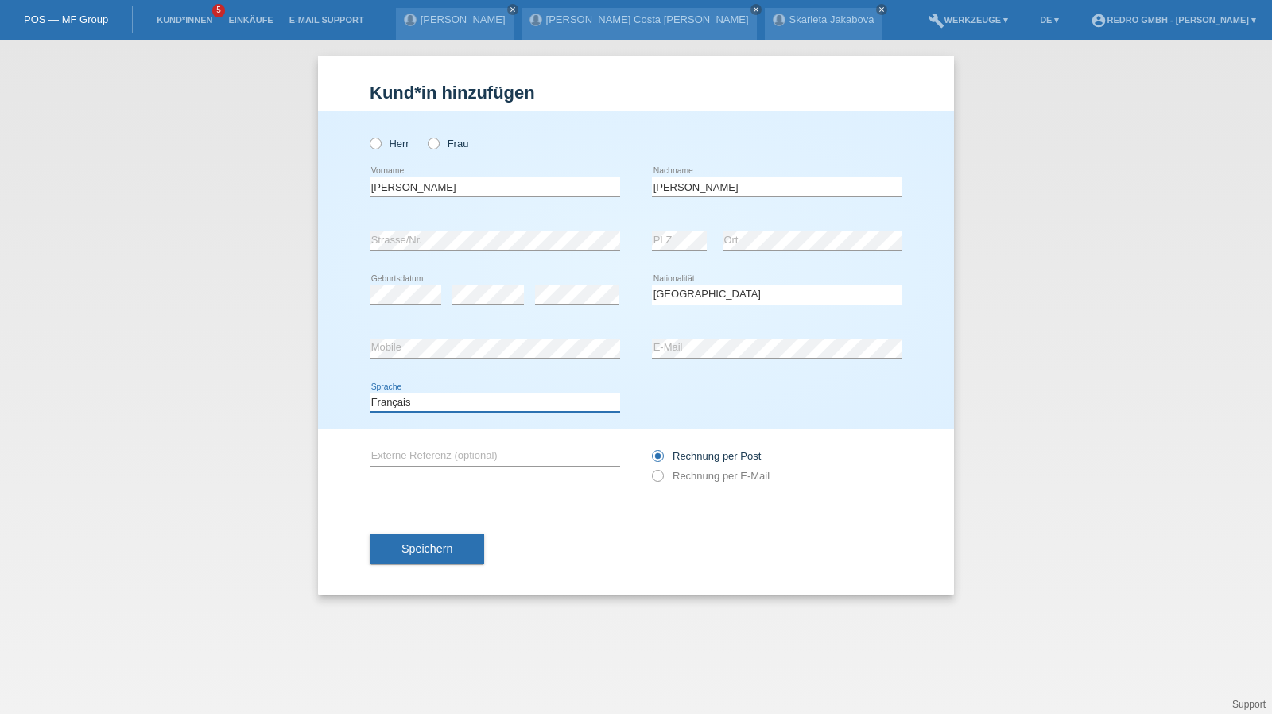
click at [370, 393] on select "Deutsch Français Italiano English" at bounding box center [495, 402] width 250 height 19
click at [421, 534] on button "Speichern" at bounding box center [427, 549] width 115 height 30
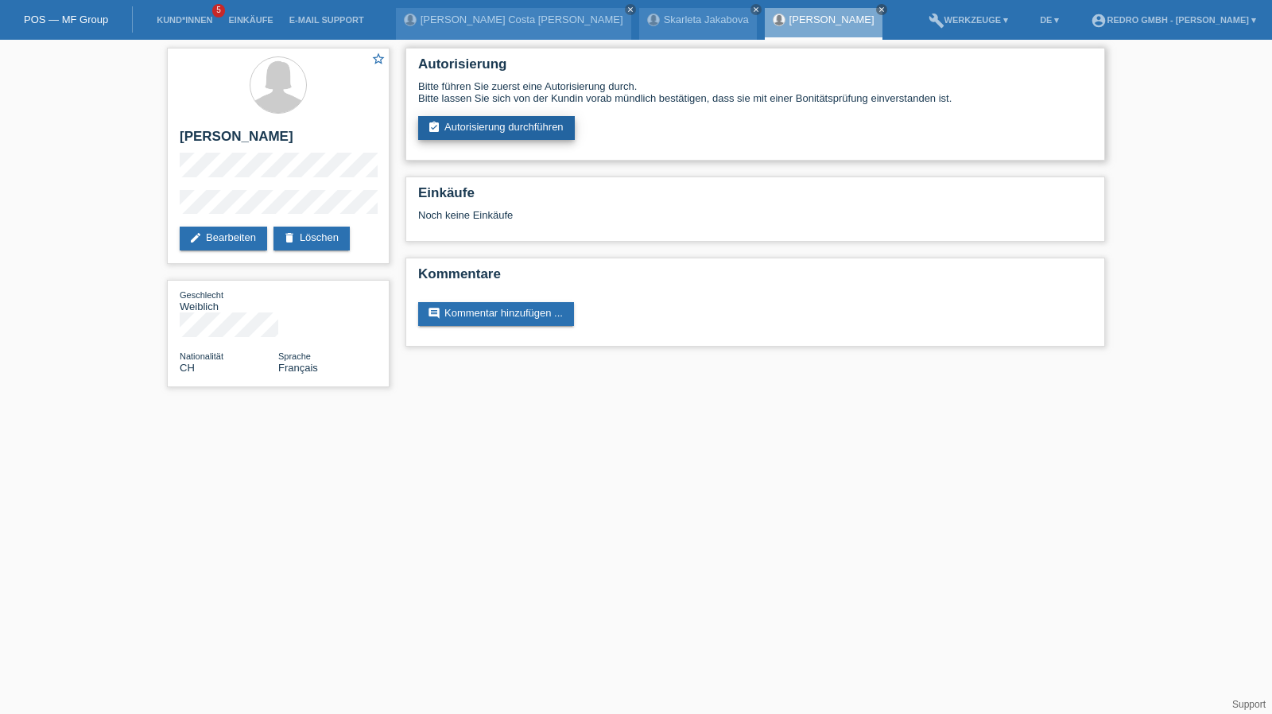
click at [499, 136] on link "assignment_turned_in Autorisierung durchführen" at bounding box center [496, 128] width 157 height 24
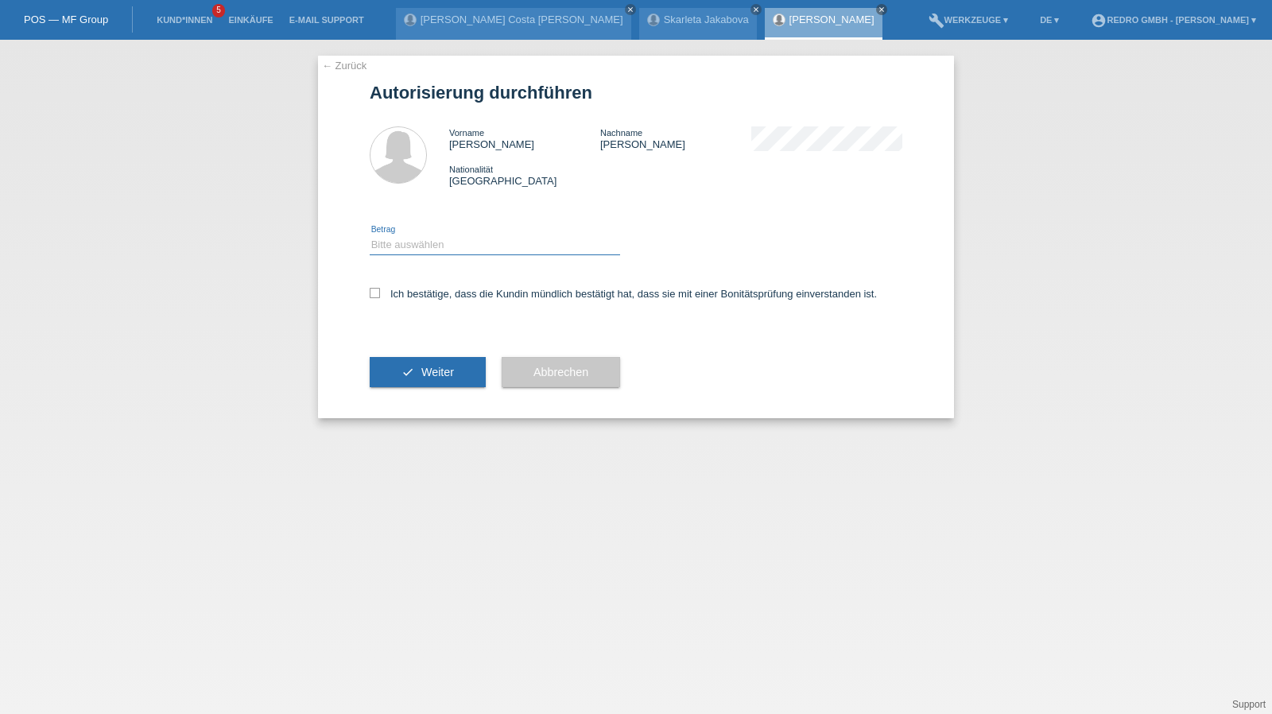
click at [429, 247] on select "Bitte auswählen CHF 1.00 - CHF 499.00 CHF 500.00 - CHF 1'999.00 CHF 2'000.00 - …" at bounding box center [495, 244] width 250 height 19
select select "1"
click at [370, 235] on select "Bitte auswählen CHF 1.00 - CHF 499.00 CHF 500.00 - CHF 1'999.00 CHF 2'000.00 - …" at bounding box center [495, 244] width 250 height 19
click at [409, 309] on div "Ich bestätige, dass die Kundin mündlich bestätigt hat, dass sie mit einer Bonit…" at bounding box center [636, 299] width 533 height 54
click at [412, 300] on label "Ich bestätige, dass die Kundin mündlich bestätigt hat, dass sie mit einer Bonit…" at bounding box center [623, 294] width 507 height 12
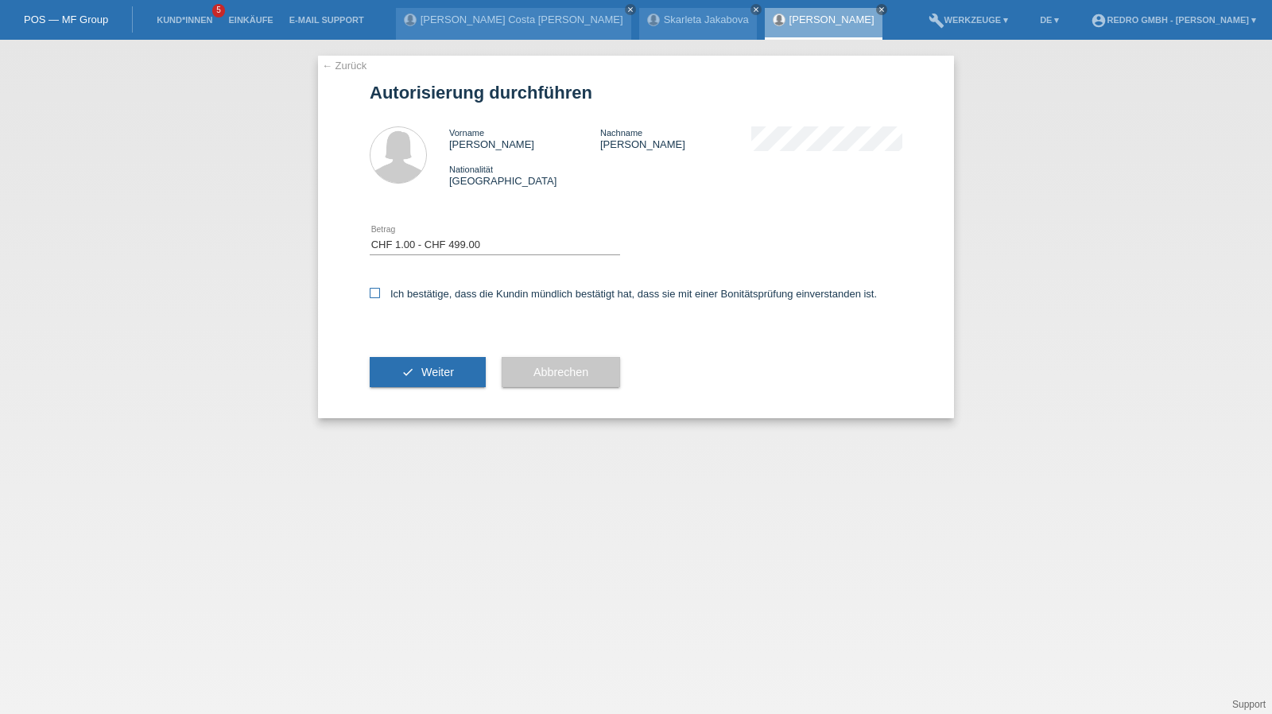
click at [380, 298] on input "Ich bestätige, dass die Kundin mündlich bestätigt hat, dass sie mit einer Bonit…" at bounding box center [375, 293] width 10 height 10
checkbox input "true"
click at [402, 367] on icon "check" at bounding box center [408, 372] width 13 height 13
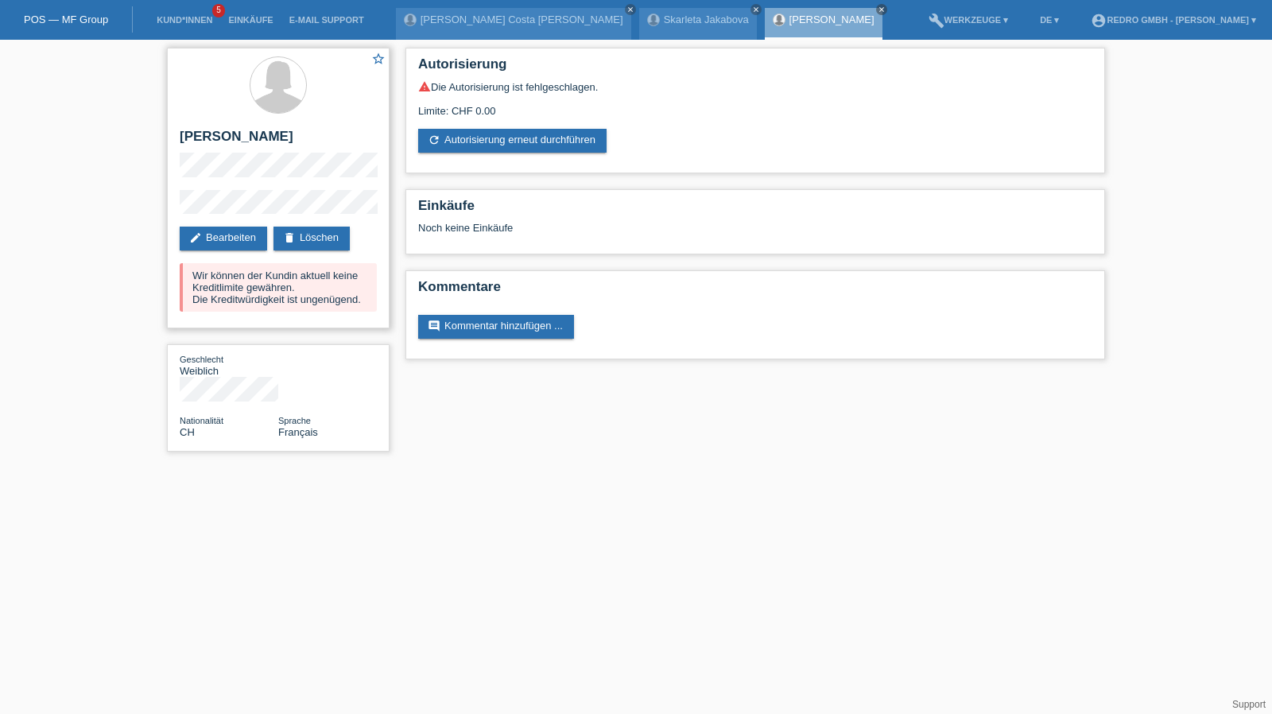
click at [258, 134] on h2 "[PERSON_NAME]" at bounding box center [278, 141] width 197 height 24
copy h2 "[PERSON_NAME]"
